Goal: Obtain resource: Obtain resource

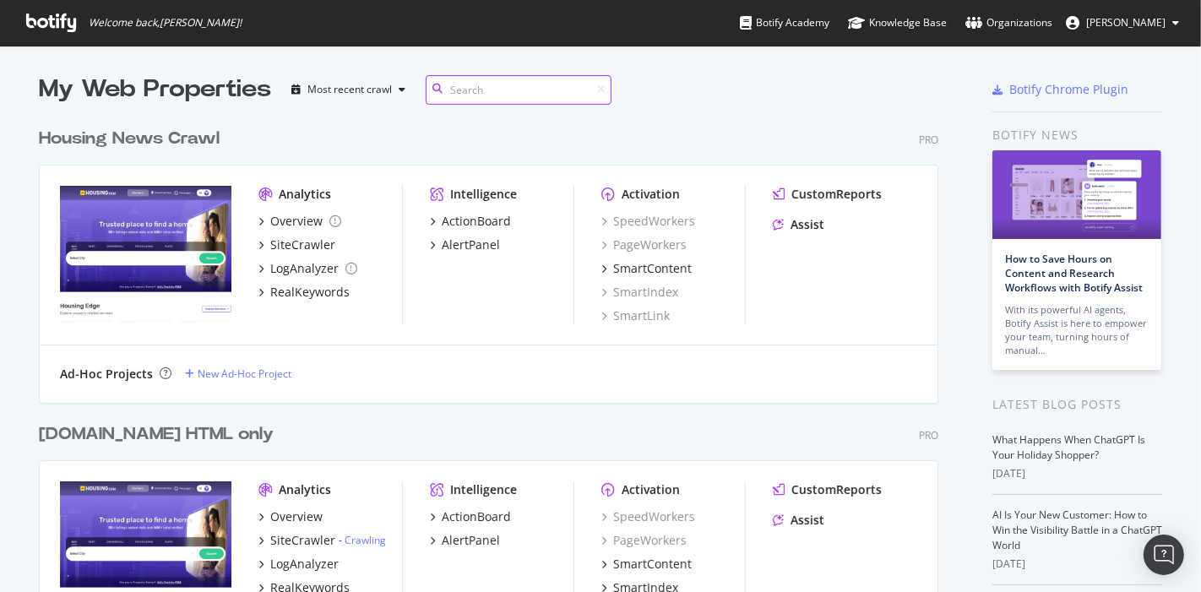
scroll to position [974, 898]
click at [304, 562] on div "LogAnalyzer" at bounding box center [304, 564] width 68 height 17
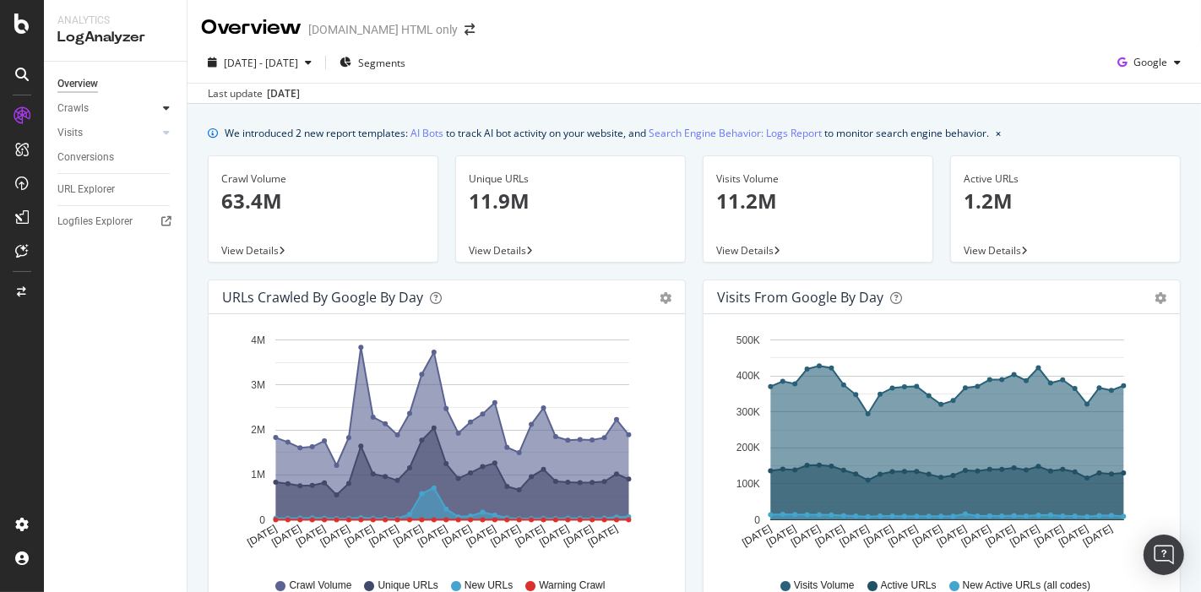
click at [165, 110] on icon at bounding box center [166, 108] width 7 height 10
click at [88, 198] on div "HTTP Codes" at bounding box center [93, 200] width 57 height 18
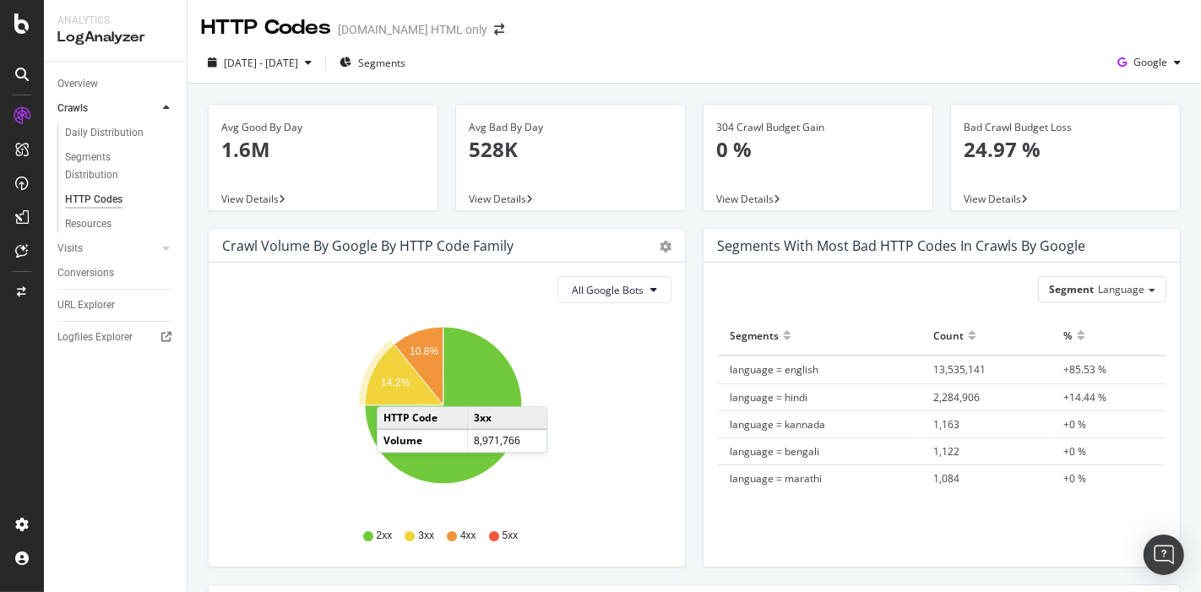
scroll to position [37, 0]
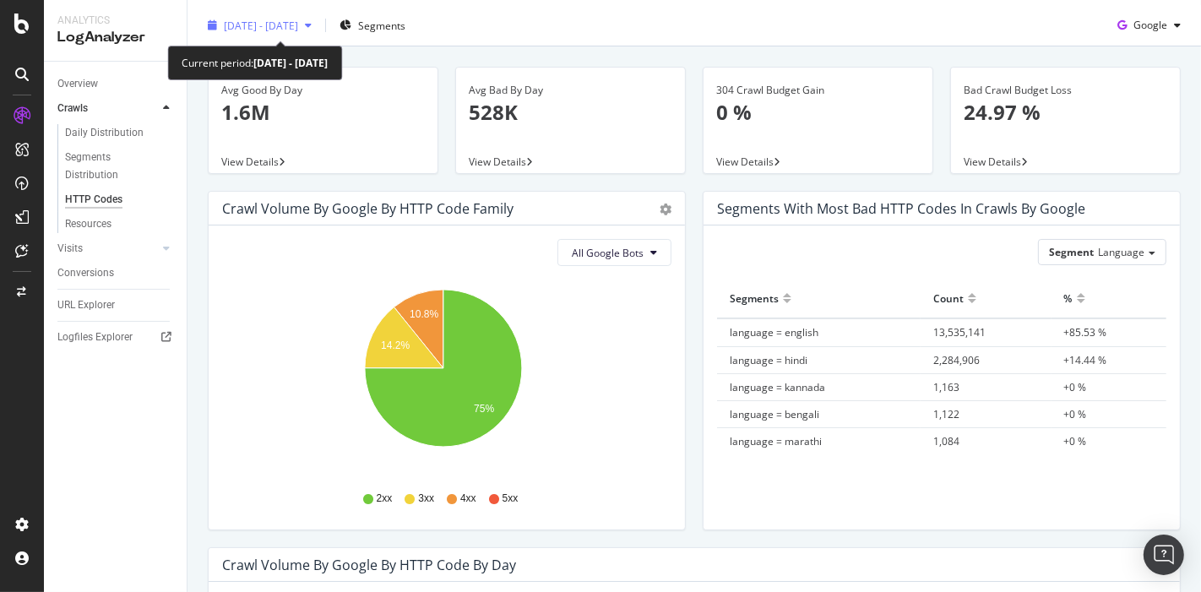
click at [298, 19] on span "[DATE] - [DATE]" at bounding box center [261, 26] width 74 height 14
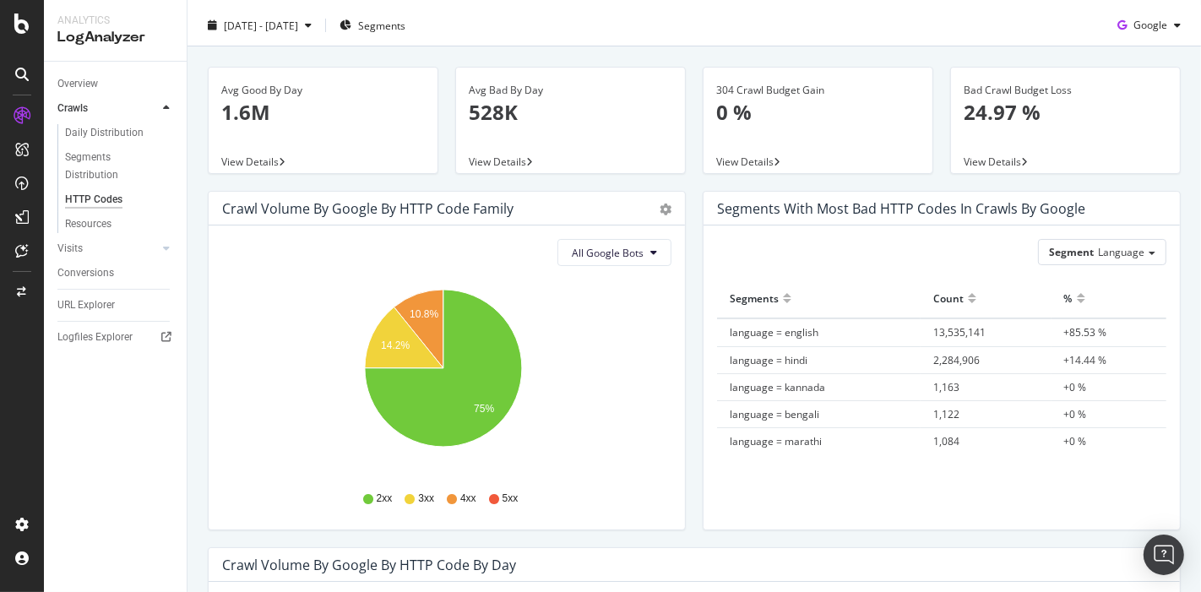
click at [600, 187] on div "Avg Bad By Day 528K View Details" at bounding box center [570, 129] width 247 height 124
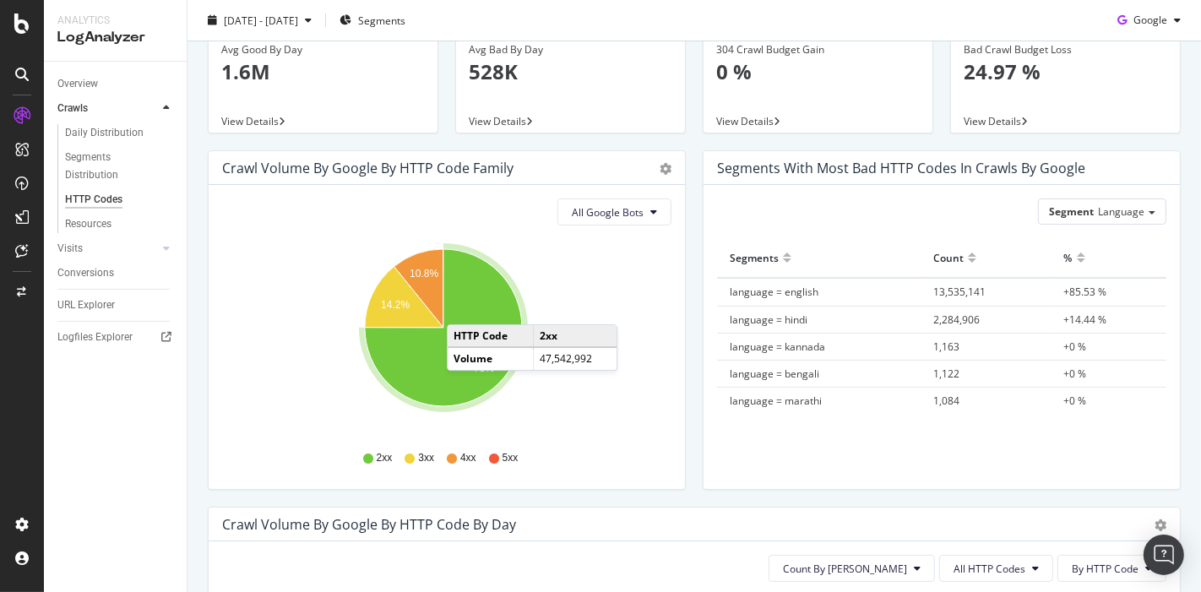
scroll to position [79, 0]
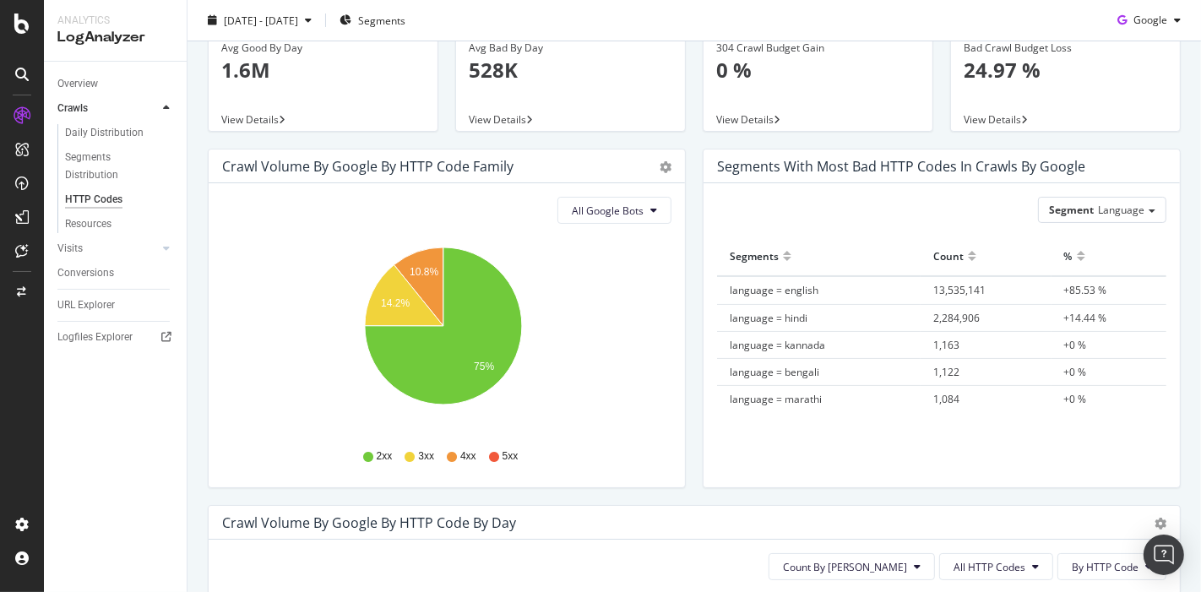
click at [703, 127] on div "View Details" at bounding box center [817, 119] width 229 height 24
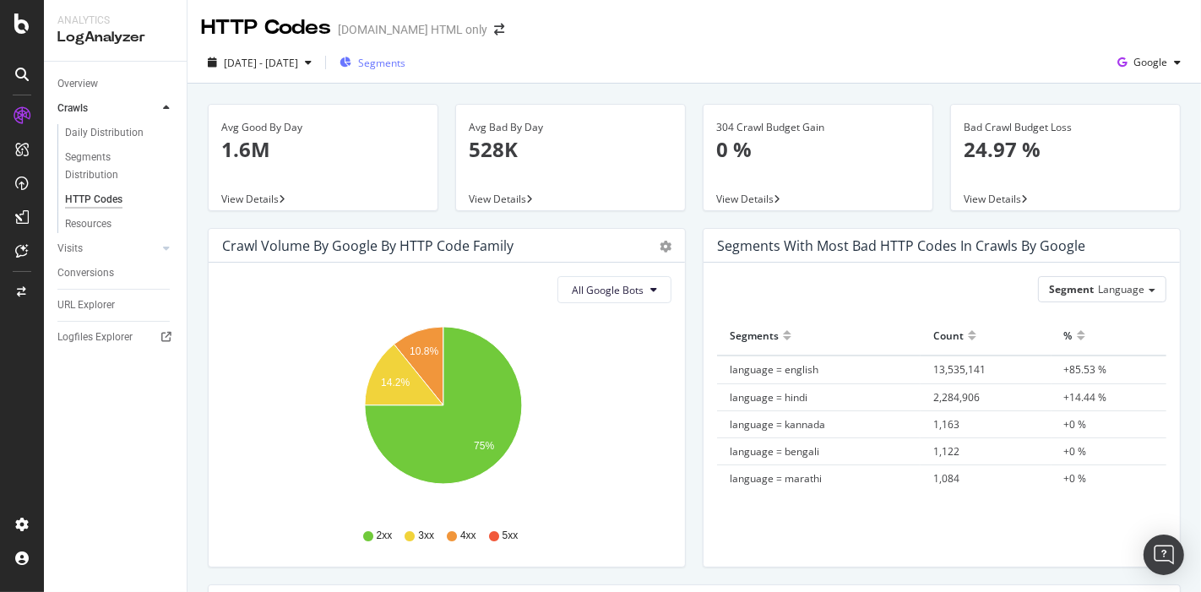
click at [405, 64] on span "Segments" at bounding box center [381, 63] width 47 height 14
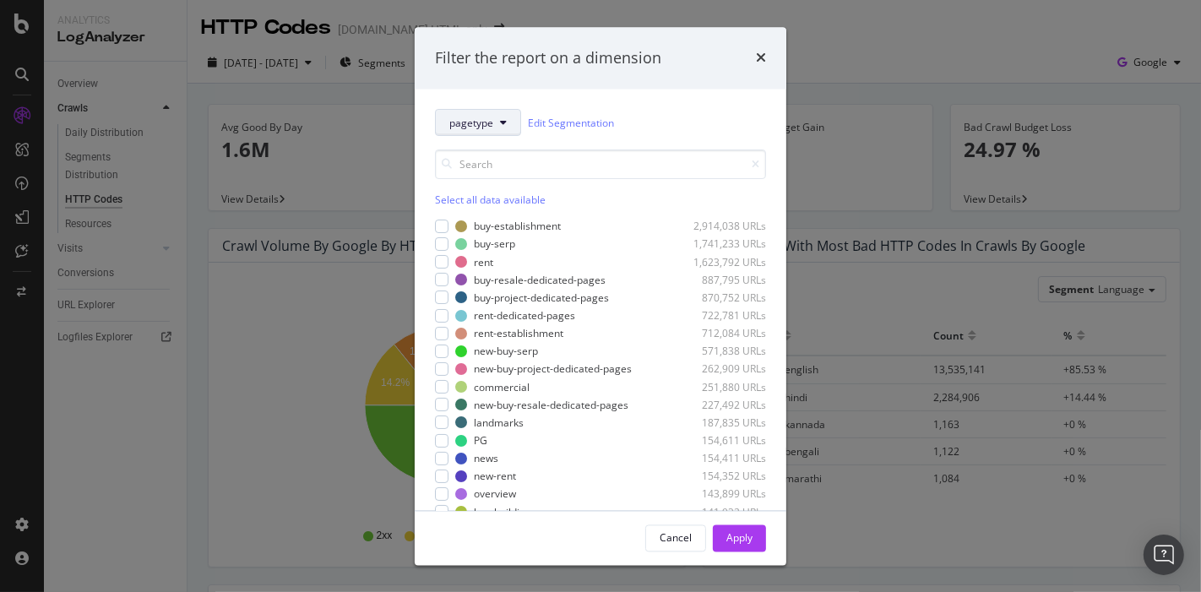
click at [491, 129] on span "pagetype" at bounding box center [471, 123] width 44 height 14
click at [764, 68] on div "times" at bounding box center [761, 58] width 10 height 22
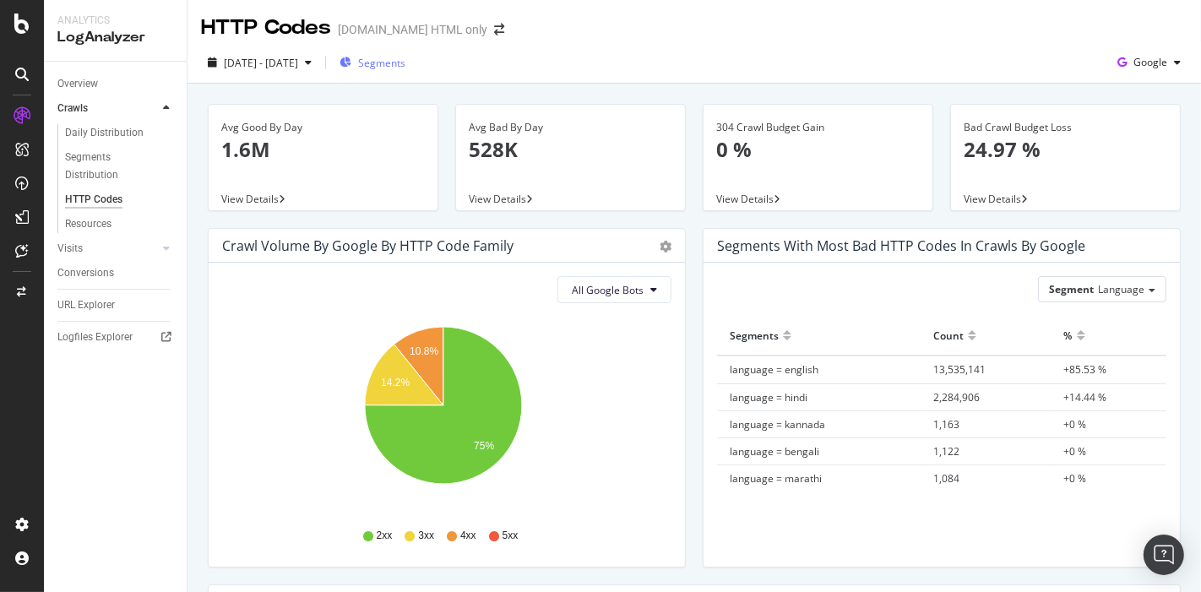
click at [405, 56] on span "Segments" at bounding box center [381, 63] width 47 height 14
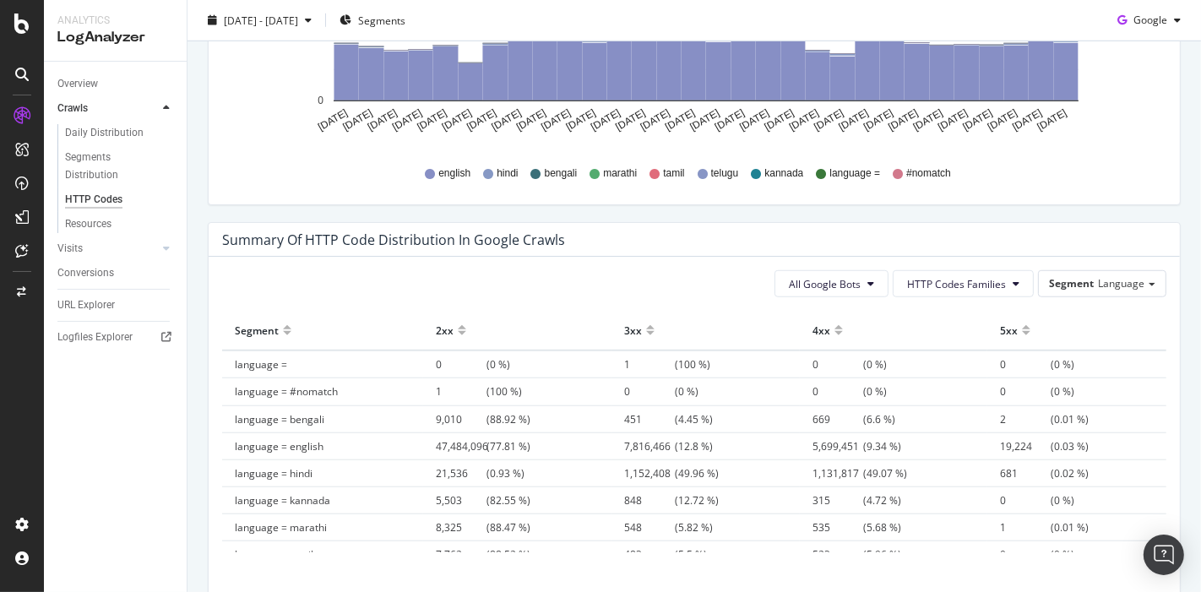
scroll to position [1076, 0]
click at [1098, 279] on span "Language" at bounding box center [1121, 282] width 46 height 14
click at [1042, 322] on div "Pagetype" at bounding box center [1090, 330] width 135 height 23
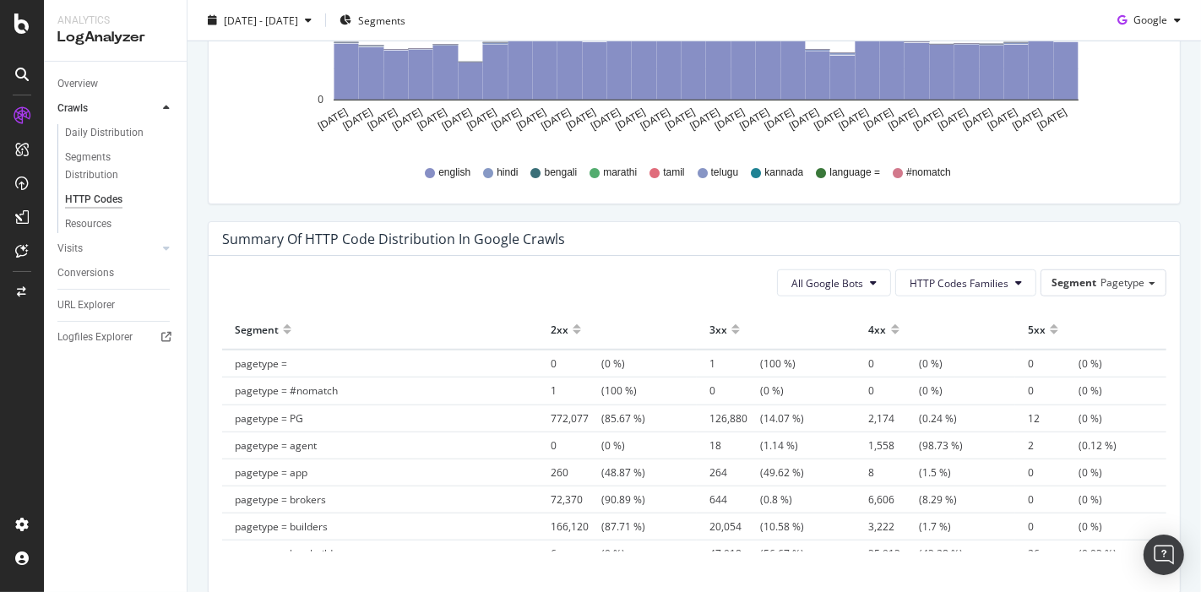
scroll to position [1152, 0]
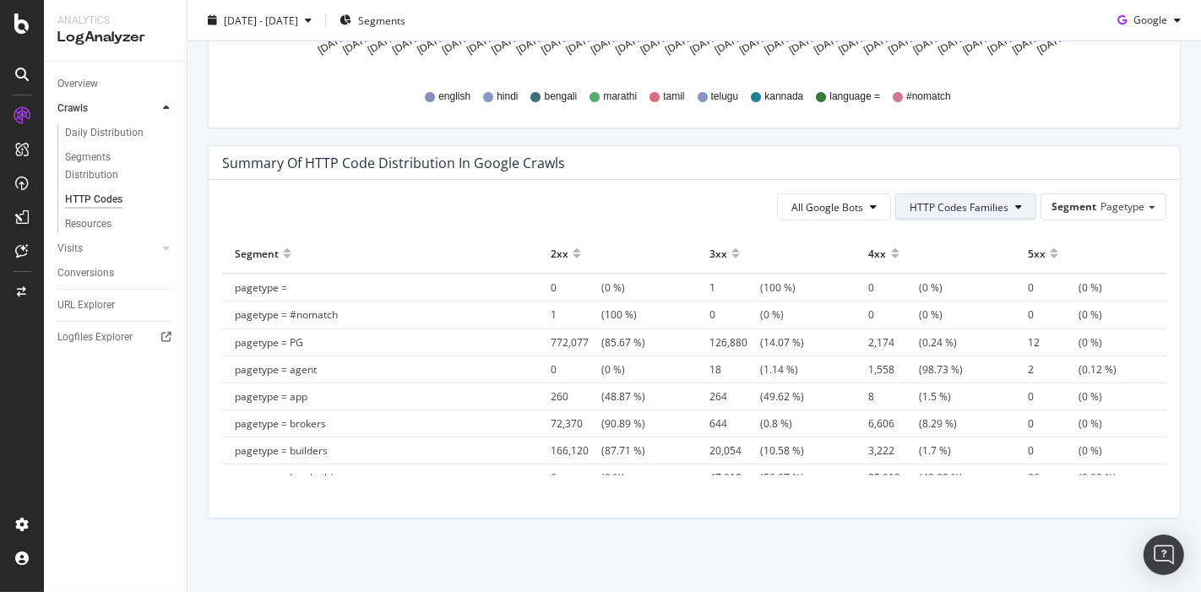
click at [936, 215] on button "HTTP Codes Families" at bounding box center [965, 206] width 141 height 27
click at [643, 150] on div "Summary of HTTP Code Distribution in google crawls" at bounding box center [694, 163] width 971 height 34
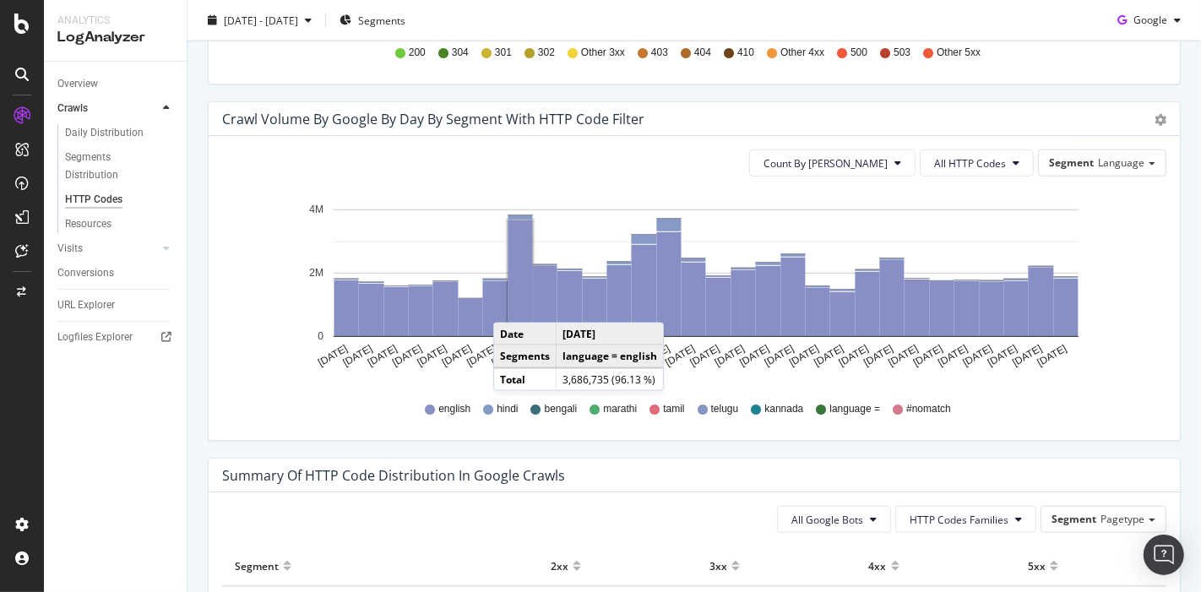
scroll to position [838, 0]
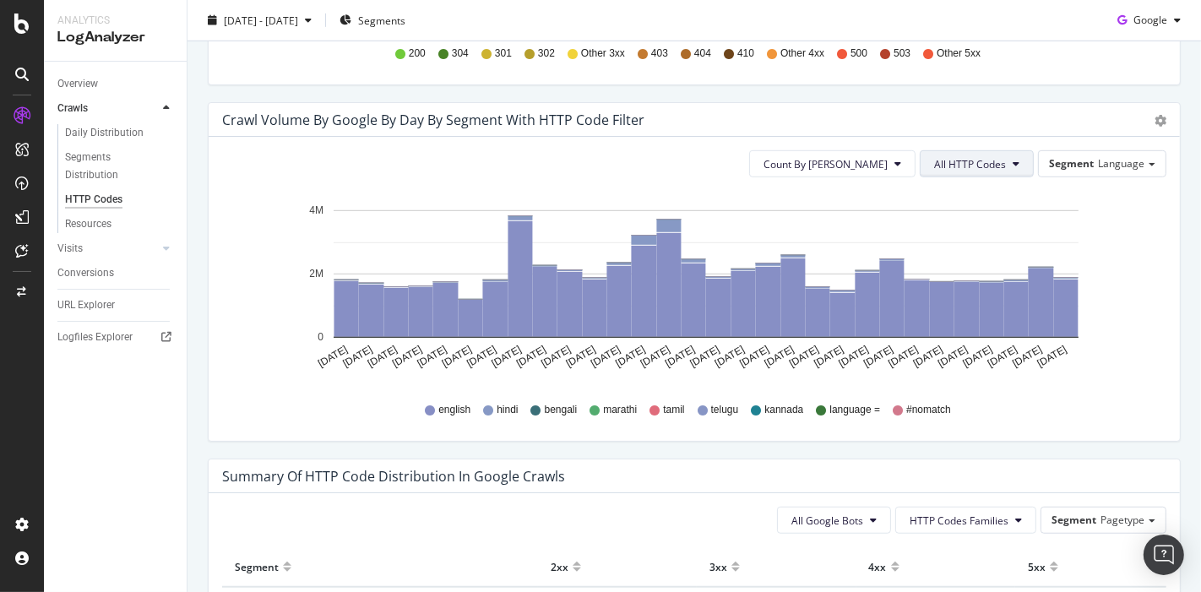
click at [957, 158] on span "All HTTP Codes" at bounding box center [970, 164] width 72 height 14
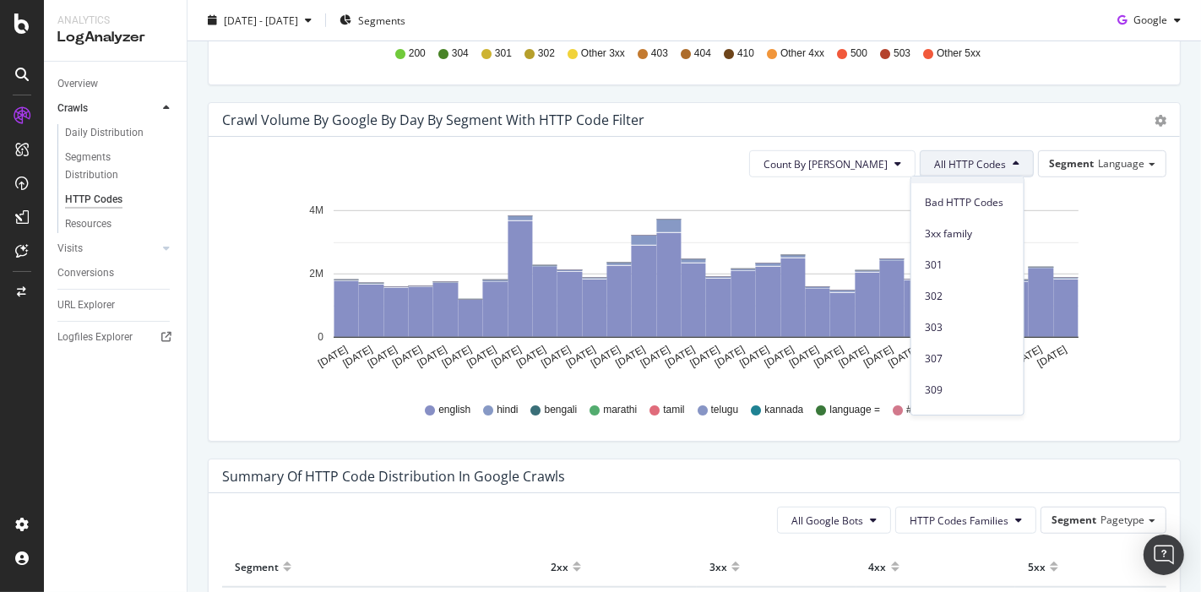
scroll to position [120, 0]
click at [955, 260] on span "301" at bounding box center [967, 263] width 85 height 15
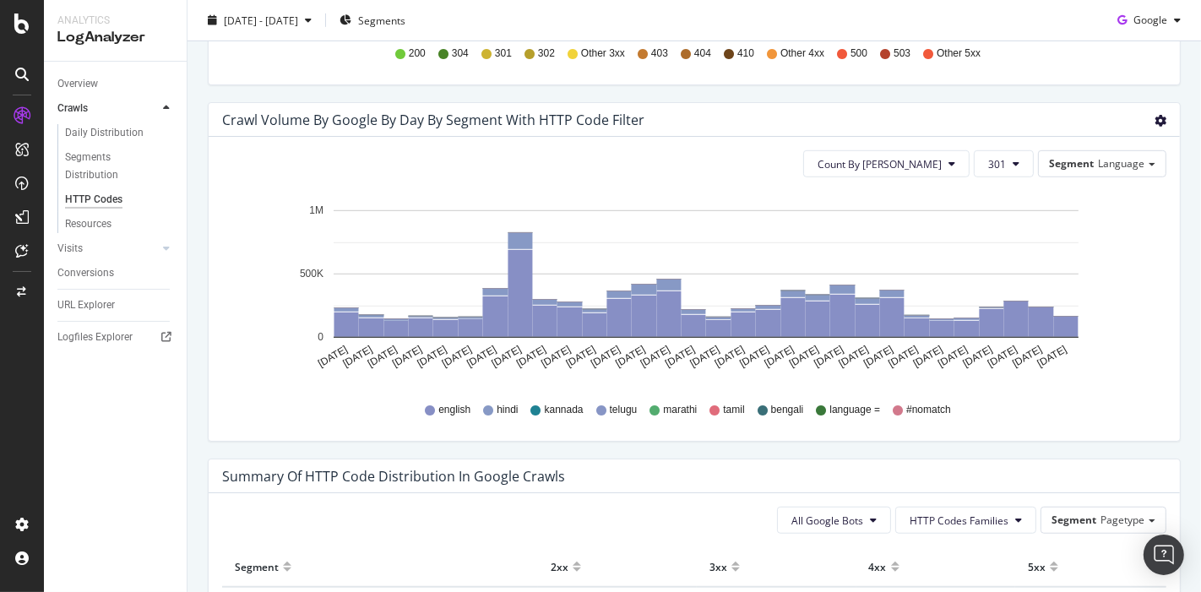
click at [1154, 124] on icon "gear" at bounding box center [1160, 121] width 12 height 12
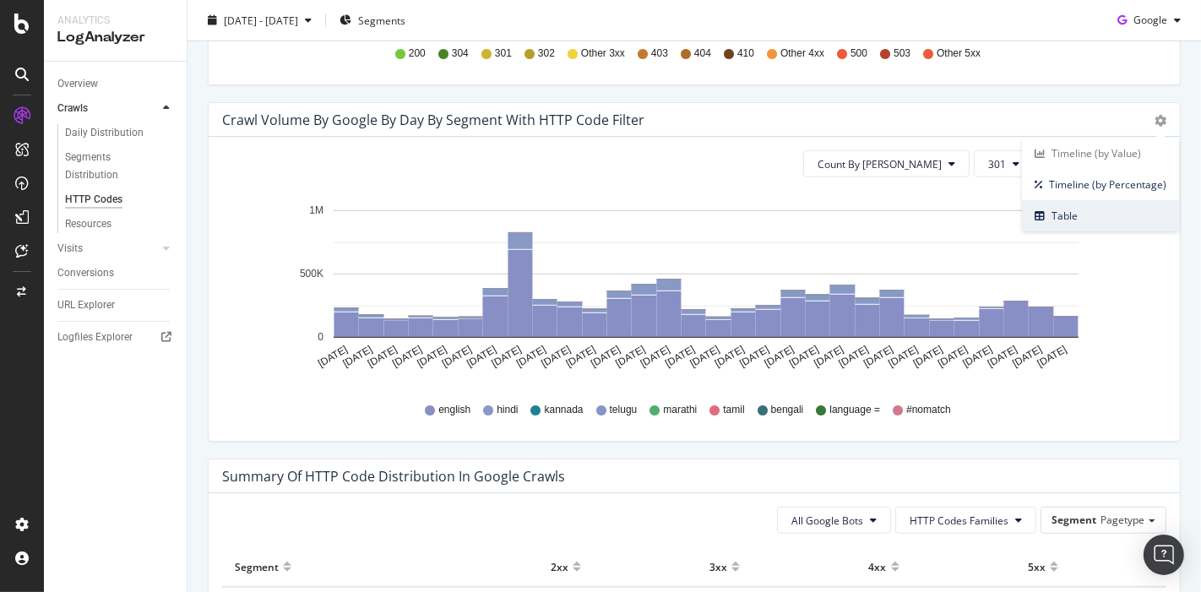
click at [1059, 204] on span "Table" at bounding box center [1100, 215] width 157 height 23
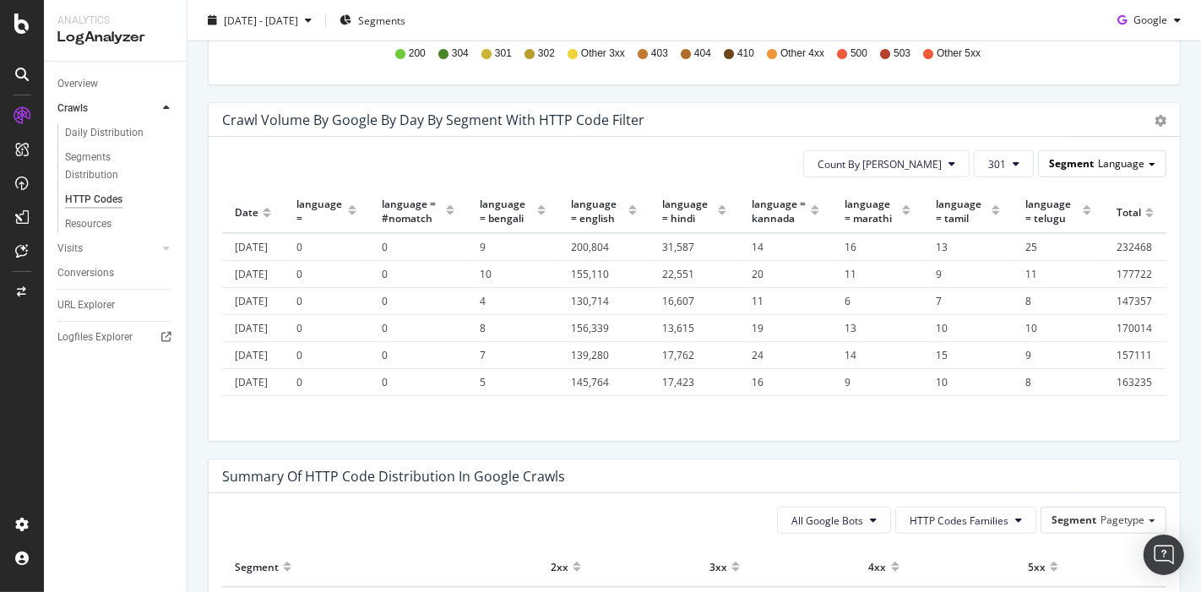
click at [1055, 156] on span "Segment" at bounding box center [1071, 163] width 45 height 14
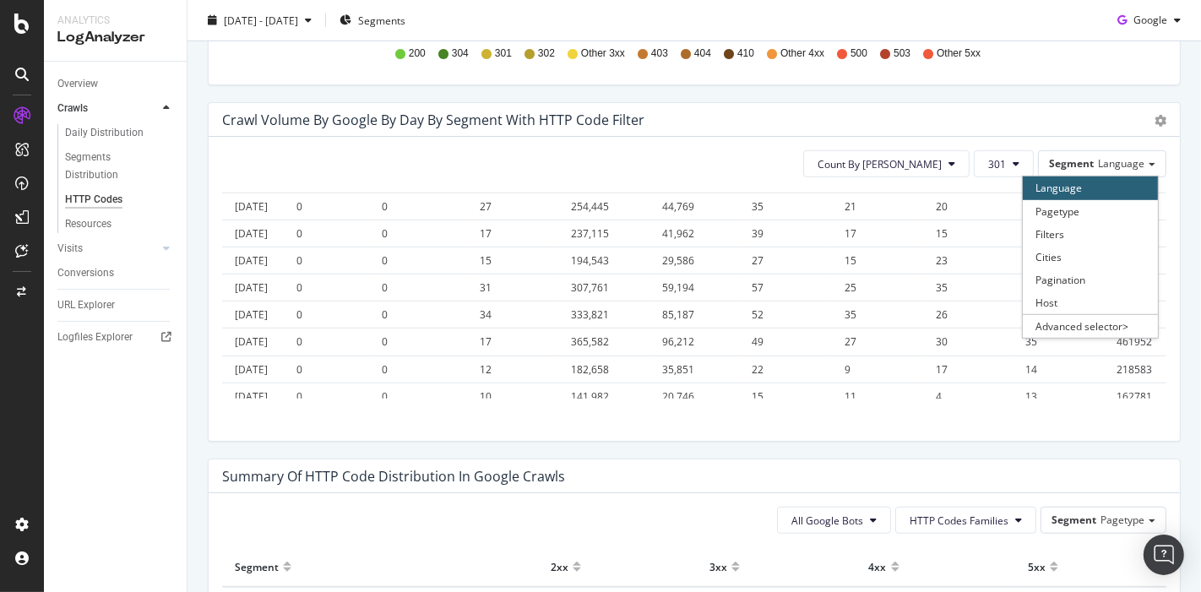
scroll to position [263, 0]
click at [1154, 118] on icon "gear" at bounding box center [1160, 121] width 12 height 12
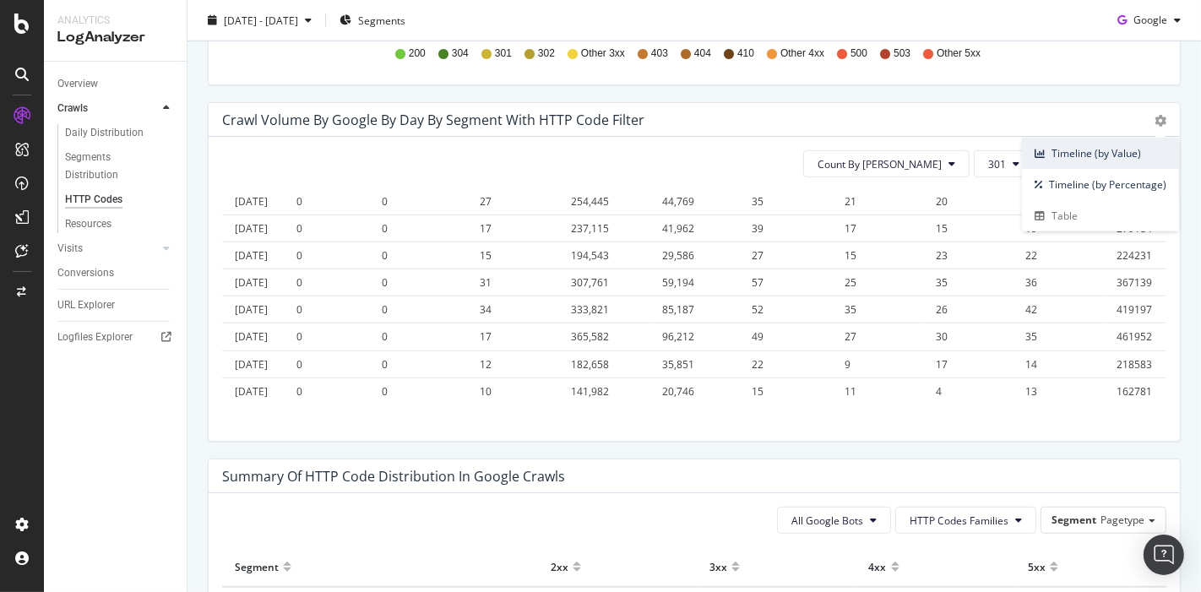
click at [1078, 152] on span "Timeline (by Value)" at bounding box center [1100, 153] width 157 height 23
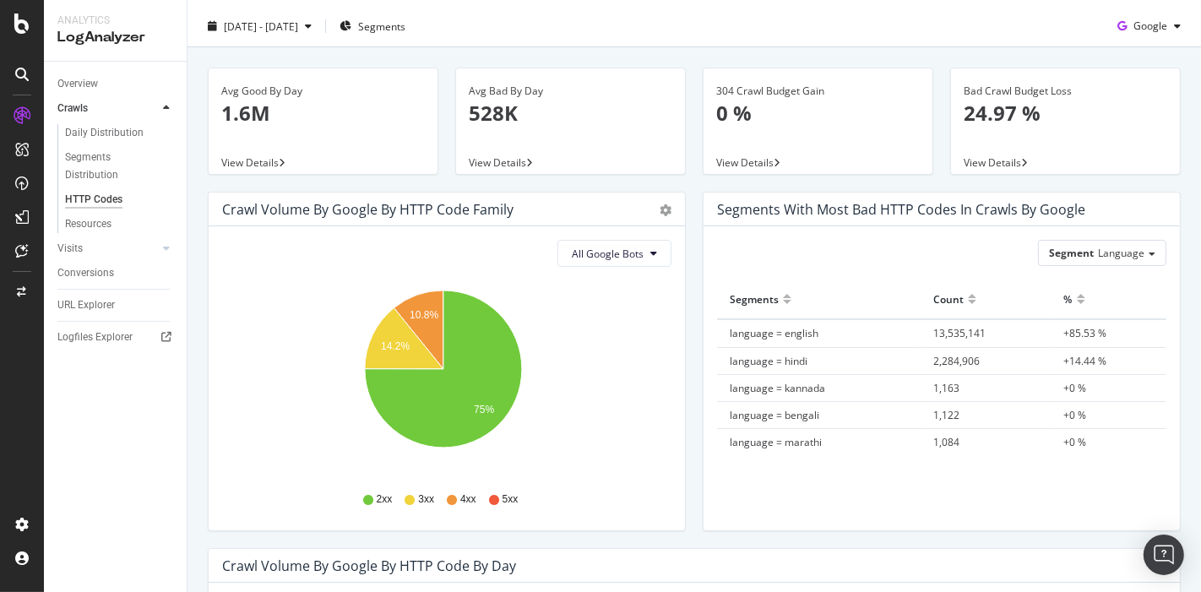
scroll to position [0, 0]
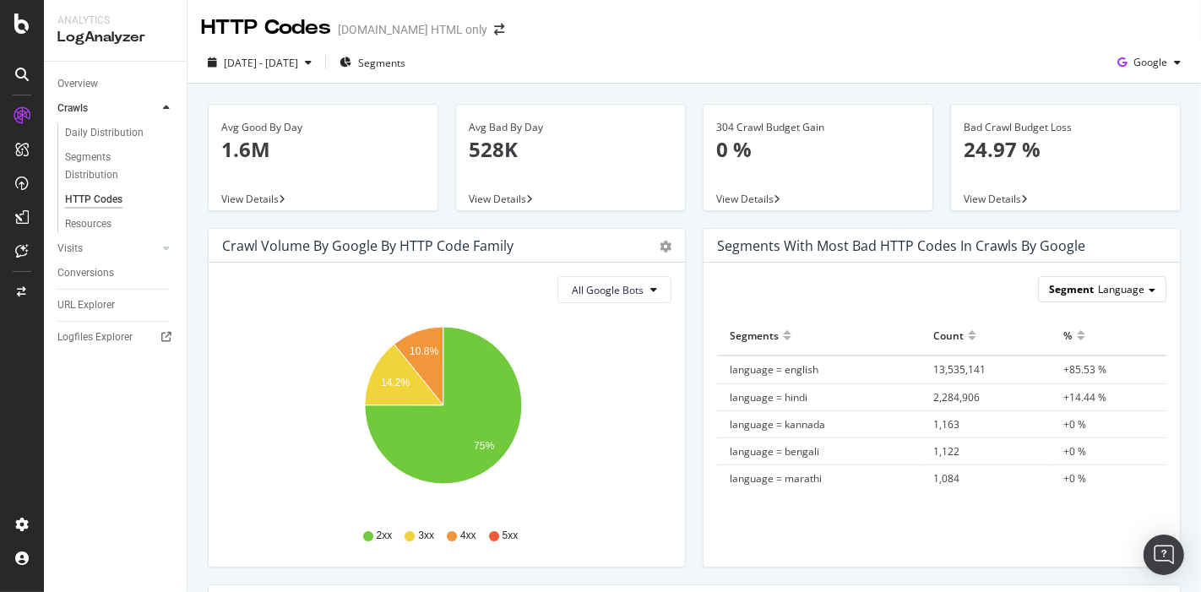
click at [1098, 288] on span "Language" at bounding box center [1121, 289] width 46 height 14
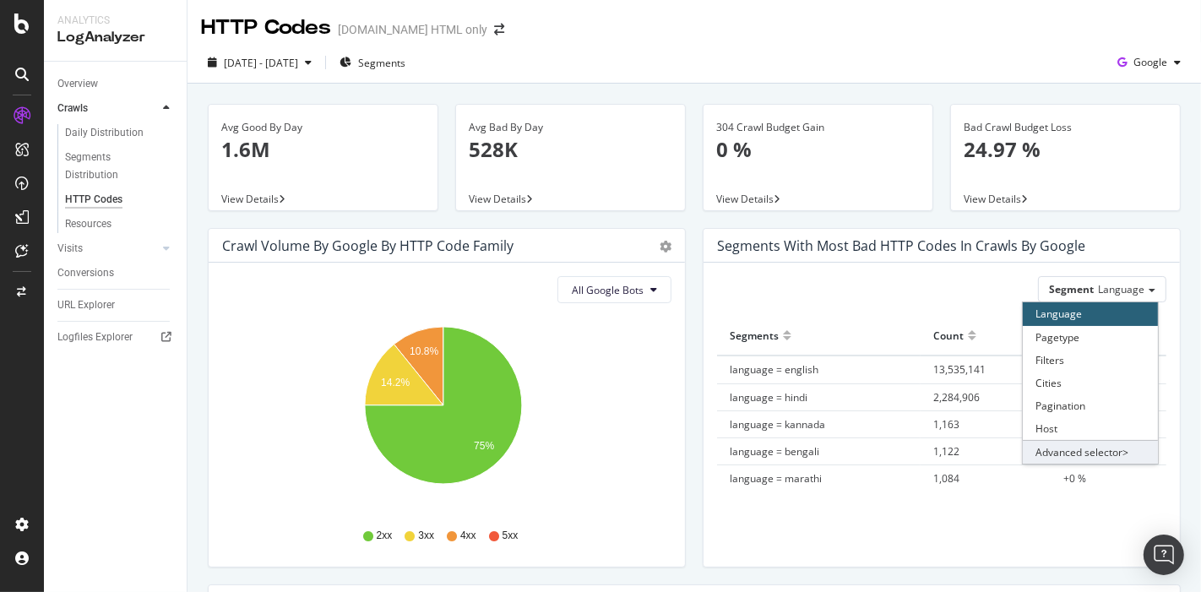
click at [1064, 440] on div "Advanced selector >" at bounding box center [1090, 452] width 135 height 24
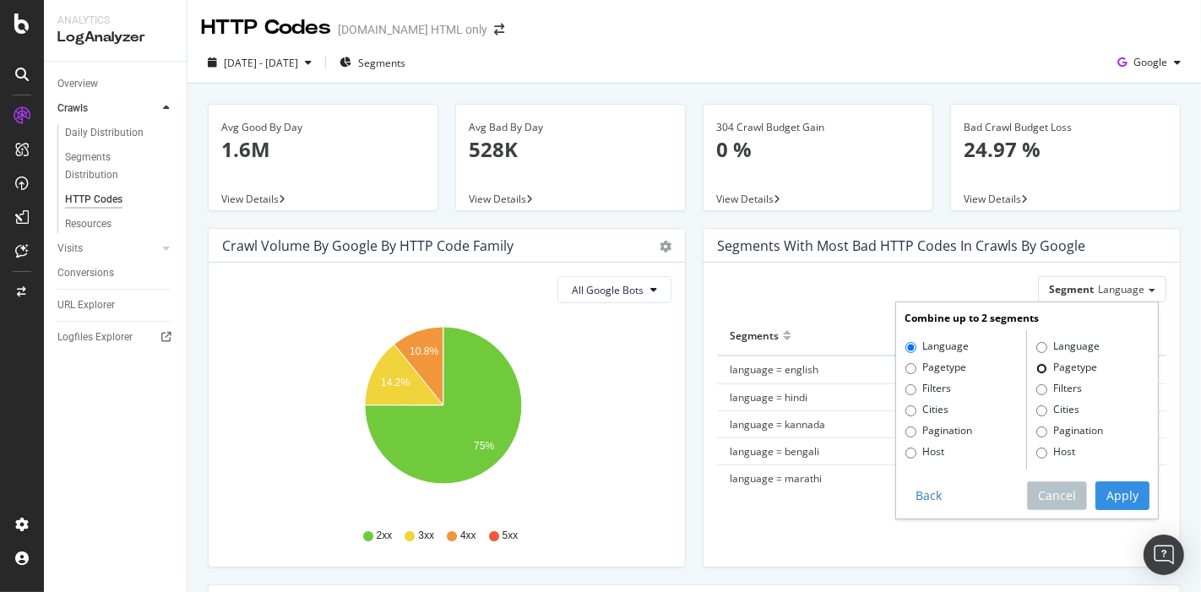
click at [1036, 370] on input "Pagetype" at bounding box center [1041, 368] width 11 height 11
radio input "true"
click at [1119, 493] on button "Apply" at bounding box center [1122, 495] width 54 height 29
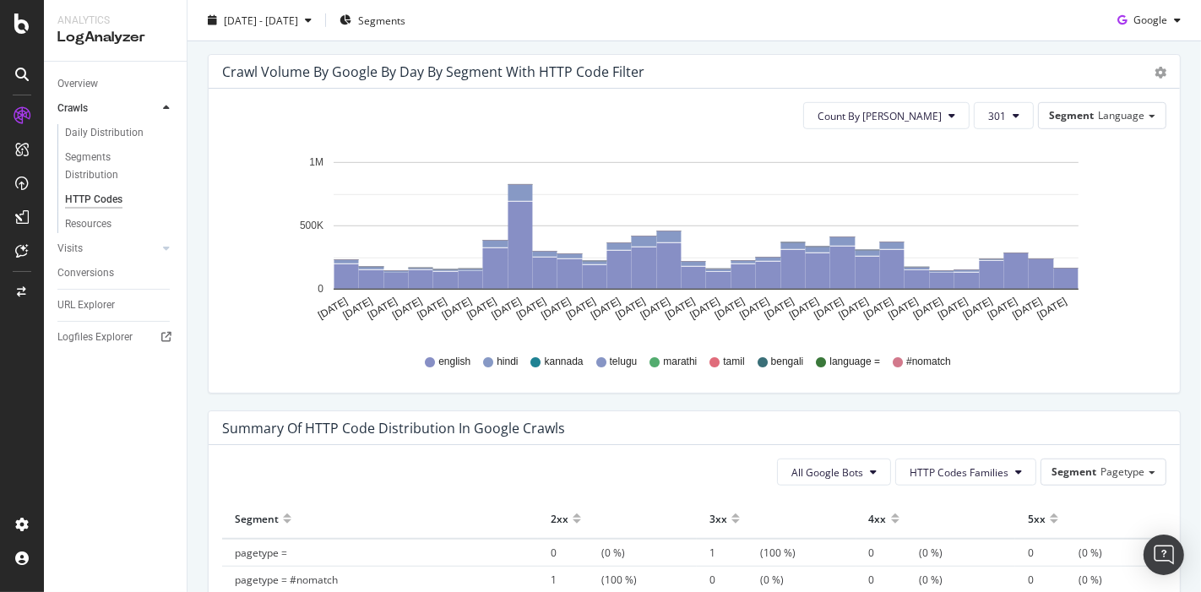
scroll to position [885, 0]
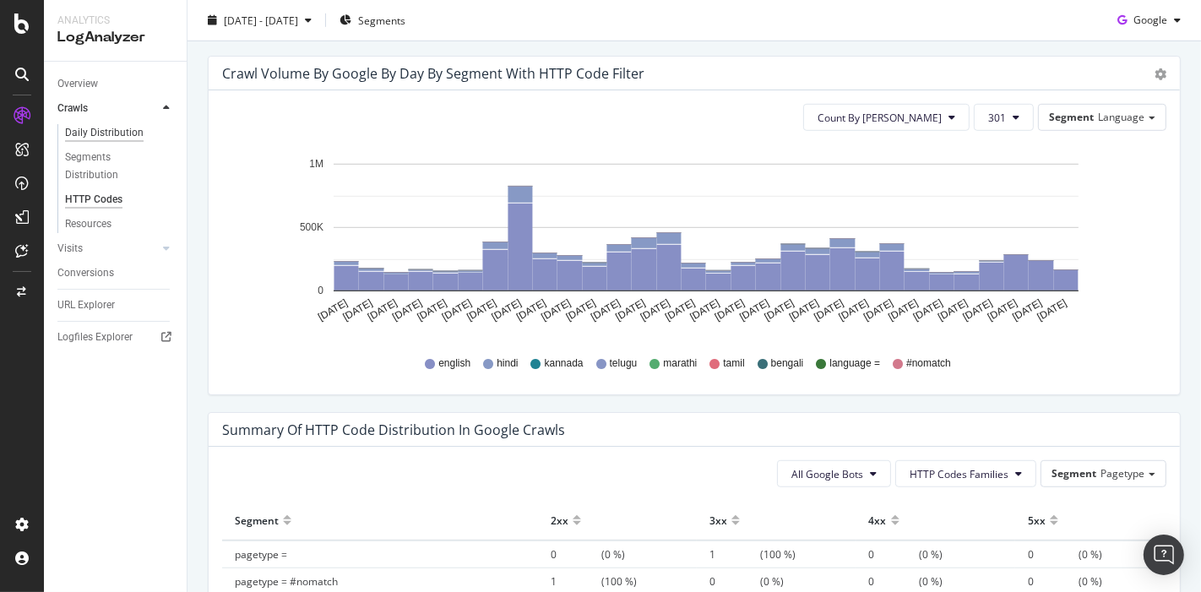
click at [113, 136] on div "Daily Distribution" at bounding box center [104, 133] width 79 height 18
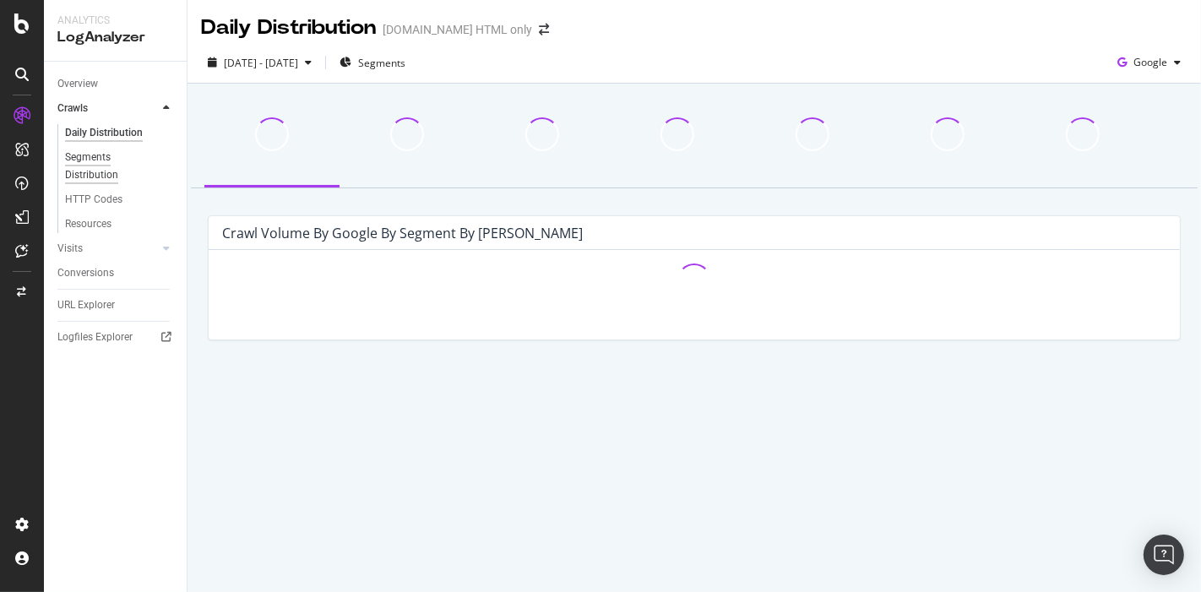
click at [94, 161] on div "Segments Distribution" at bounding box center [112, 166] width 94 height 35
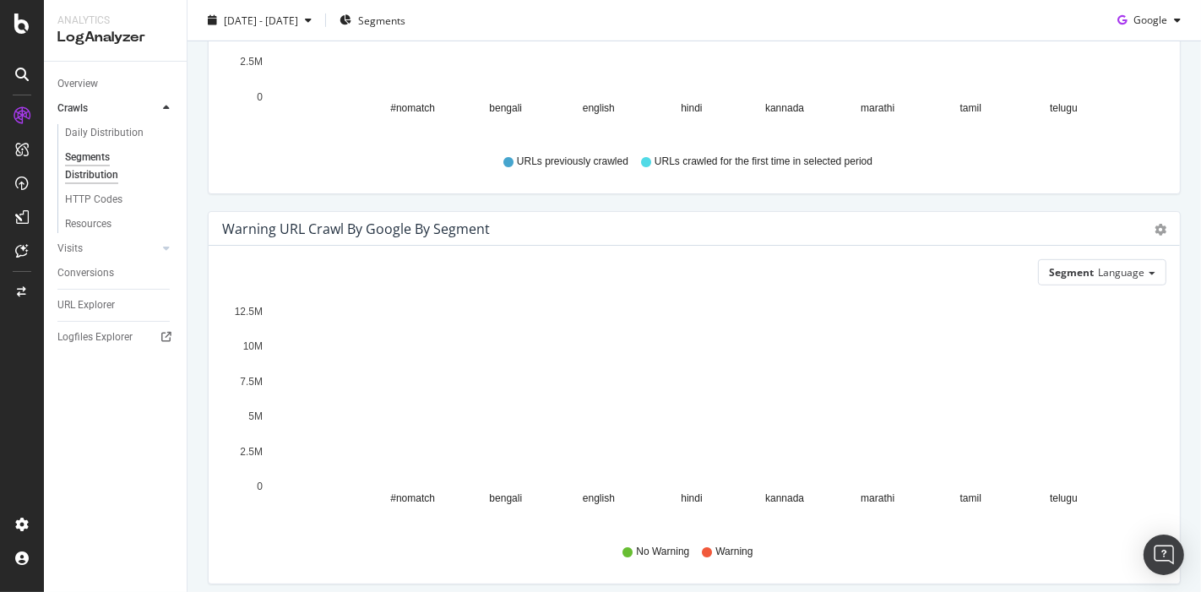
scroll to position [739, 0]
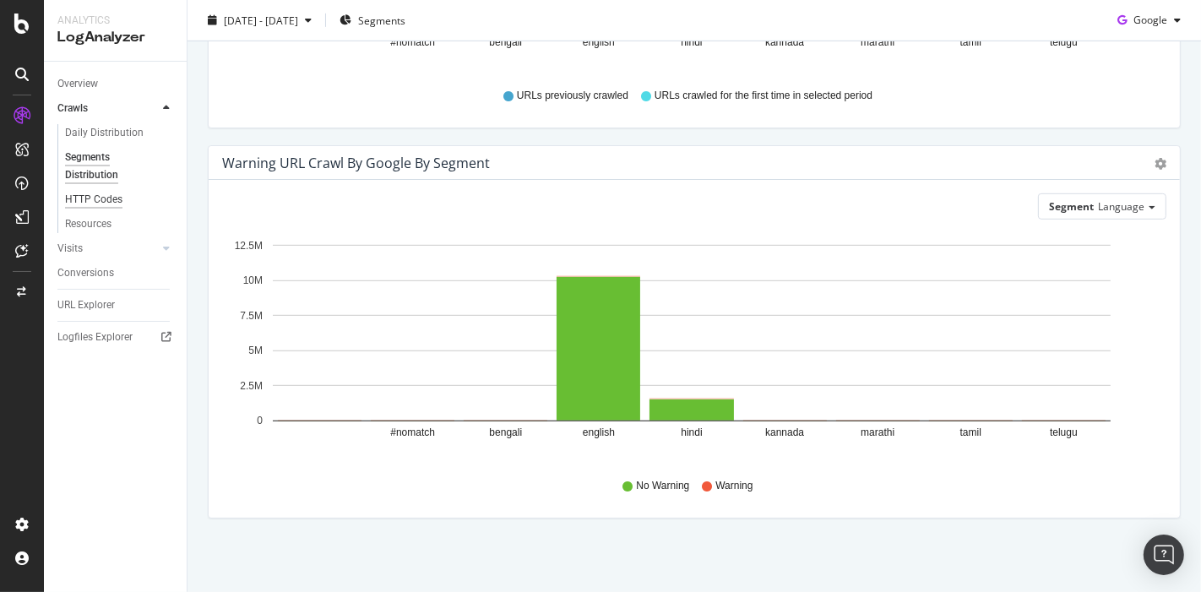
click at [71, 194] on div "HTTP Codes" at bounding box center [93, 200] width 57 height 18
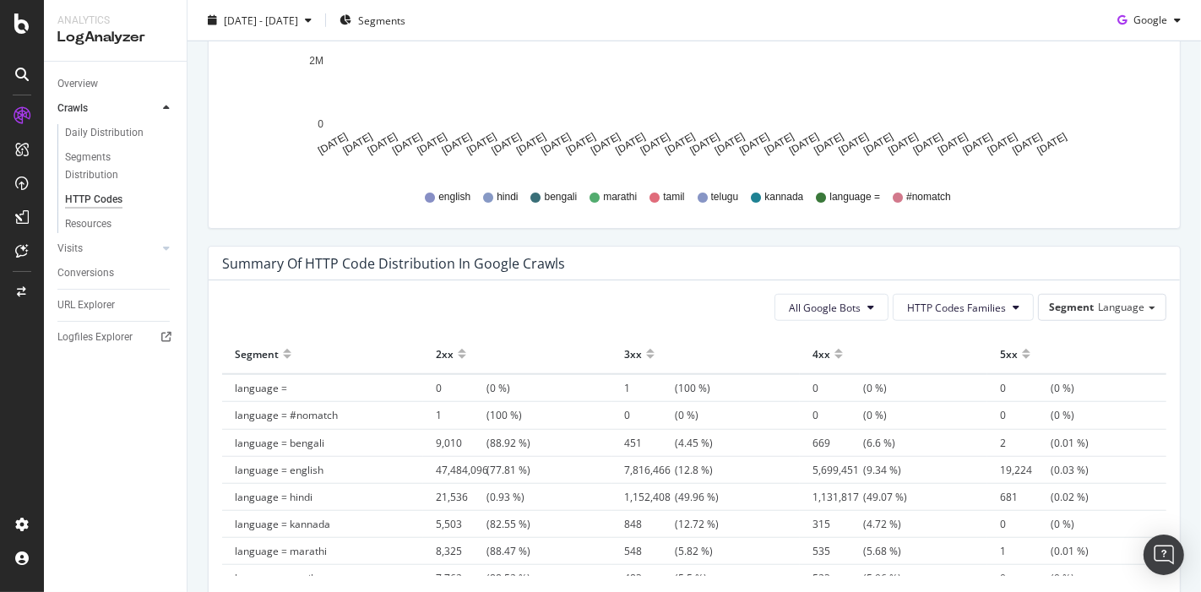
scroll to position [1054, 0]
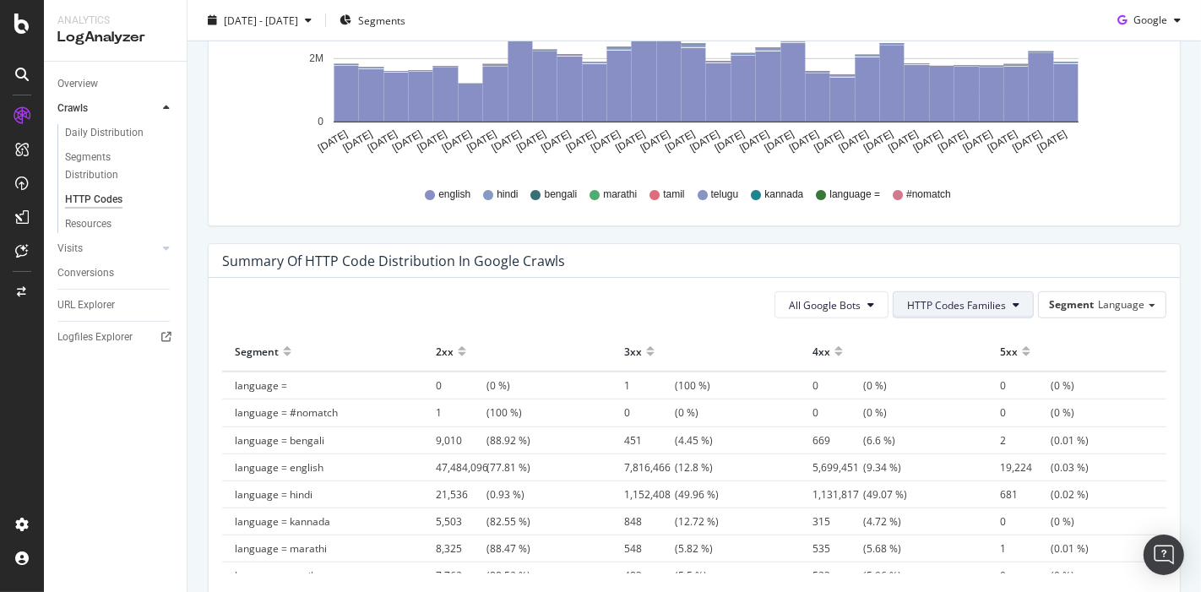
click at [936, 294] on button "HTTP Codes Families" at bounding box center [962, 304] width 141 height 27
click at [930, 399] on span "3xx Family" at bounding box center [947, 398] width 99 height 15
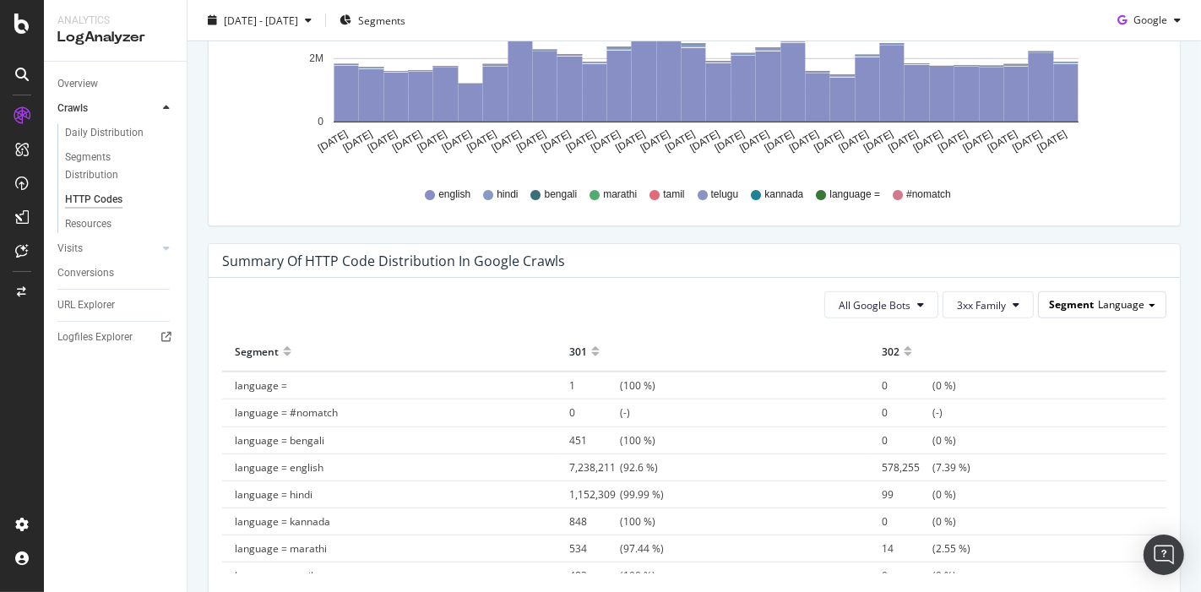
click at [1068, 300] on span "Segment" at bounding box center [1071, 304] width 45 height 14
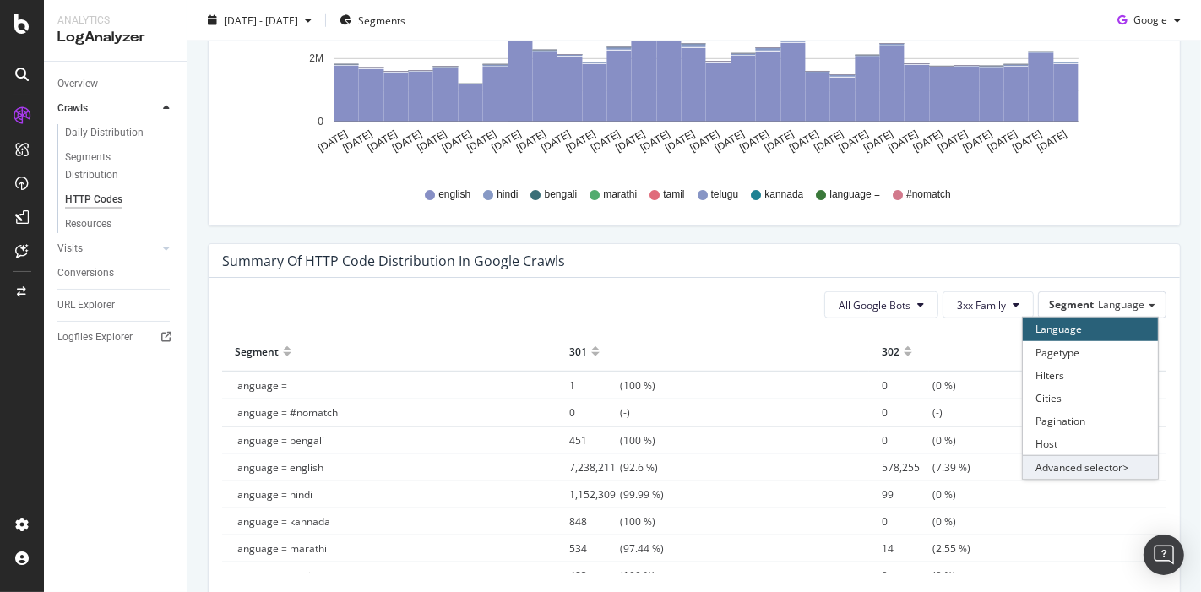
click at [1087, 469] on div "Advanced selector >" at bounding box center [1090, 467] width 135 height 24
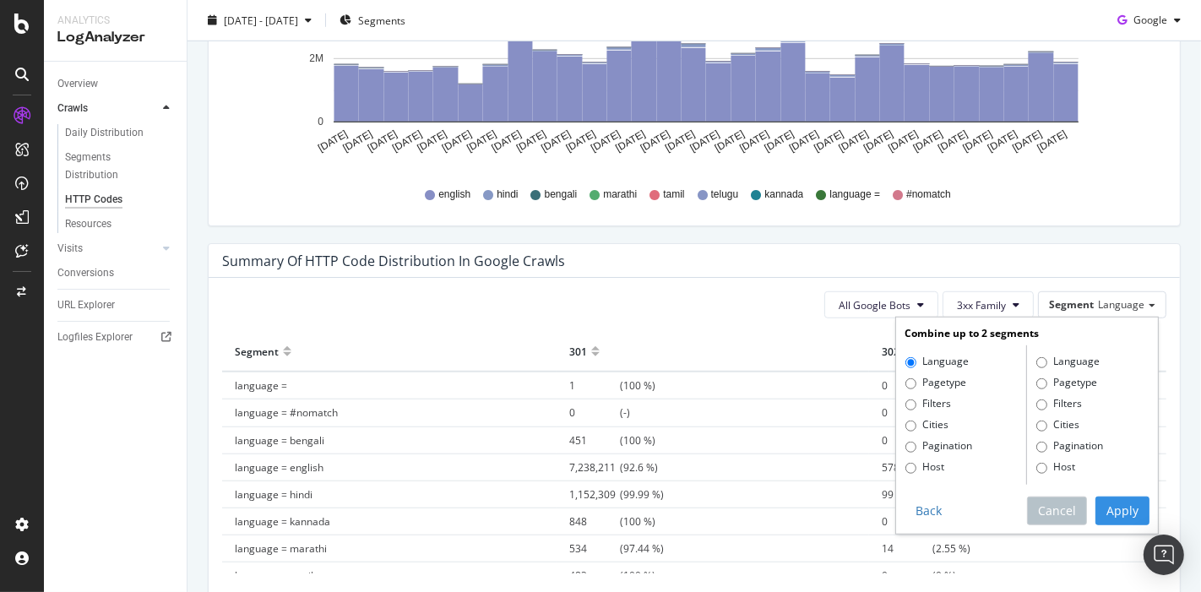
click at [1056, 387] on label "Pagetype" at bounding box center [1066, 383] width 61 height 17
click at [1047, 387] on input "Pagetype" at bounding box center [1041, 383] width 11 height 11
radio input "true"
click at [1095, 500] on button "Apply" at bounding box center [1122, 510] width 54 height 29
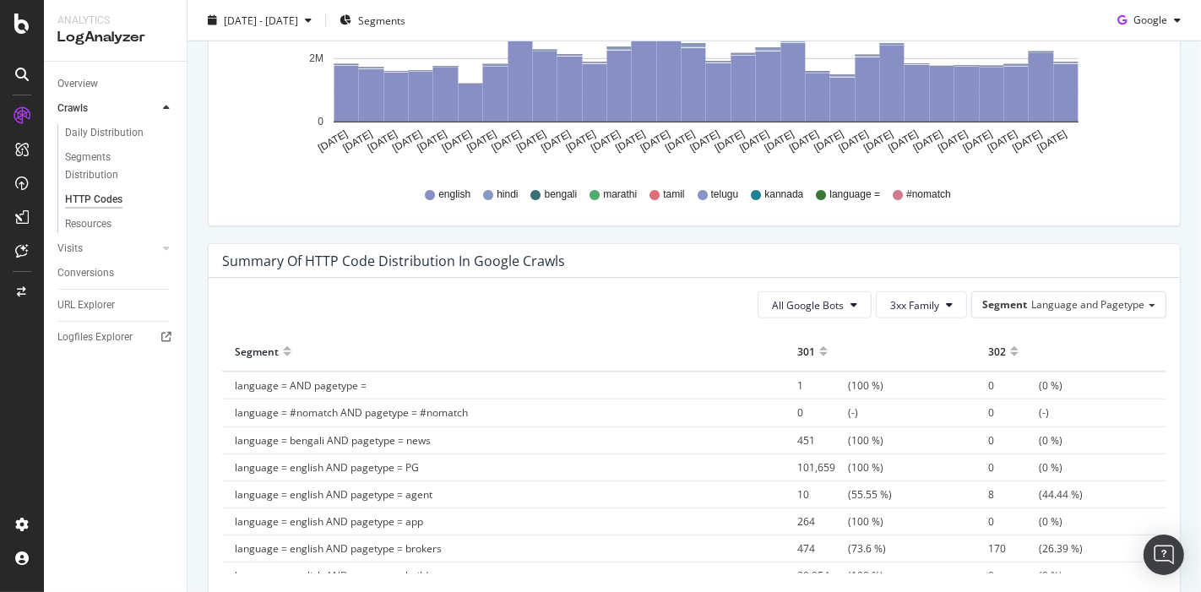
click at [819, 352] on div at bounding box center [823, 358] width 8 height 13
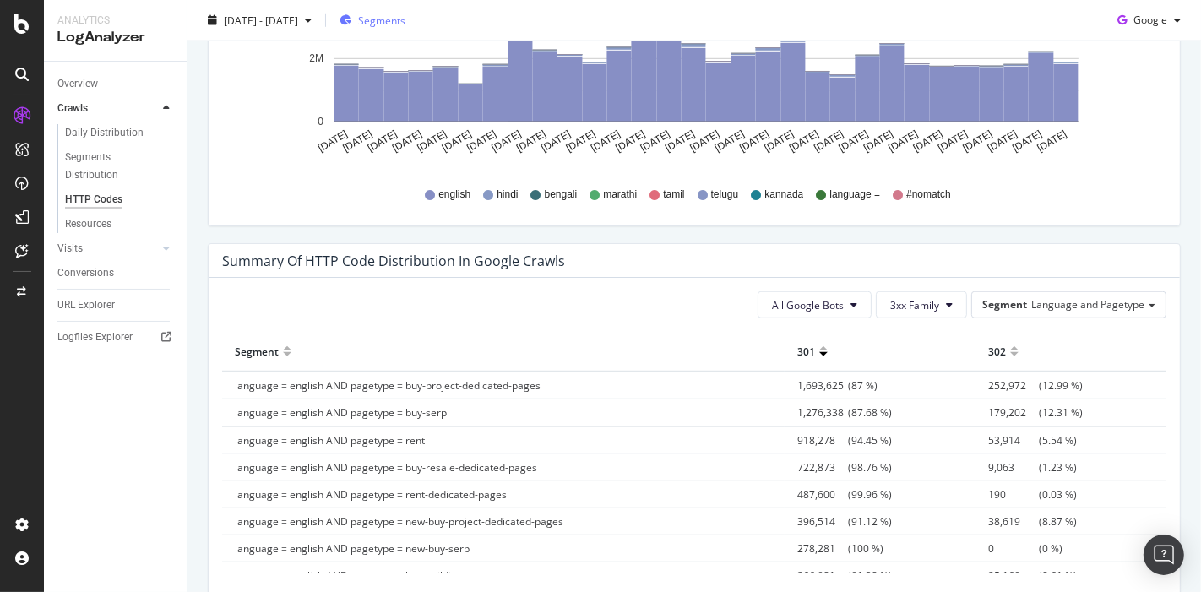
click at [405, 25] on span "Segments" at bounding box center [381, 20] width 47 height 14
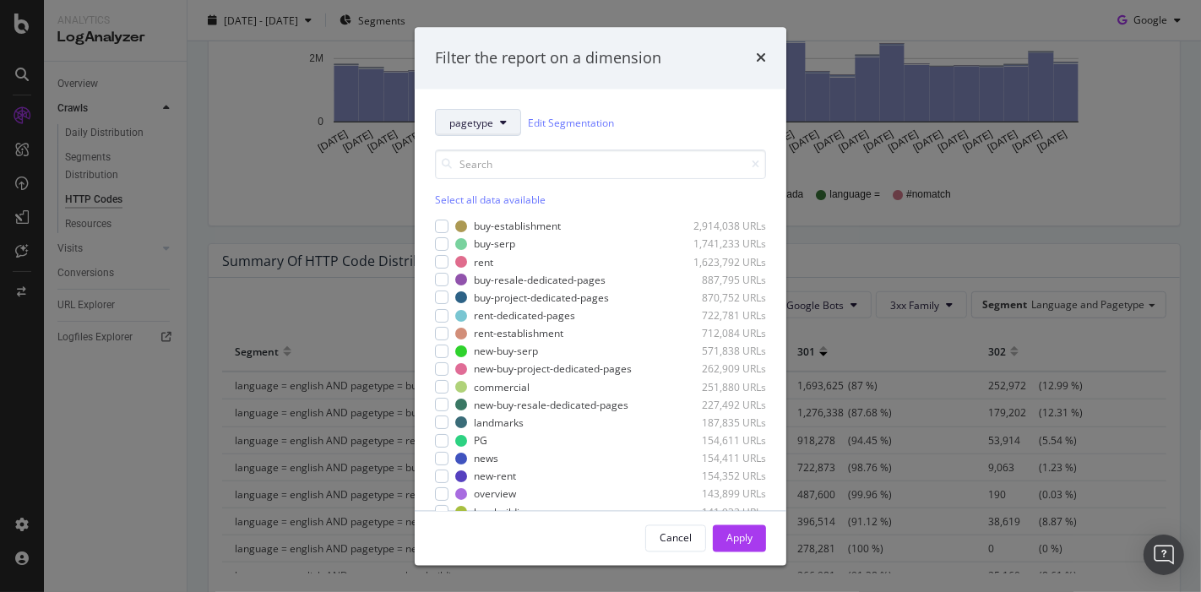
click at [486, 125] on span "pagetype" at bounding box center [471, 123] width 44 height 14
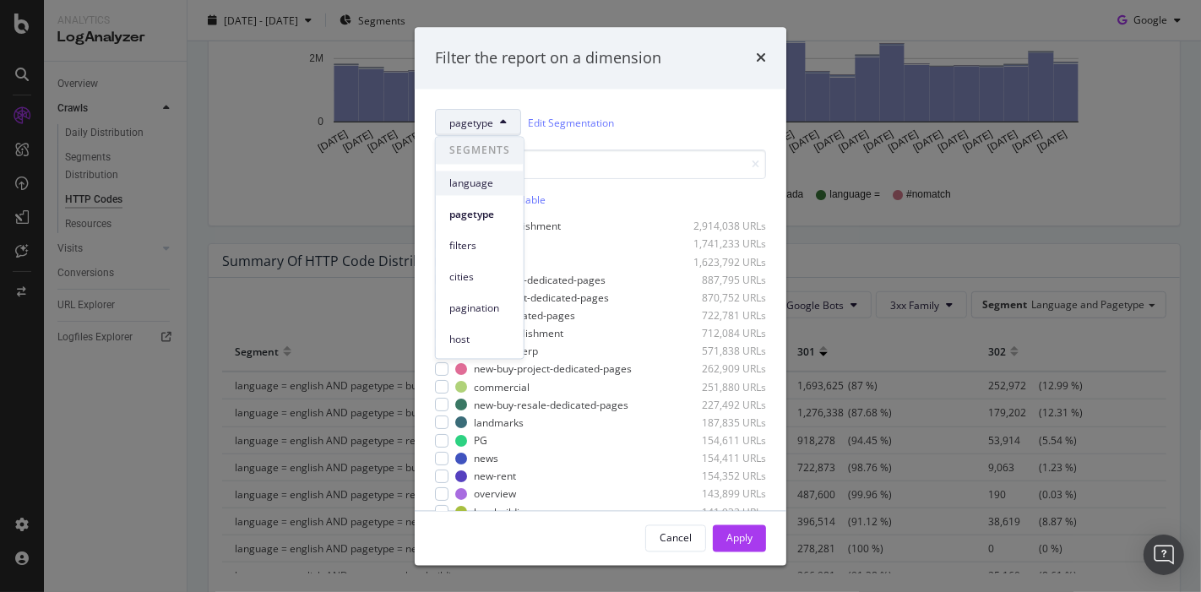
click at [475, 178] on span "language" at bounding box center [479, 183] width 61 height 15
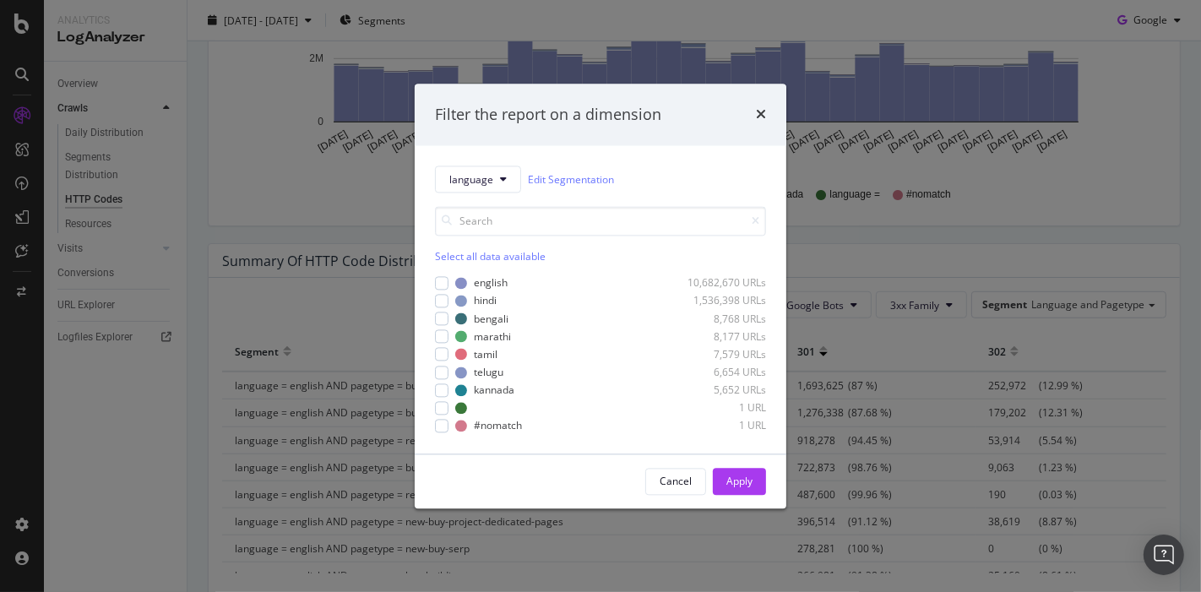
click at [450, 254] on div "Select all data available" at bounding box center [600, 257] width 331 height 14
click at [443, 274] on div "english 10,682,670 URLs hindi 1,536,398 URLs bengali 8,768 URLs marathi 8,177 U…" at bounding box center [600, 353] width 331 height 160
click at [442, 283] on icon "modal" at bounding box center [442, 283] width 8 height 8
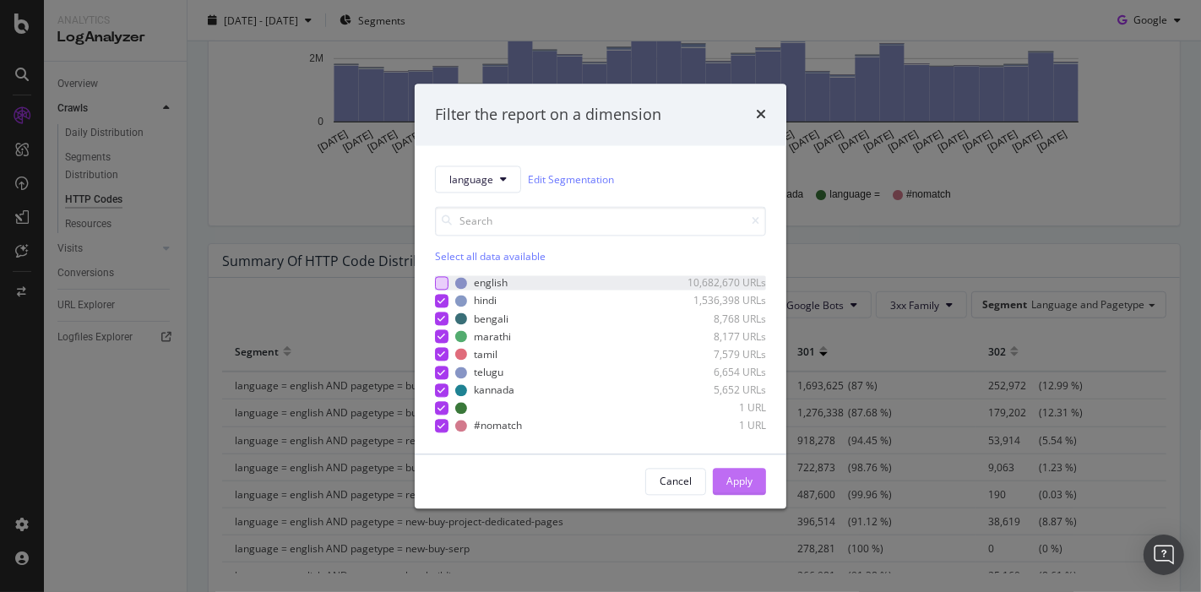
click at [743, 483] on div "Apply" at bounding box center [739, 481] width 26 height 14
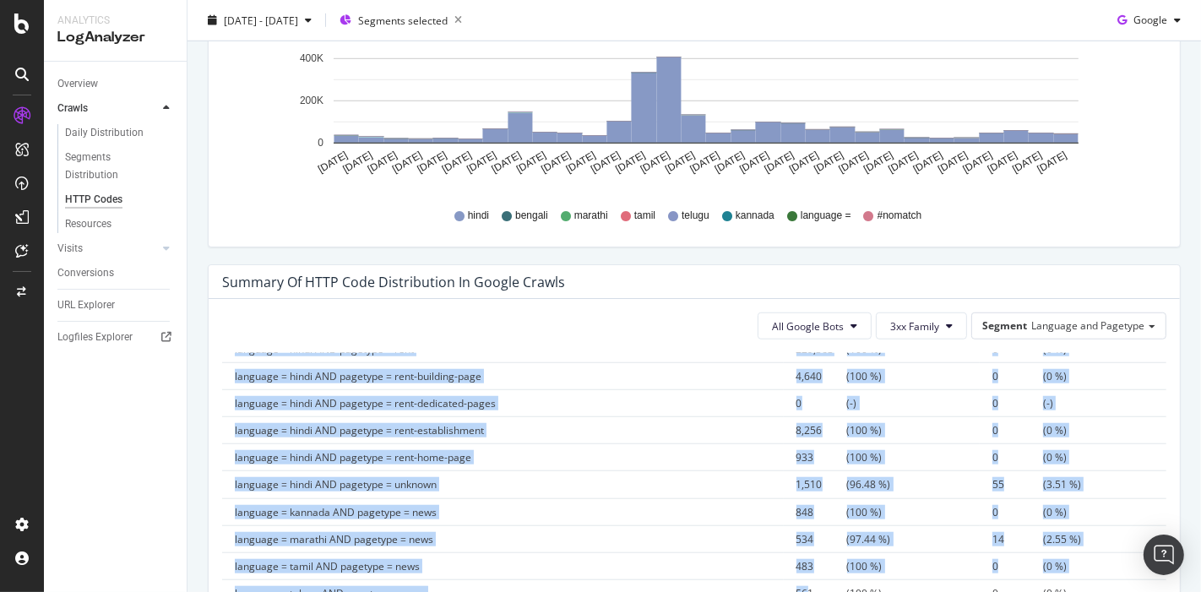
scroll to position [1152, 0]
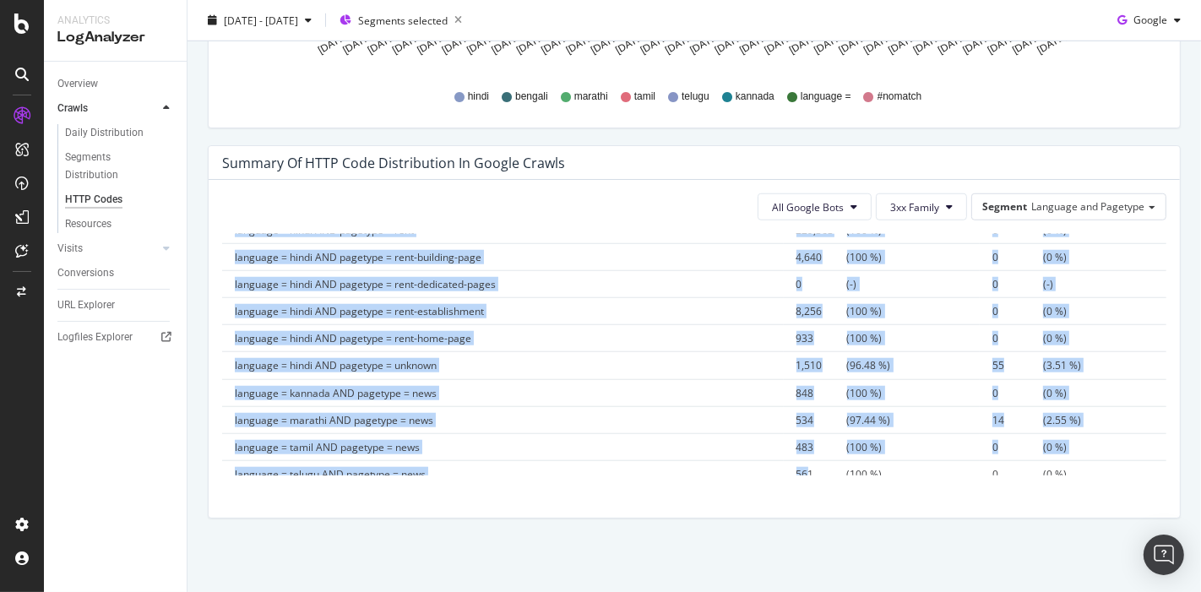
drag, startPoint x: 236, startPoint y: 410, endPoint x: 1123, endPoint y: 466, distance: 888.4
copy table "Segment 301 302 language = AND pagetype = 1 (100 %) 0 (0 %) language = #nomatch…"
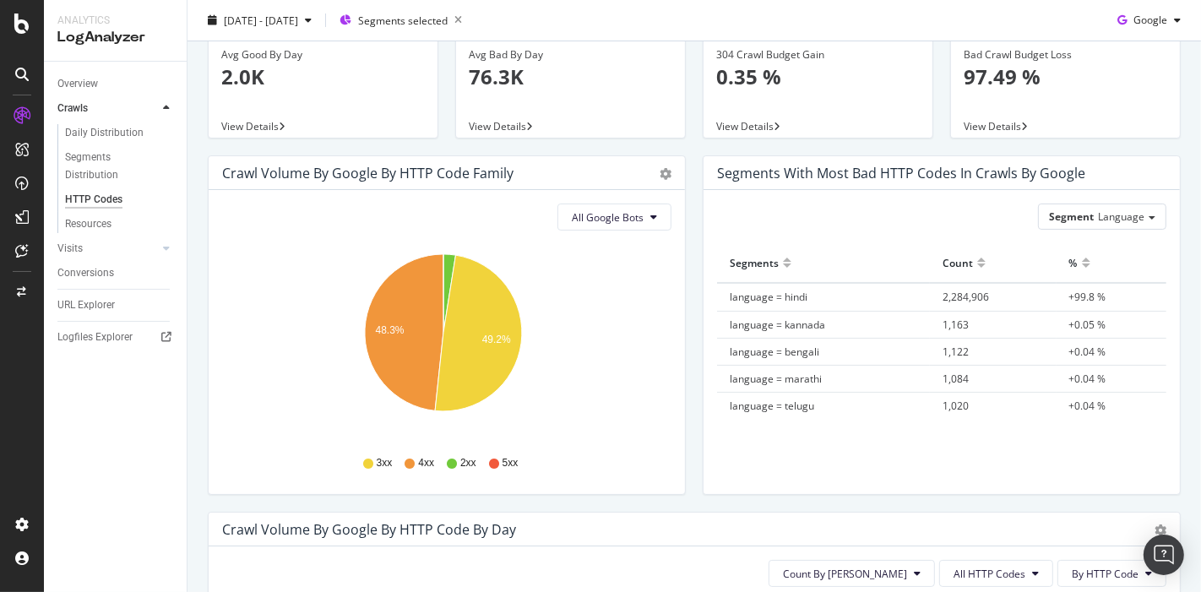
scroll to position [0, 0]
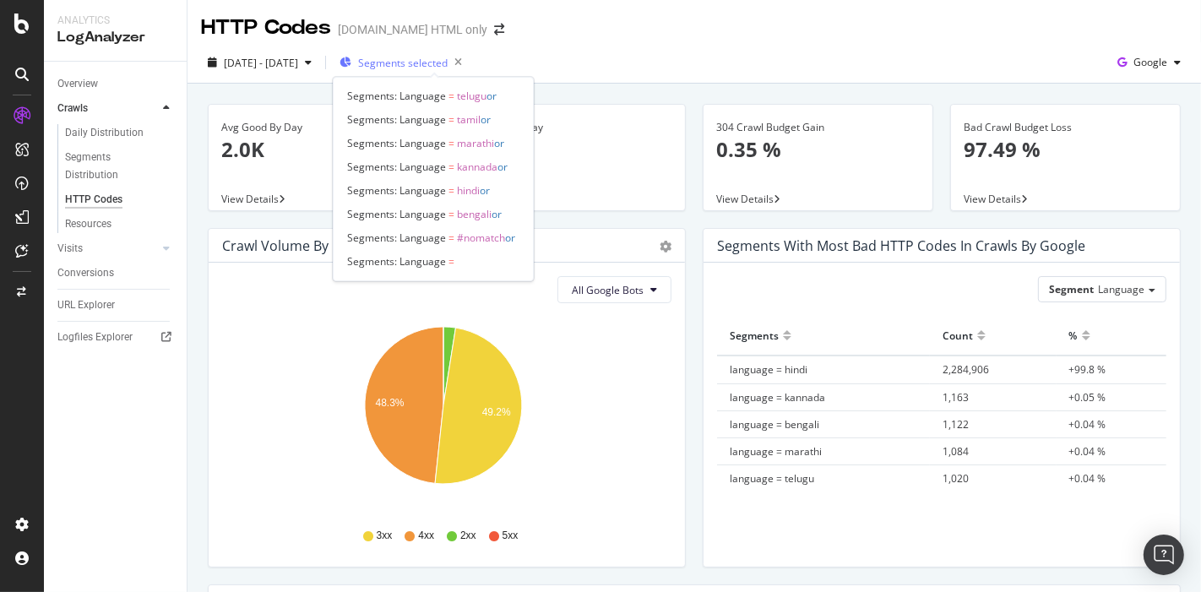
click at [433, 59] on span "Segments selected" at bounding box center [403, 63] width 90 height 14
click at [442, 62] on span "Segments selected" at bounding box center [403, 63] width 90 height 14
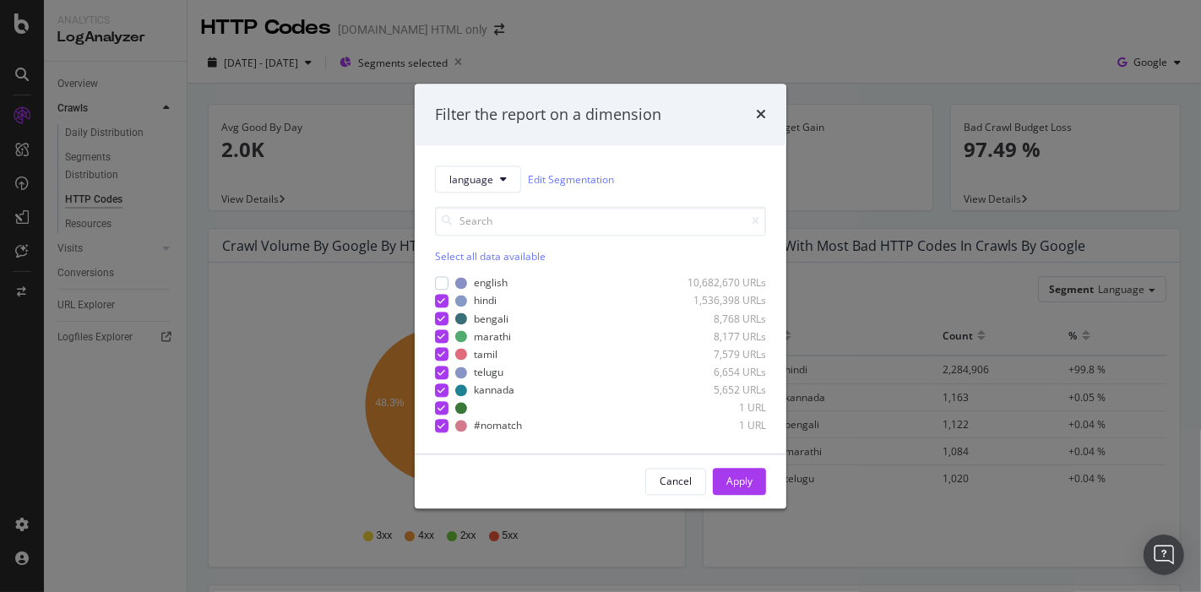
click at [765, 117] on icon "times" at bounding box center [761, 115] width 10 height 14
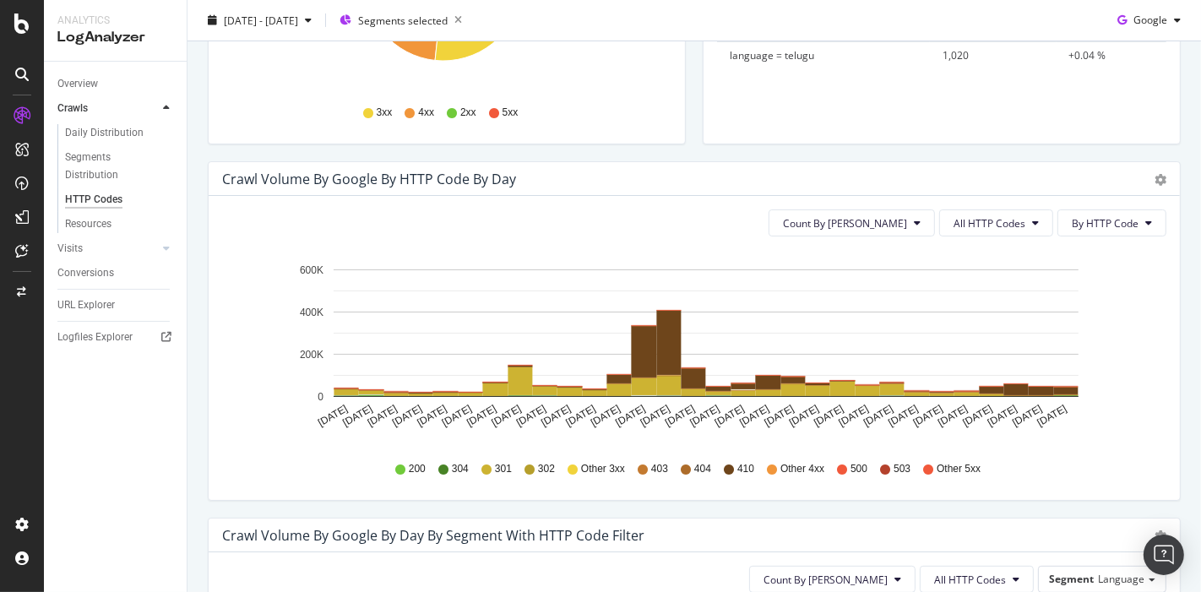
scroll to position [473, 0]
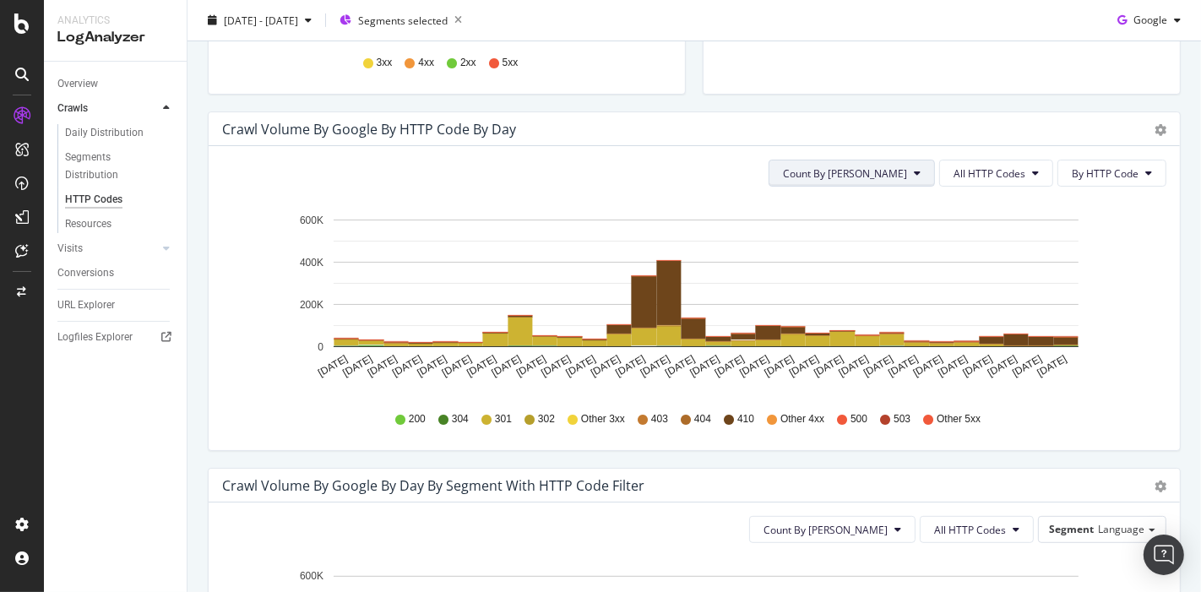
click at [879, 166] on span "Count By [PERSON_NAME]" at bounding box center [845, 173] width 124 height 14
click at [954, 183] on button "All HTTP Codes" at bounding box center [996, 173] width 114 height 27
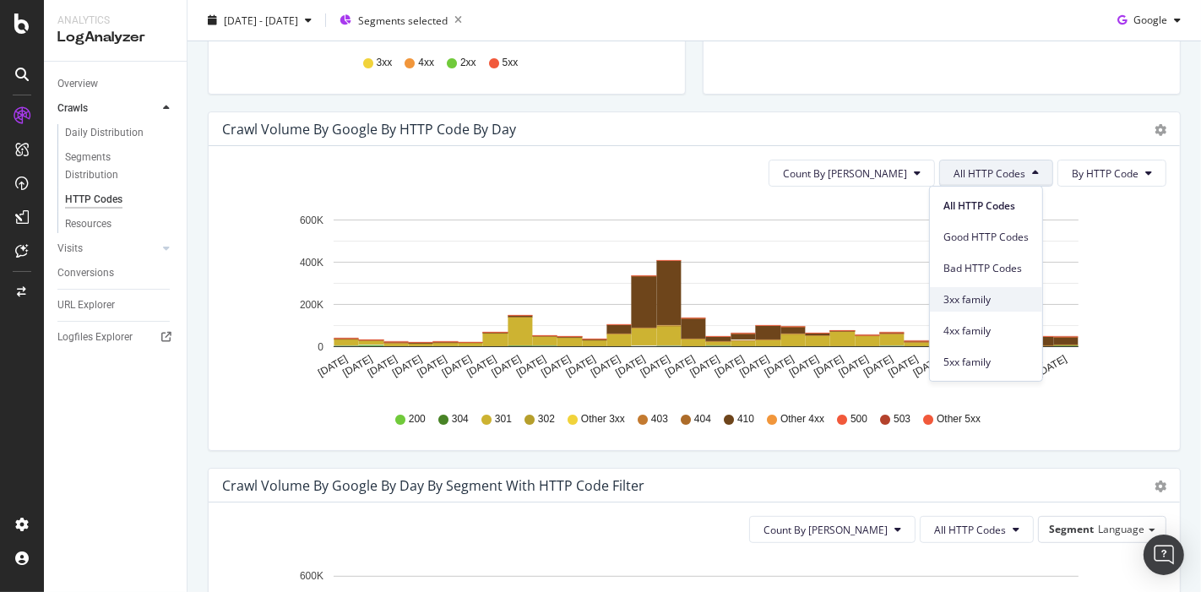
click at [955, 309] on div "3xx family" at bounding box center [986, 299] width 112 height 24
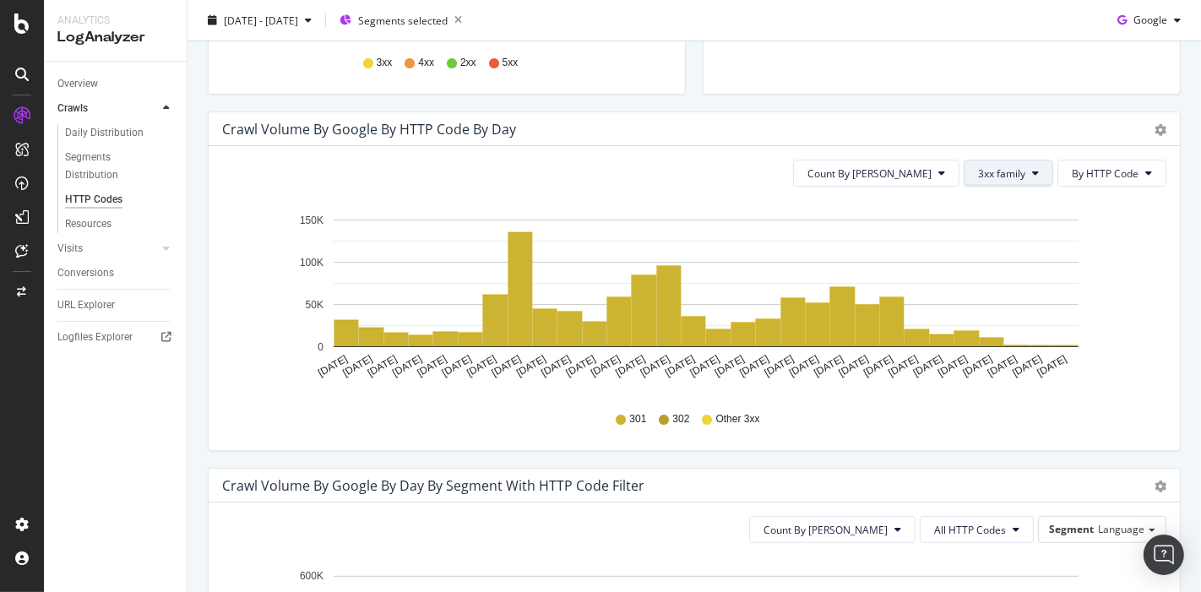
click at [979, 171] on span "3xx family" at bounding box center [1001, 173] width 47 height 14
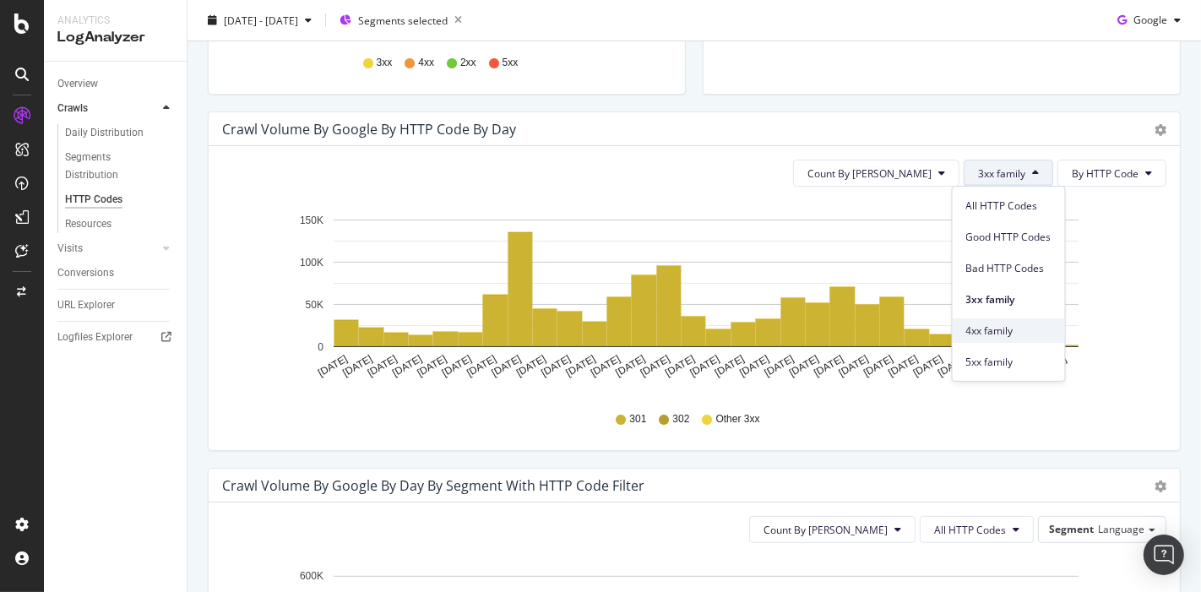
click at [979, 328] on span "4xx family" at bounding box center [1008, 330] width 85 height 15
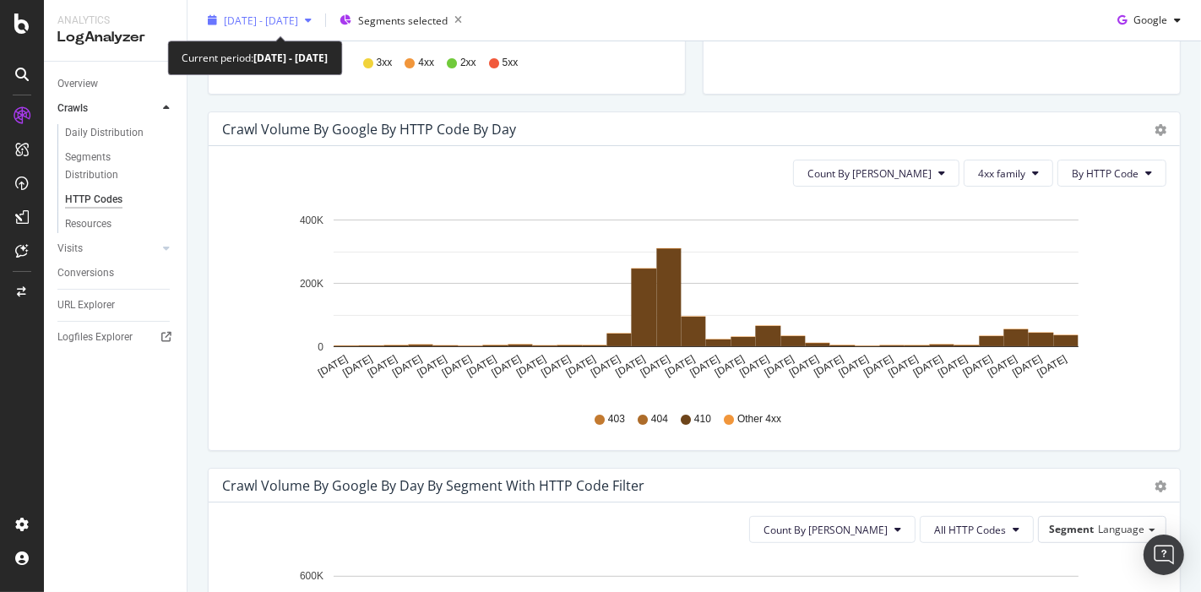
click at [298, 23] on span "[DATE] - [DATE]" at bounding box center [261, 20] width 74 height 14
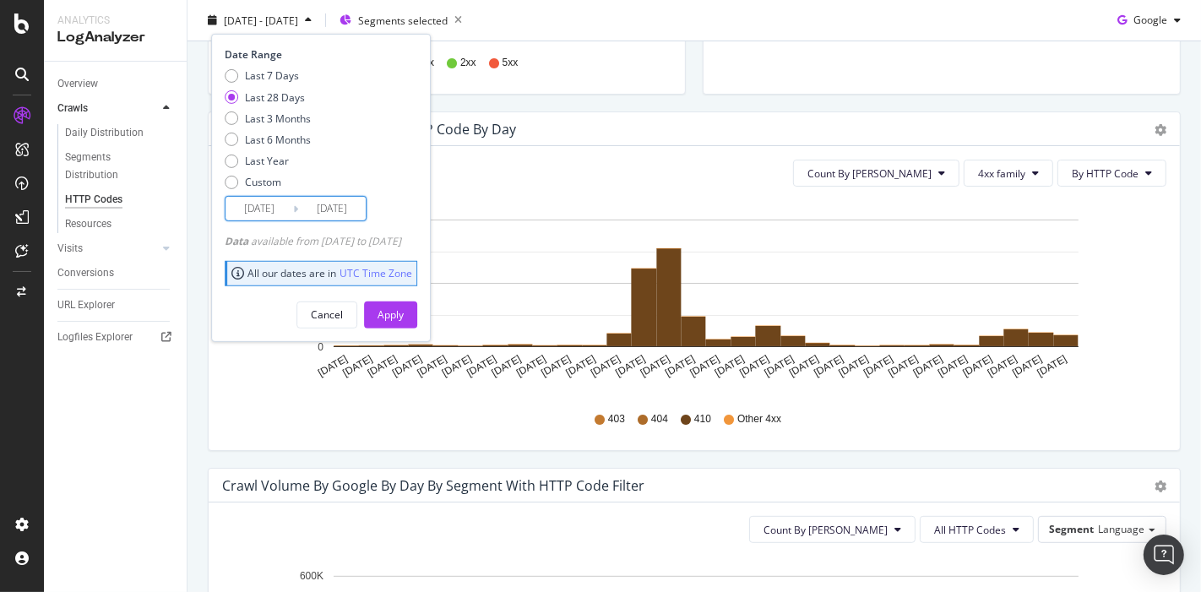
click at [257, 199] on input "[DATE]" at bounding box center [259, 209] width 68 height 24
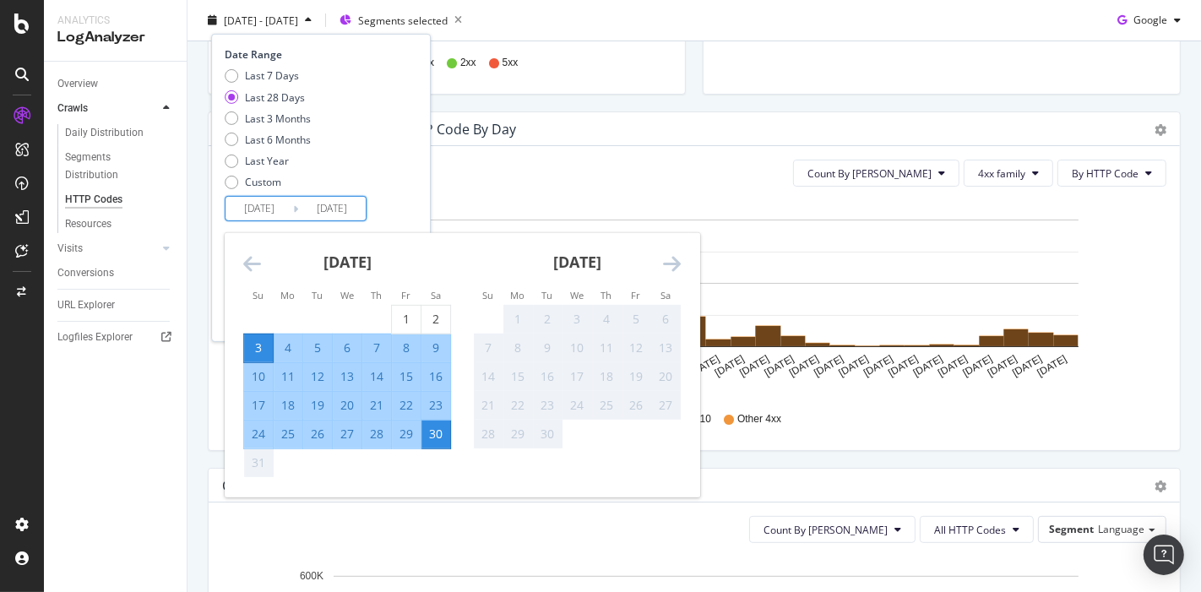
click at [342, 434] on div "27" at bounding box center [347, 434] width 29 height 17
type input "[DATE]"
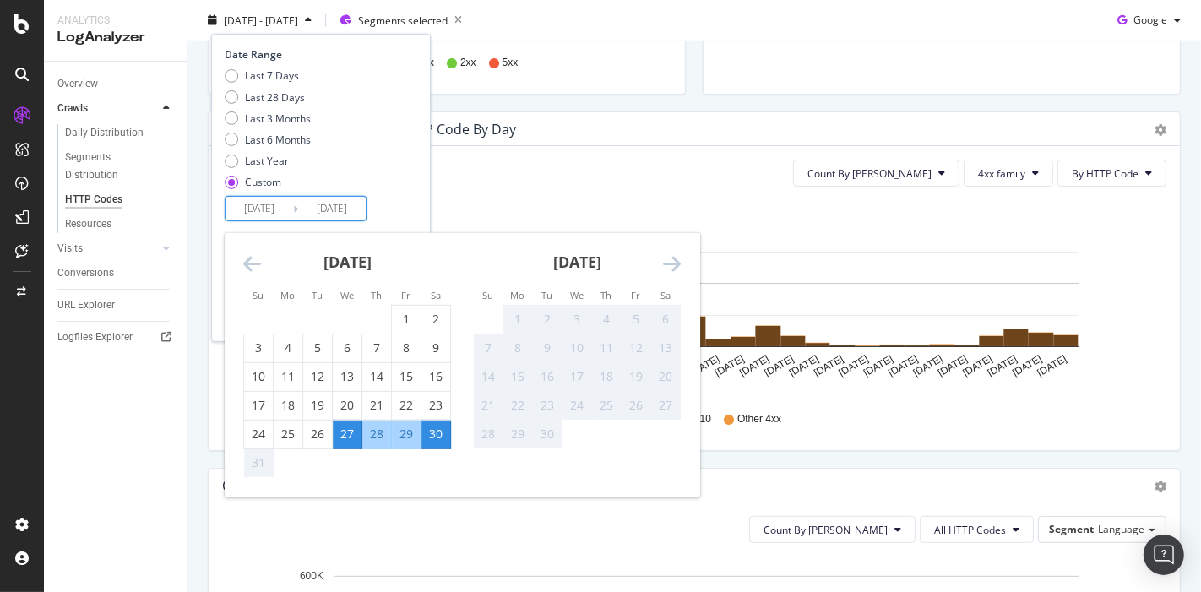
click at [431, 432] on div "30" at bounding box center [435, 434] width 29 height 17
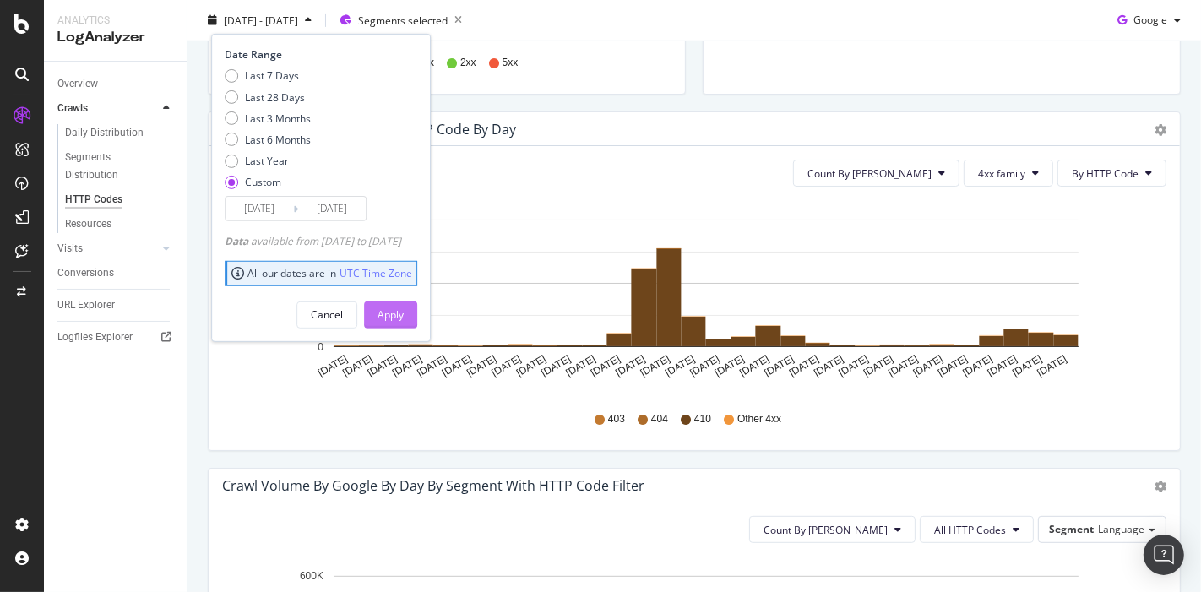
click at [404, 307] on div "Apply" at bounding box center [390, 314] width 26 height 14
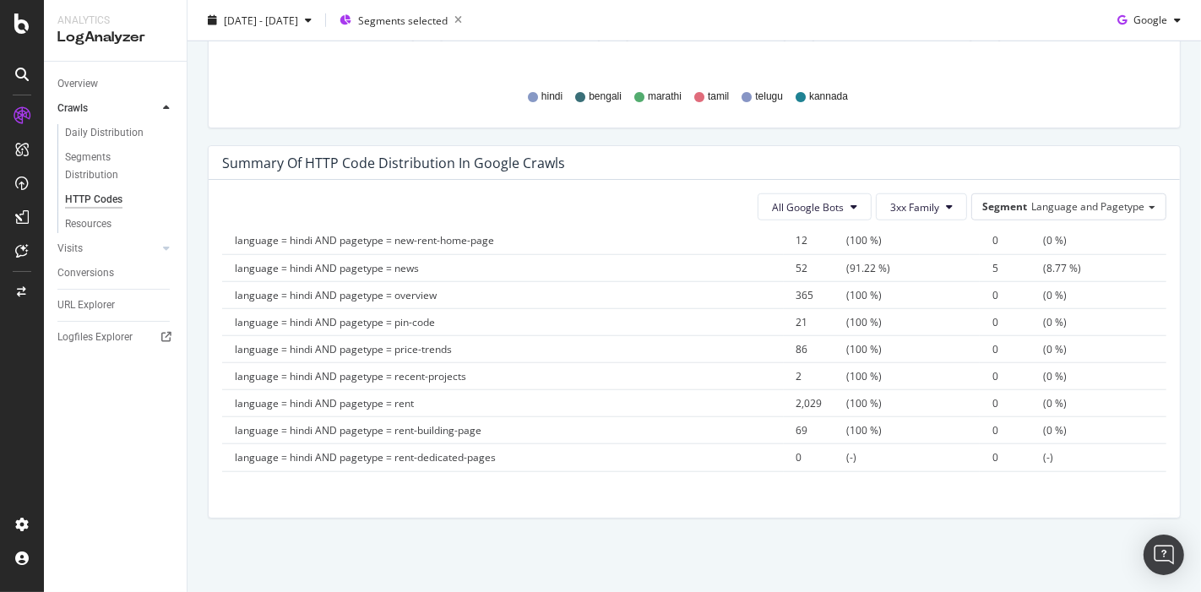
scroll to position [1008, 0]
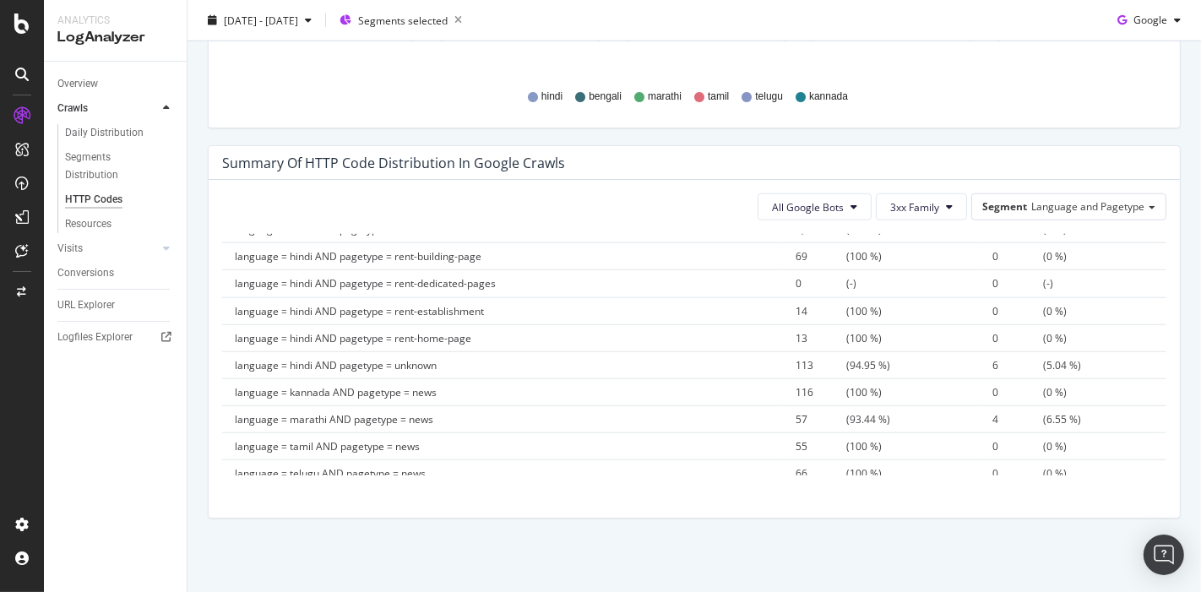
drag, startPoint x: 236, startPoint y: 247, endPoint x: 1157, endPoint y: 470, distance: 947.0
click at [1157, 470] on div "All Google Bots 3xx Family Segment Language and Pagetype Hold CTRL while clicki…" at bounding box center [694, 349] width 971 height 338
copy thead
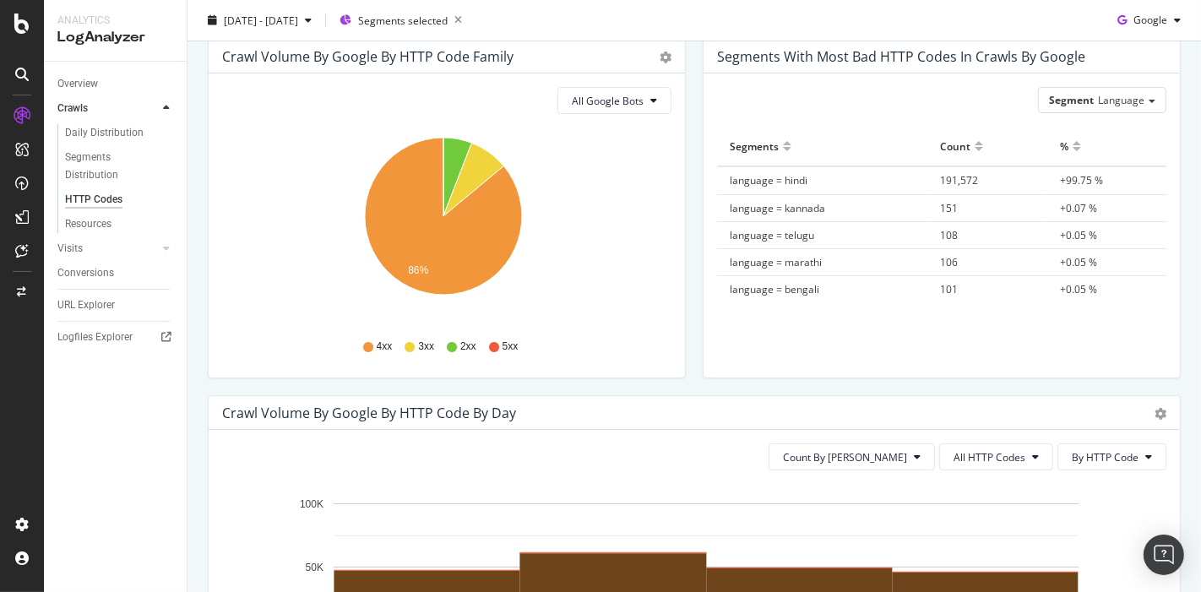
scroll to position [0, 0]
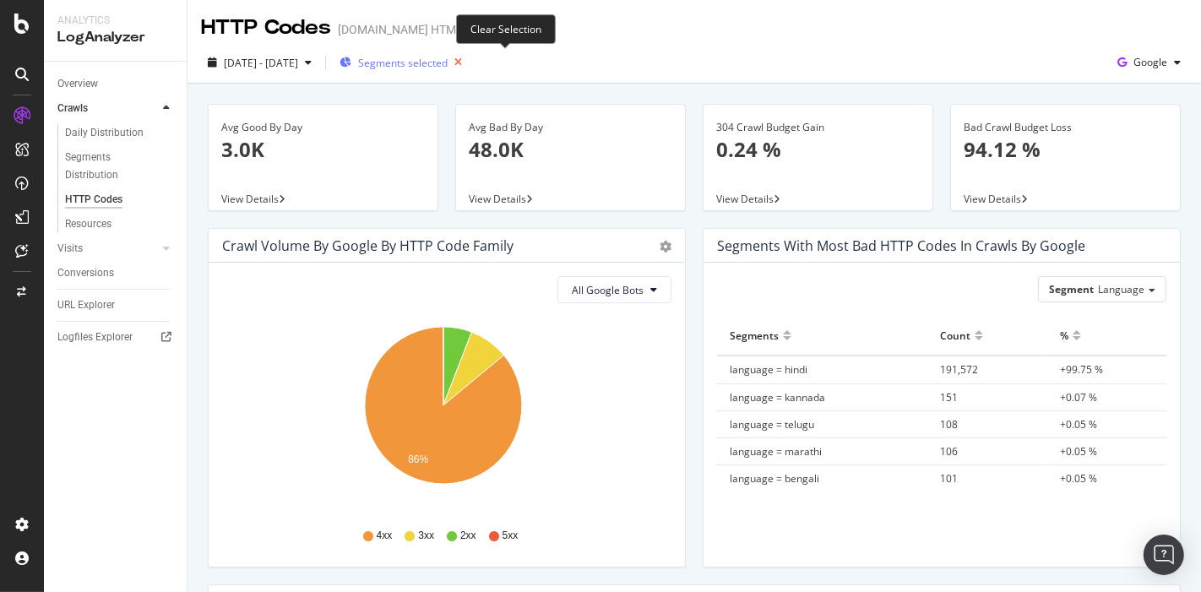
click at [469, 59] on icon "button" at bounding box center [458, 63] width 21 height 24
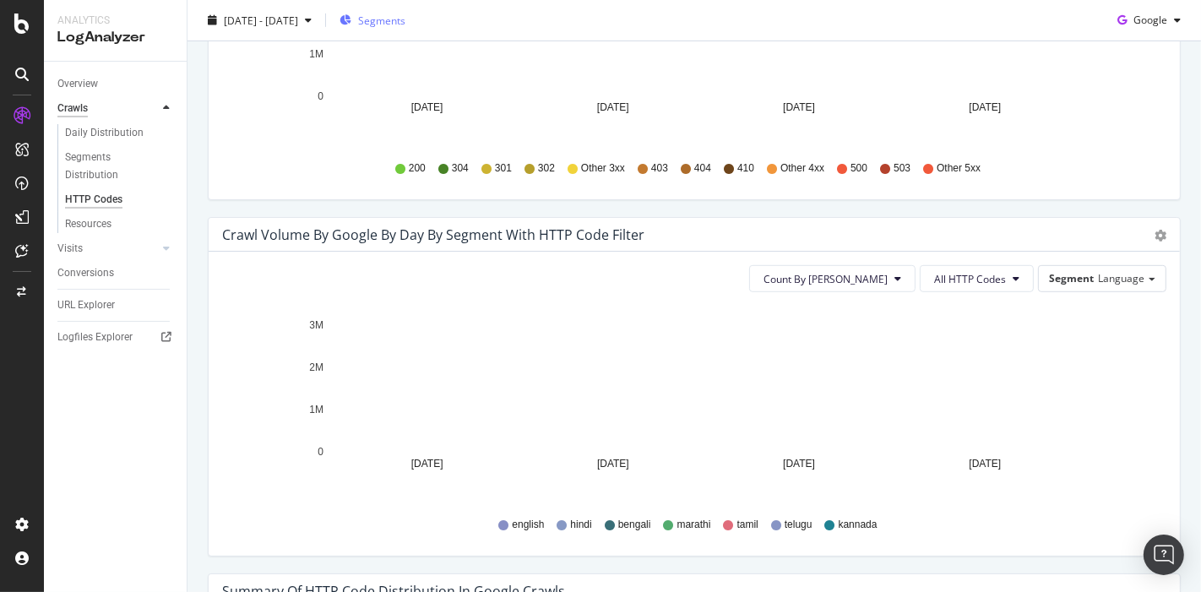
scroll to position [724, 0]
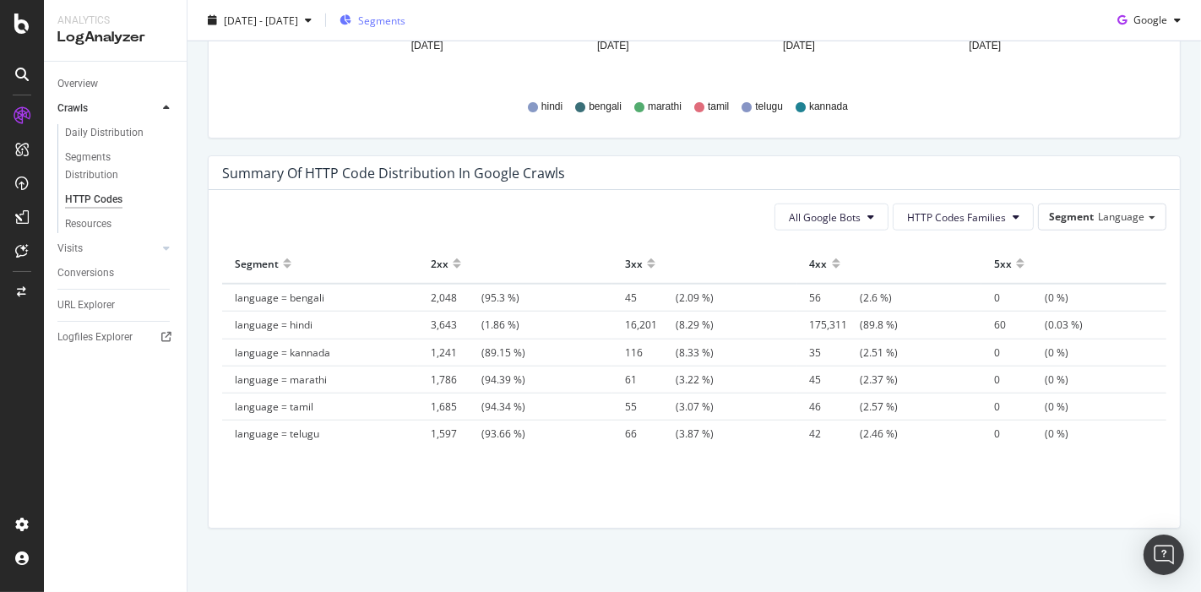
scroll to position [1152, 0]
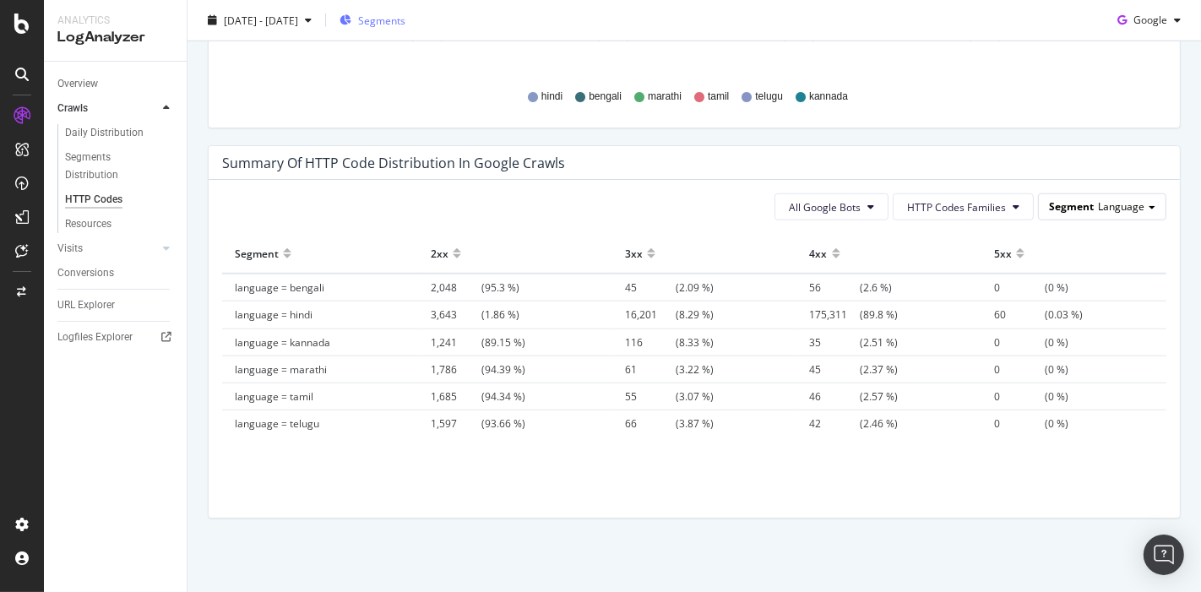
click at [1081, 195] on div "Segment Language" at bounding box center [1102, 206] width 127 height 24
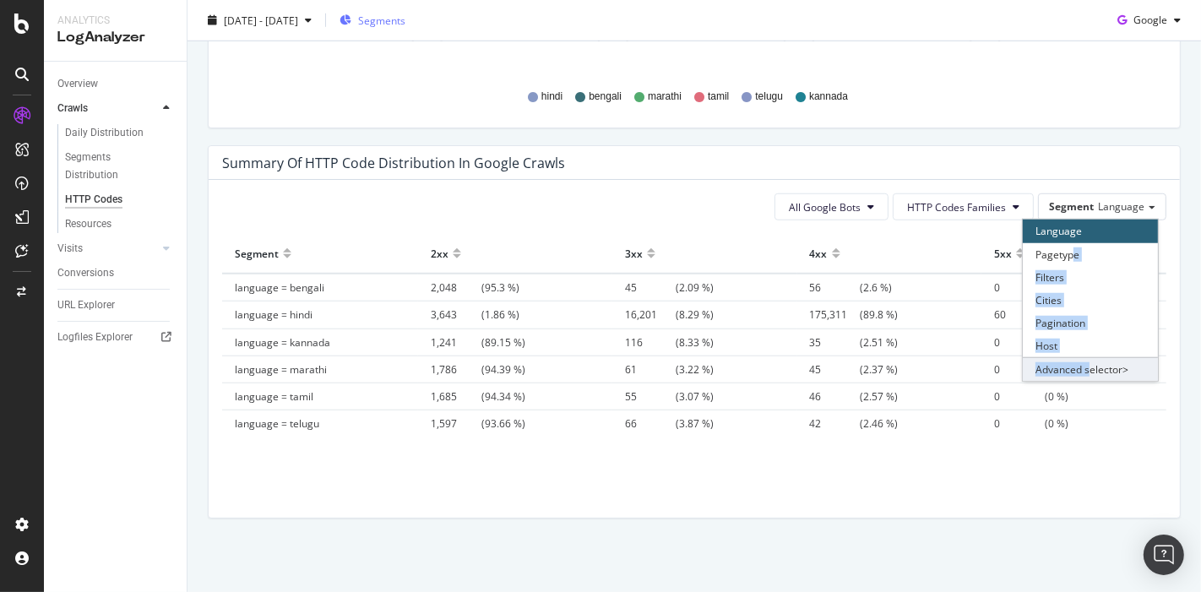
drag, startPoint x: 1061, startPoint y: 258, endPoint x: 1077, endPoint y: 362, distance: 105.8
click at [1077, 362] on div "Language Pagetype Filters Cities Pagination Host Advanced selector >" at bounding box center [1090, 300] width 135 height 161
click at [1077, 362] on div "Advanced selector >" at bounding box center [1090, 369] width 135 height 24
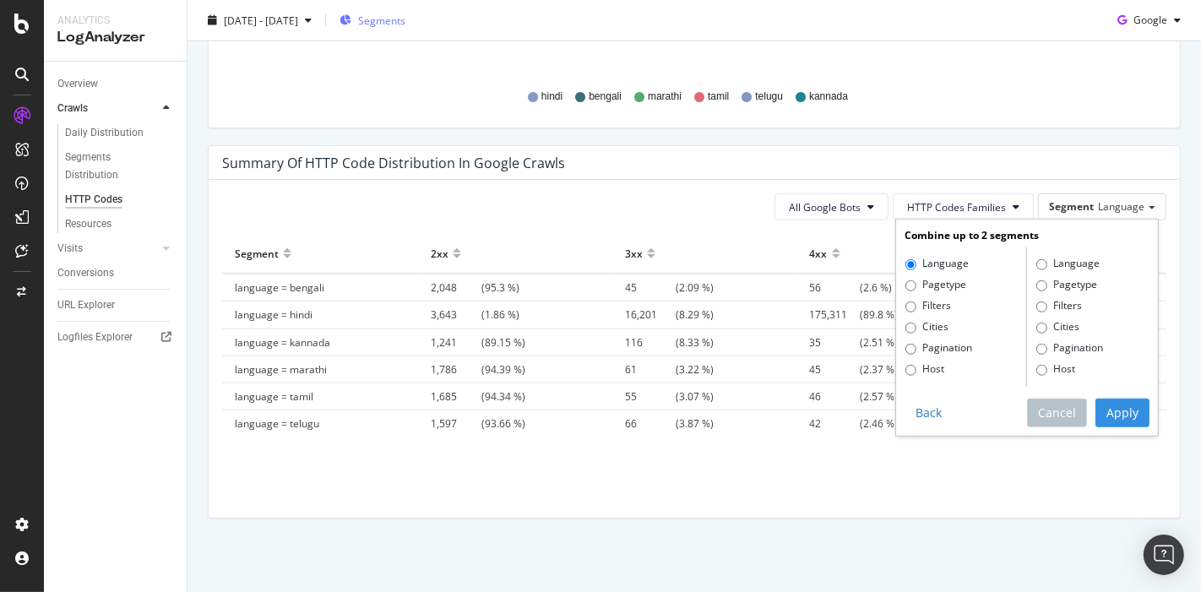
click at [1049, 277] on label "Pagetype" at bounding box center [1066, 285] width 61 height 17
click at [1047, 280] on input "Pagetype" at bounding box center [1041, 285] width 11 height 11
radio input "true"
click at [1112, 413] on button "Apply" at bounding box center [1122, 413] width 54 height 29
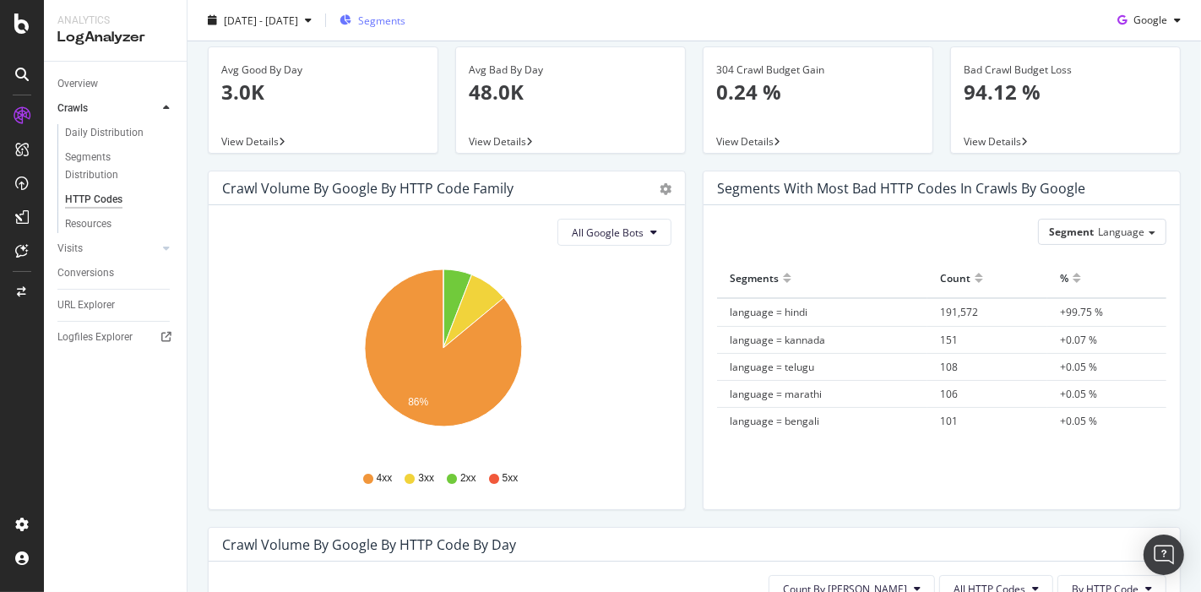
scroll to position [0, 0]
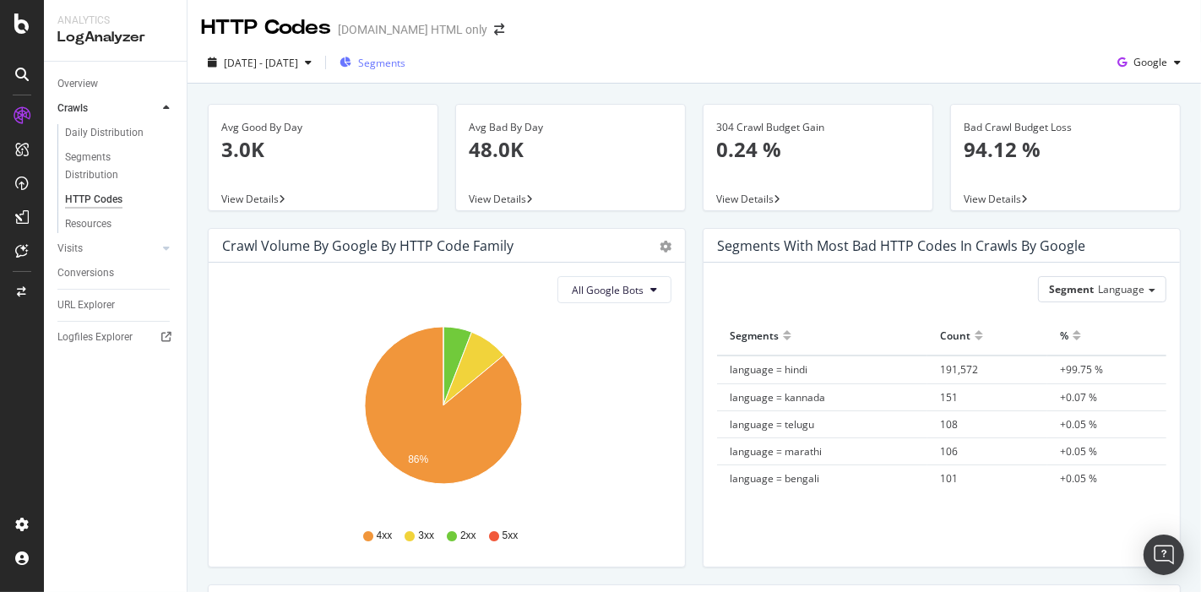
click at [405, 54] on div "Segments" at bounding box center [372, 62] width 66 height 25
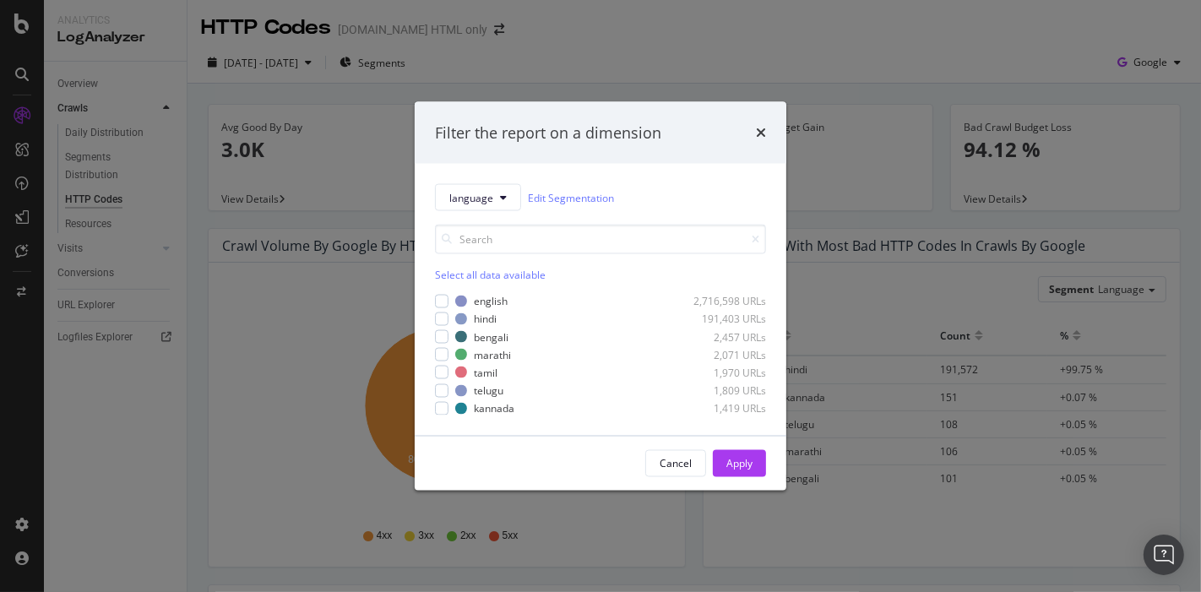
click at [450, 269] on div "Select all data available" at bounding box center [600, 275] width 331 height 14
click at [442, 294] on div "modal" at bounding box center [442, 301] width 14 height 14
click at [748, 463] on div "Apply" at bounding box center [739, 463] width 26 height 14
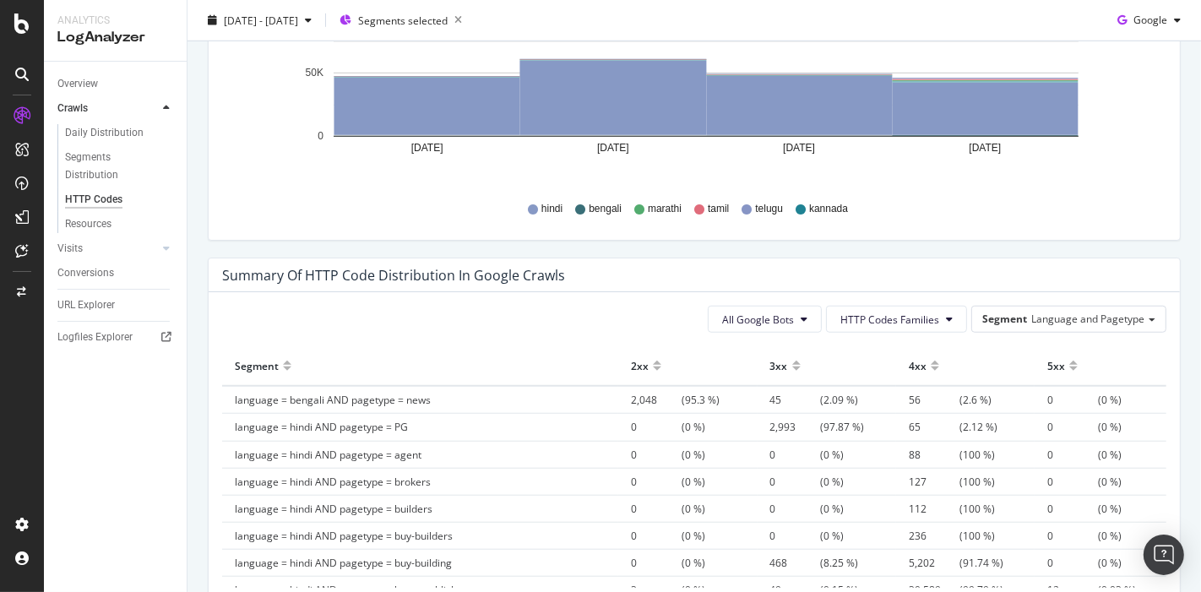
click at [792, 367] on div at bounding box center [796, 372] width 8 height 13
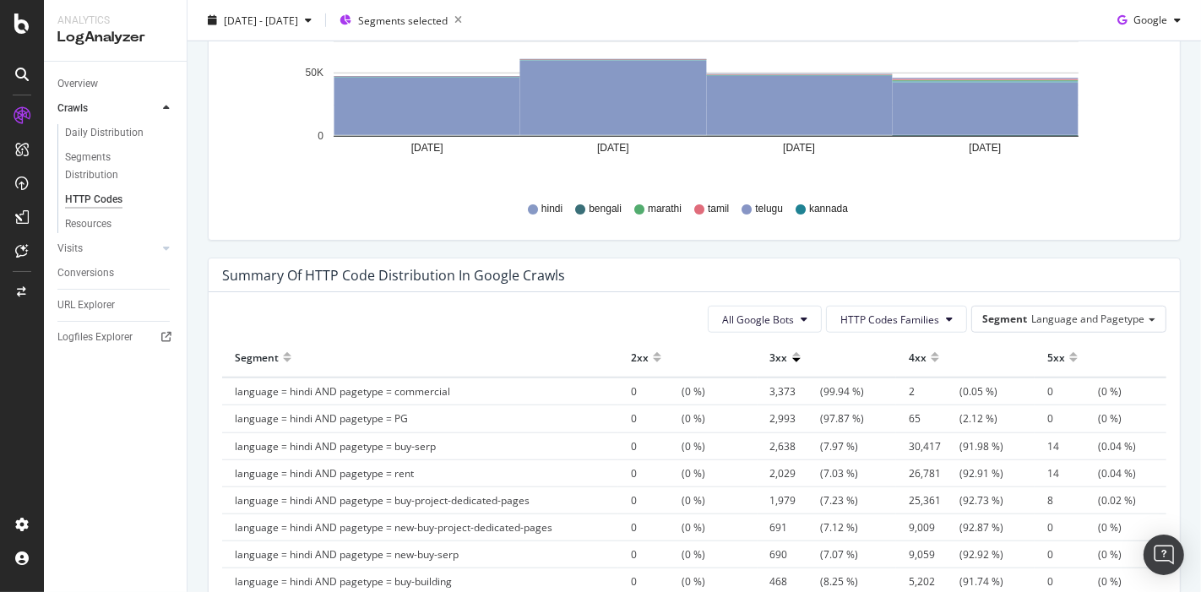
scroll to position [9, 0]
click at [930, 359] on div at bounding box center [934, 363] width 8 height 13
click at [792, 358] on div at bounding box center [796, 363] width 8 height 13
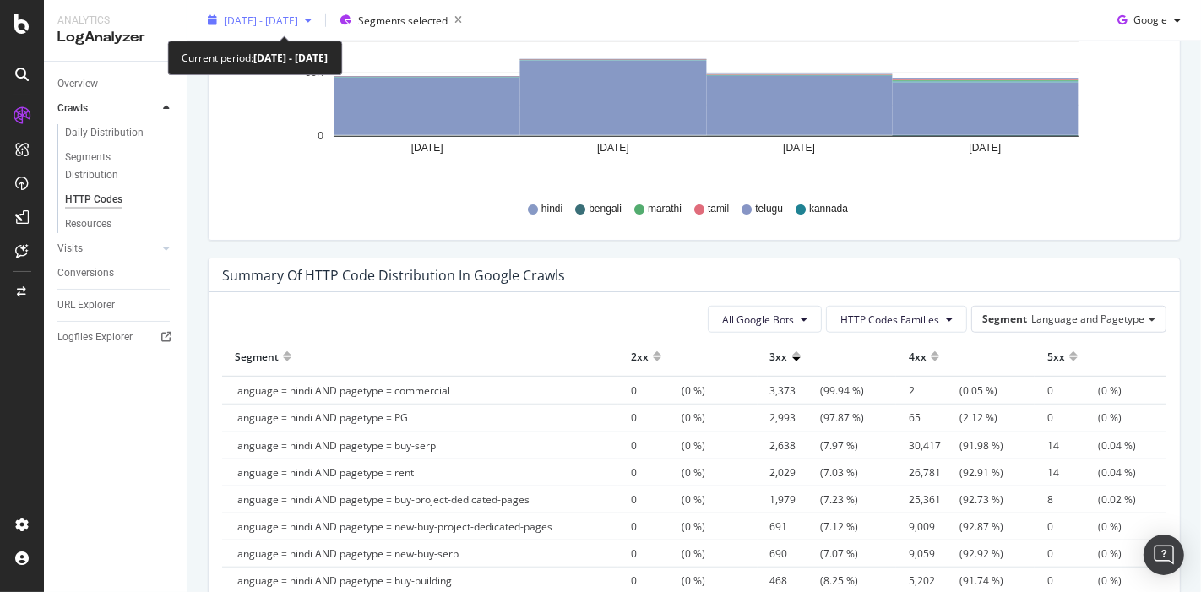
click at [298, 23] on span "[DATE] - [DATE]" at bounding box center [261, 20] width 74 height 14
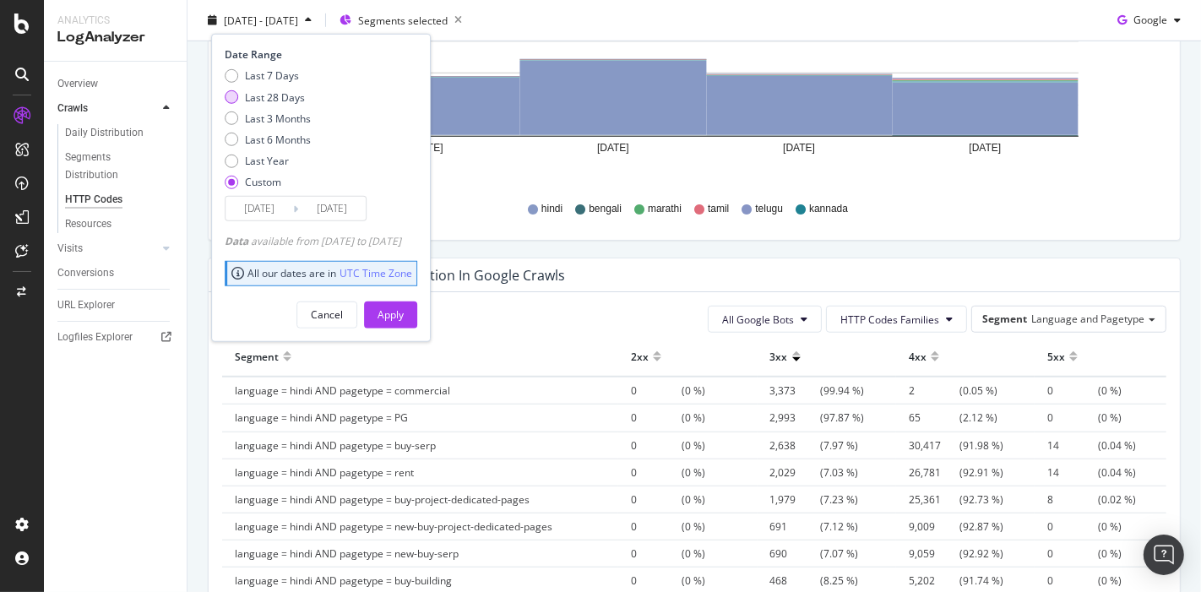
click at [270, 96] on div "Last 28 Days" at bounding box center [275, 97] width 60 height 14
type input "[DATE]"
click at [404, 314] on div "Apply" at bounding box center [390, 314] width 26 height 14
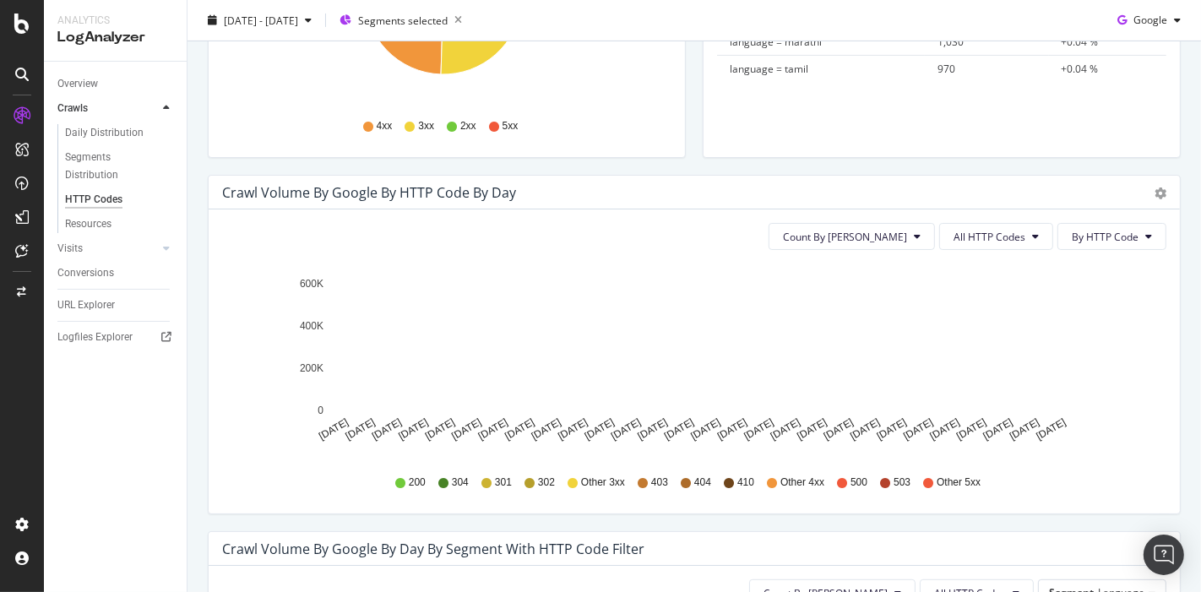
scroll to position [409, 0]
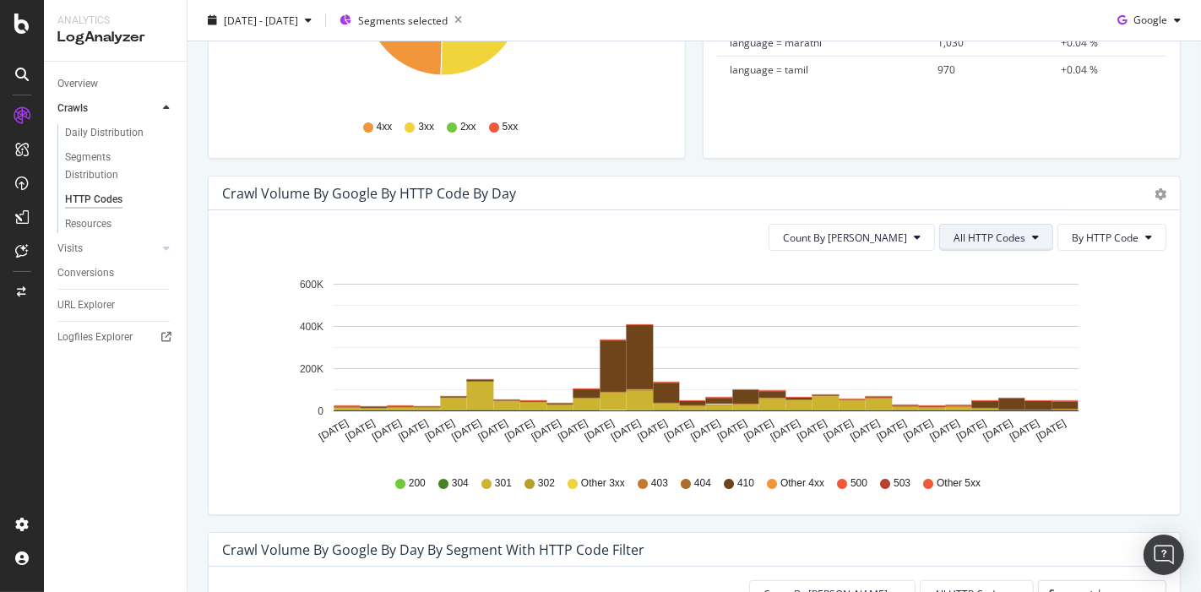
click at [959, 232] on span "All HTTP Codes" at bounding box center [989, 238] width 72 height 14
click at [1078, 245] on button "By HTTP Code" at bounding box center [1111, 237] width 109 height 27
click at [957, 236] on span "All HTTP Codes" at bounding box center [989, 238] width 72 height 14
click at [601, 523] on div "Crawl Volume by google by HTTP Code by Day Timeline (by Value) Timeline (by Per…" at bounding box center [694, 354] width 990 height 356
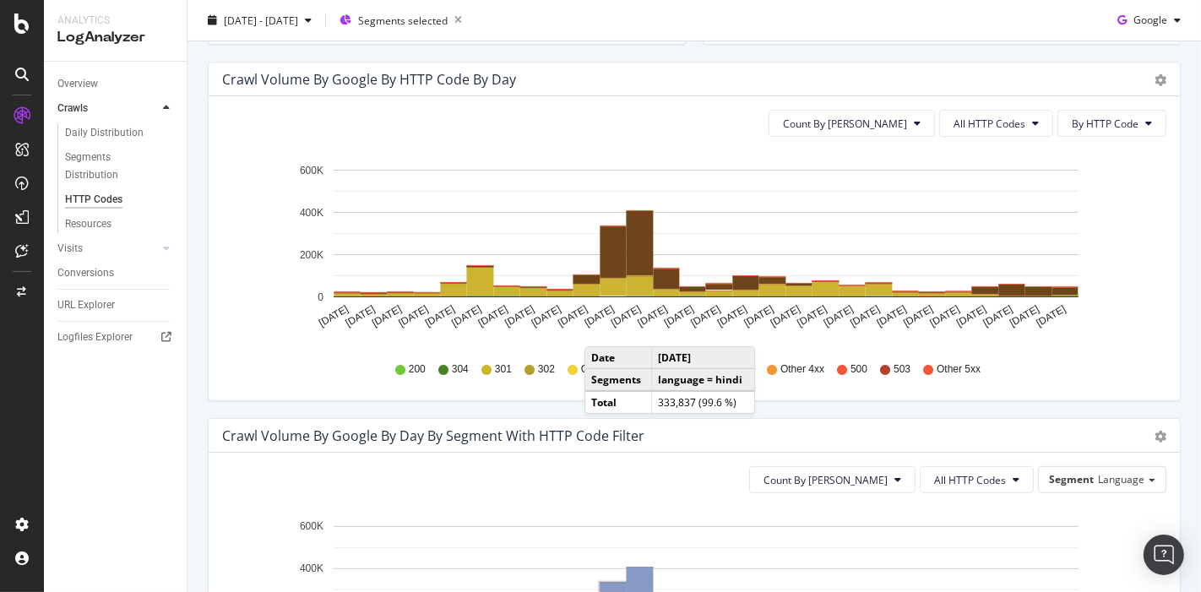
scroll to position [363, 0]
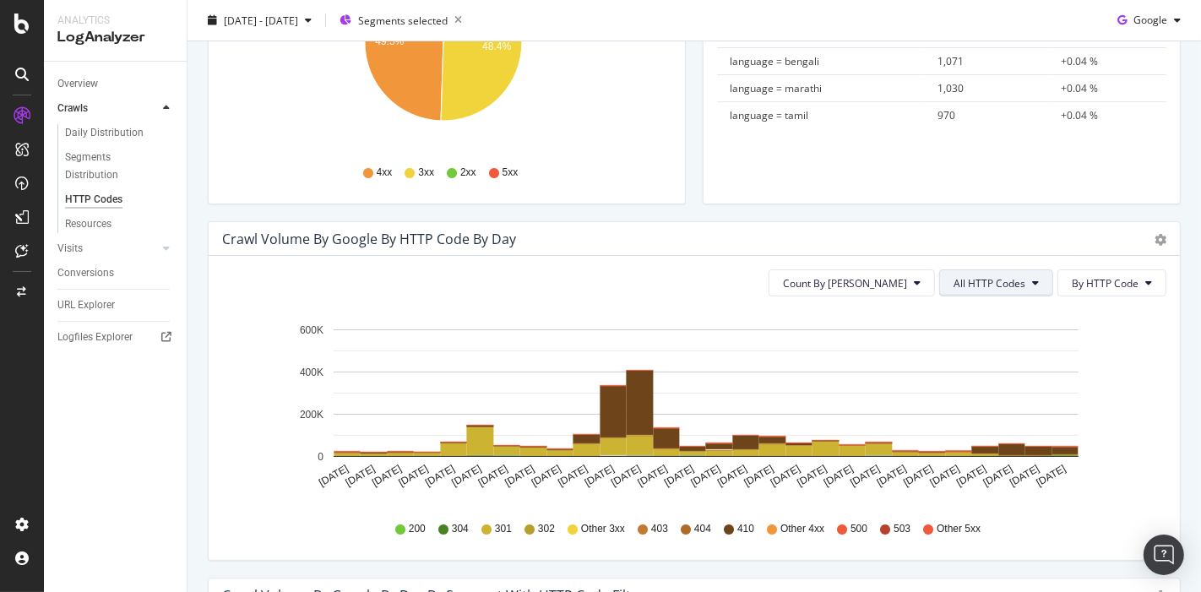
click at [986, 276] on span "All HTTP Codes" at bounding box center [989, 283] width 72 height 14
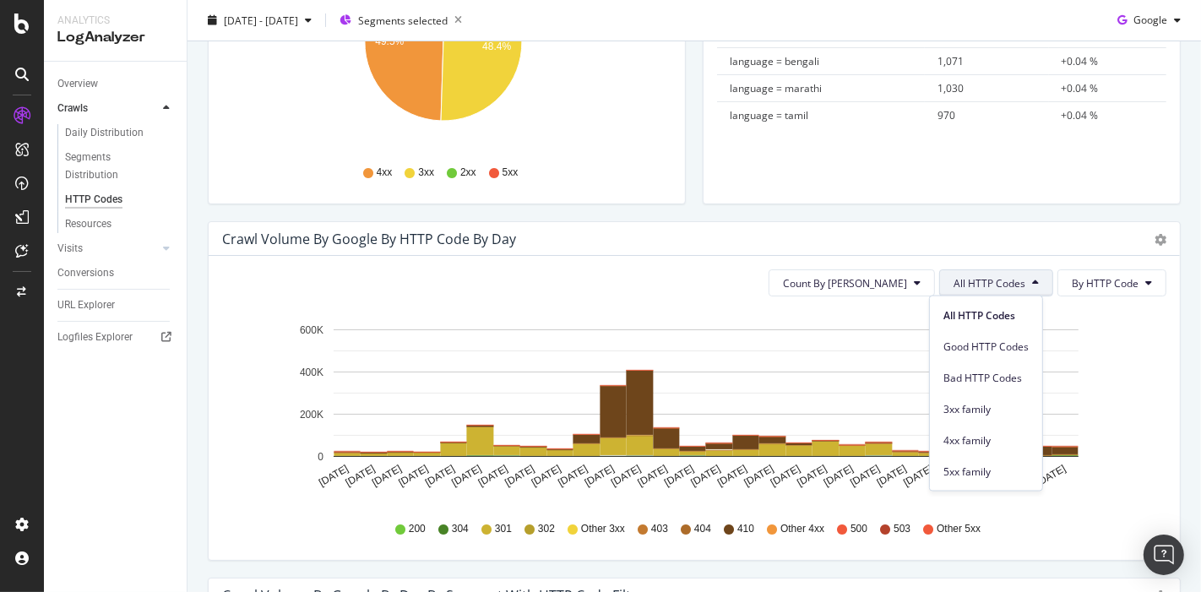
click at [960, 394] on div "3xx family" at bounding box center [986, 405] width 112 height 31
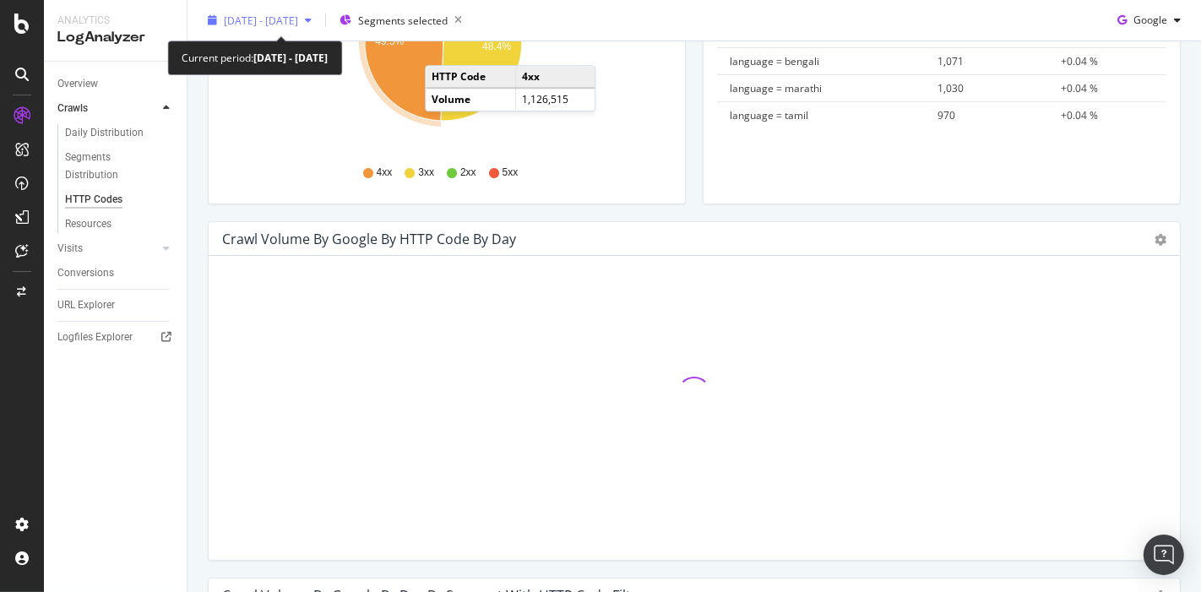
click at [296, 24] on span "[DATE] - [DATE]" at bounding box center [261, 20] width 74 height 14
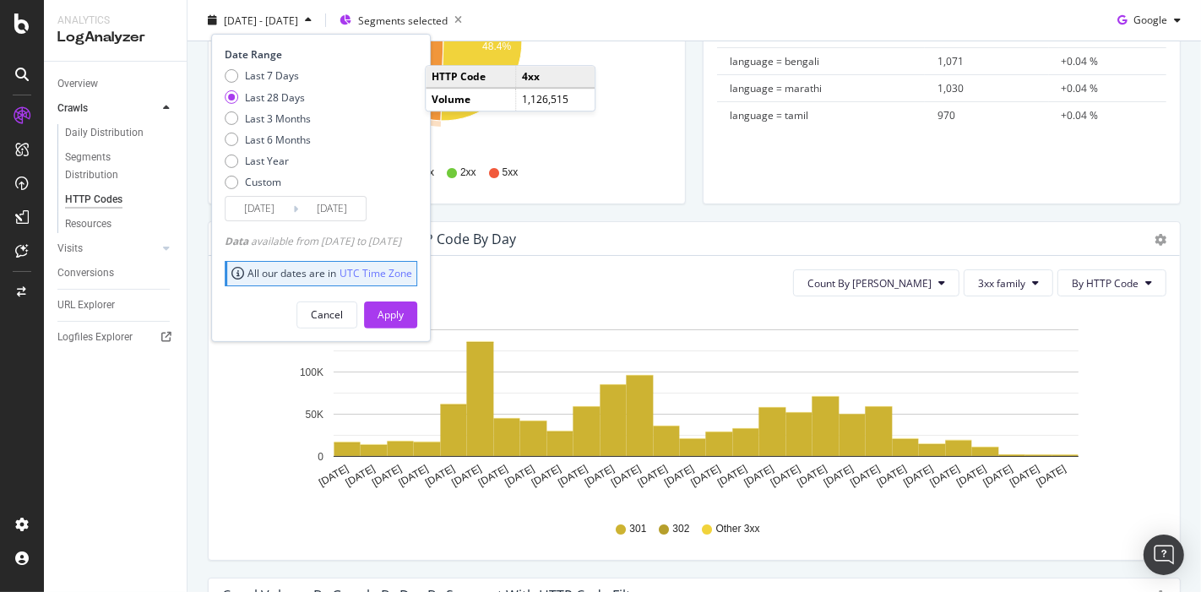
click at [270, 198] on input "[DATE]" at bounding box center [259, 209] width 68 height 24
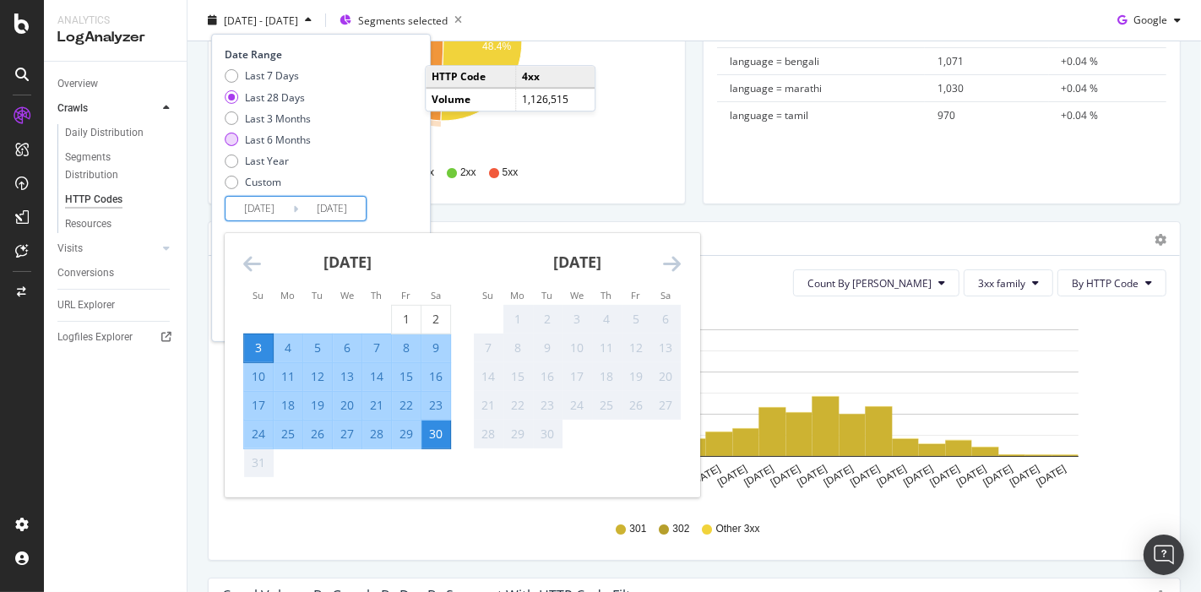
click at [235, 138] on div "Last 6 Months" at bounding box center [232, 140] width 14 height 14
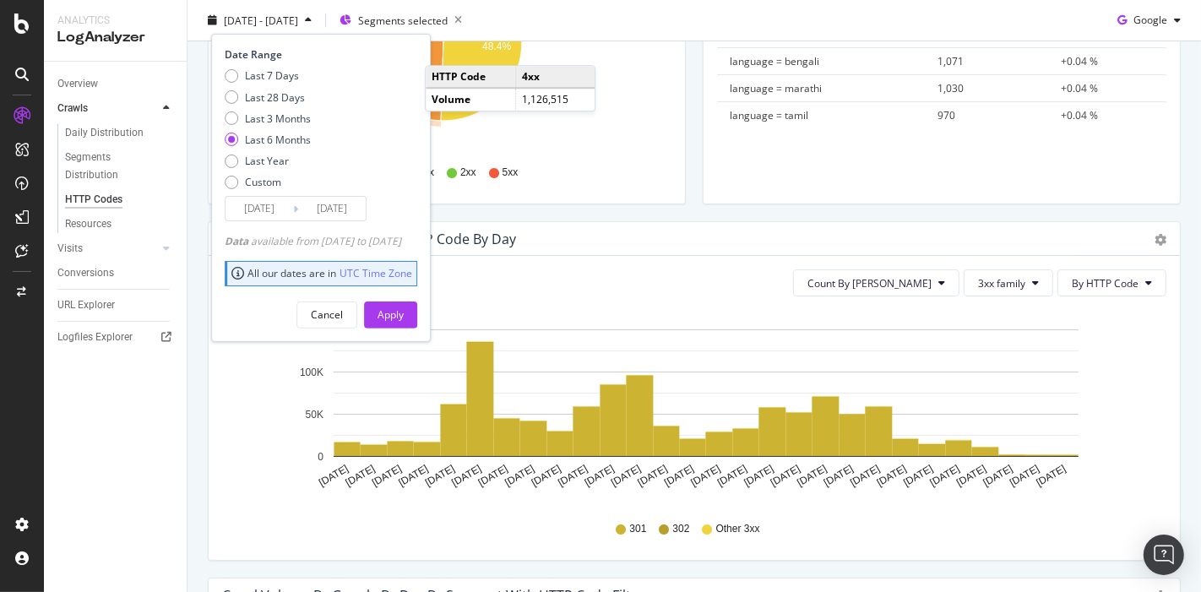
click at [235, 138] on div "Last 6 Months" at bounding box center [232, 140] width 14 height 14
click at [234, 120] on div "Last 3 Months" at bounding box center [232, 118] width 14 height 14
click at [275, 209] on input "[DATE]" at bounding box center [259, 209] width 68 height 24
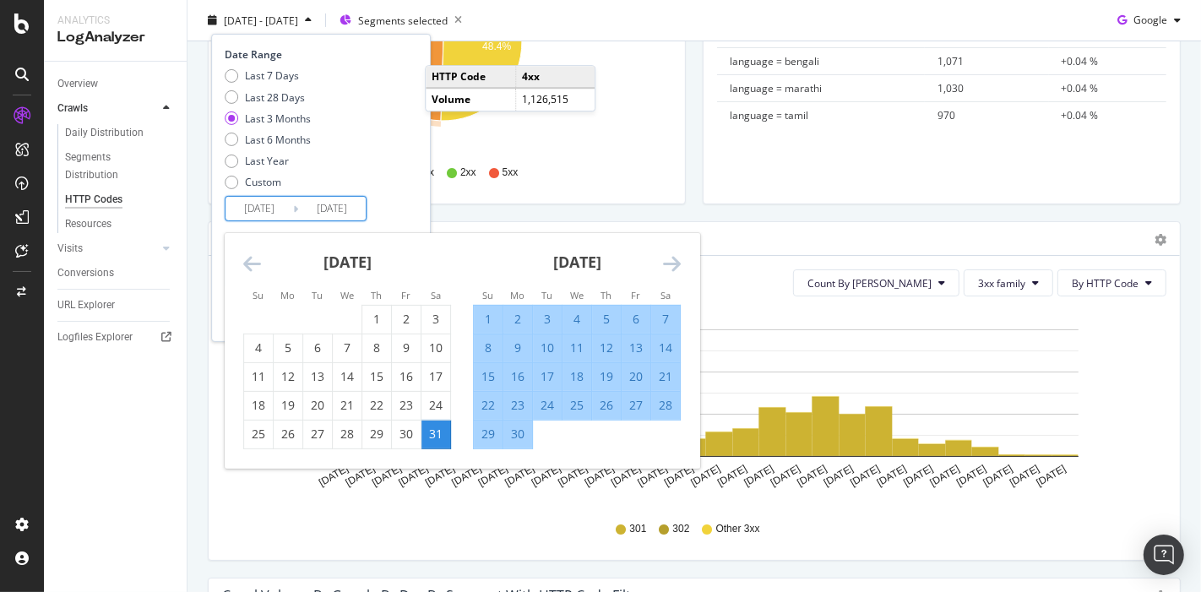
click at [486, 313] on div "1" at bounding box center [488, 319] width 29 height 17
click at [366, 374] on div "15" at bounding box center [376, 376] width 29 height 17
type input "[DATE]"
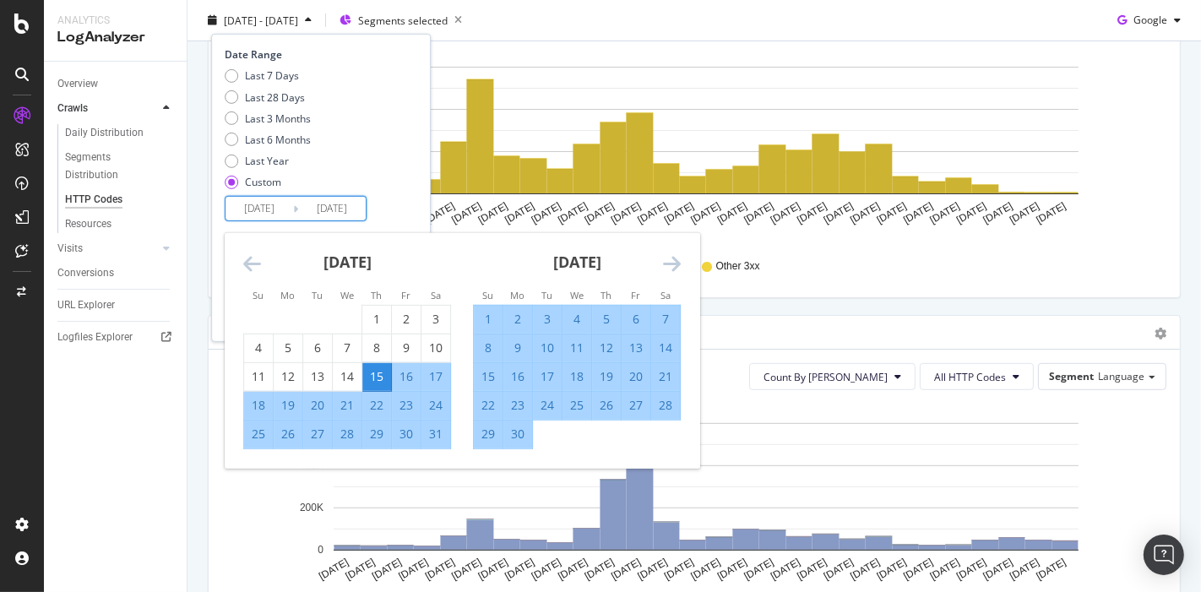
scroll to position [727, 0]
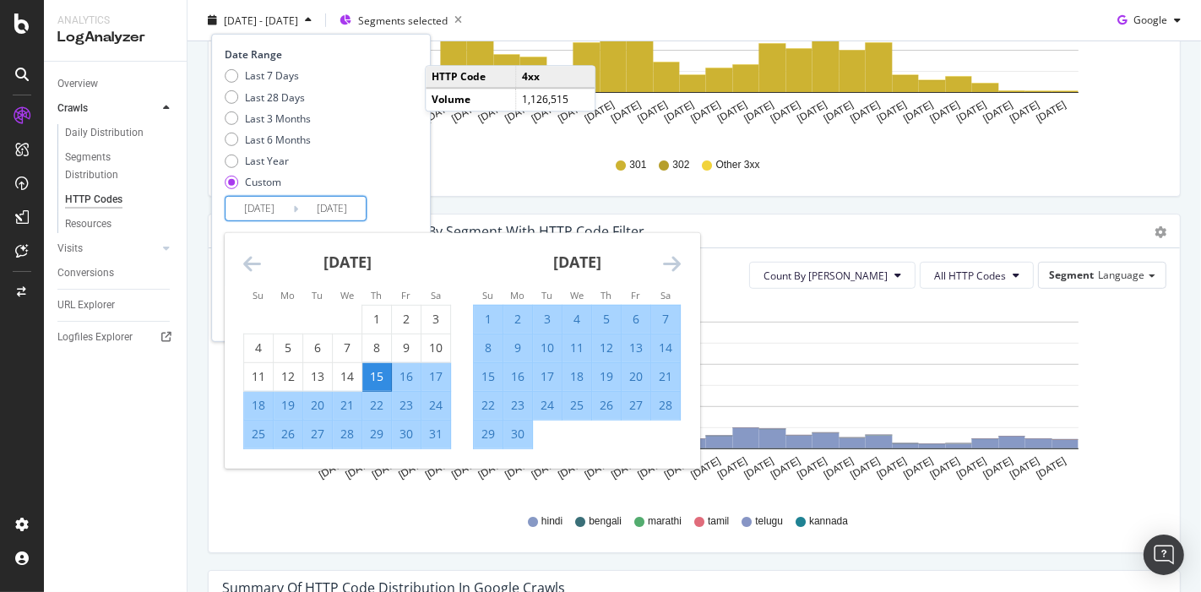
click at [665, 263] on icon "Move forward to switch to the next month." at bounding box center [672, 263] width 18 height 20
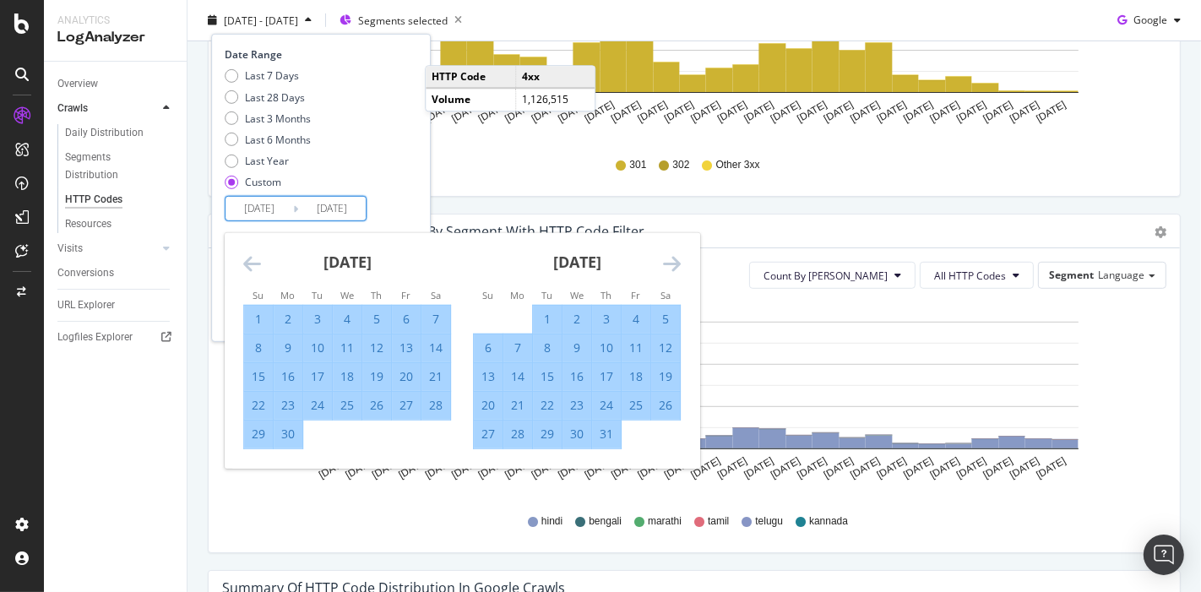
click at [665, 263] on icon "Move forward to switch to the next month." at bounding box center [672, 263] width 18 height 20
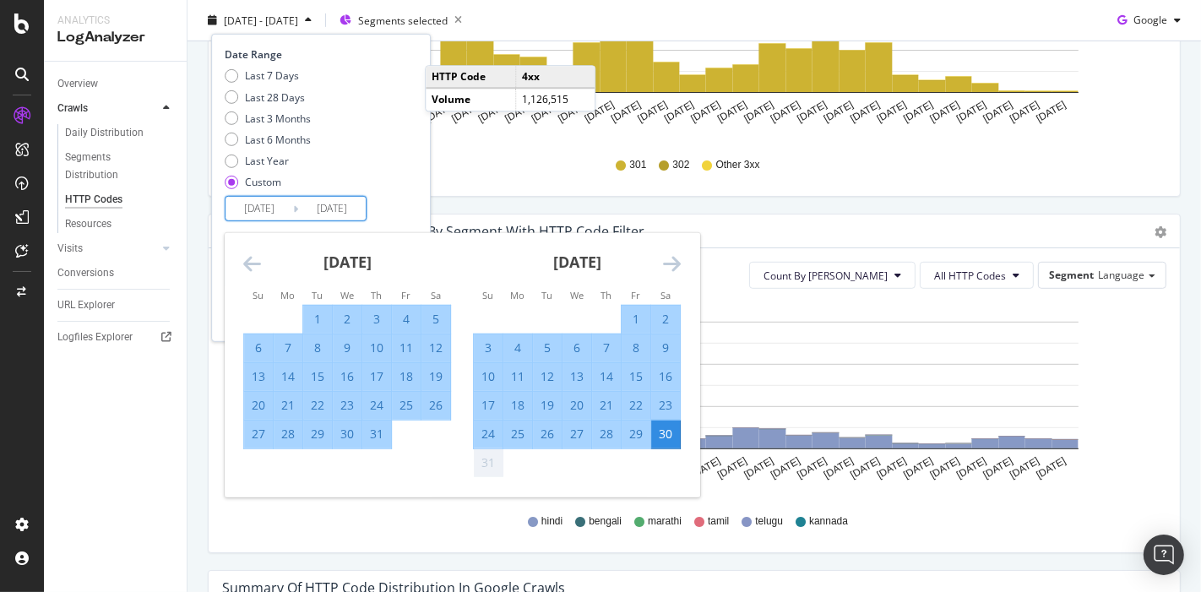
click at [408, 194] on div "Last 7 Days Last 28 Days Last 3 Months Last 6 Months Last Year Custom" at bounding box center [319, 131] width 188 height 127
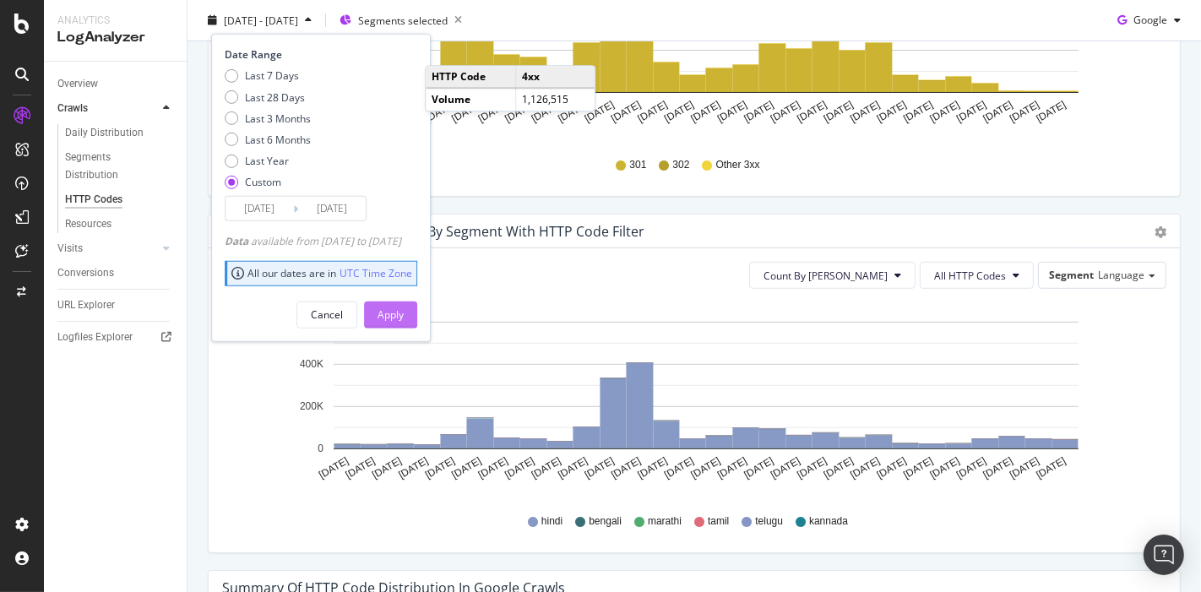
click at [403, 310] on button "Apply" at bounding box center [390, 314] width 53 height 27
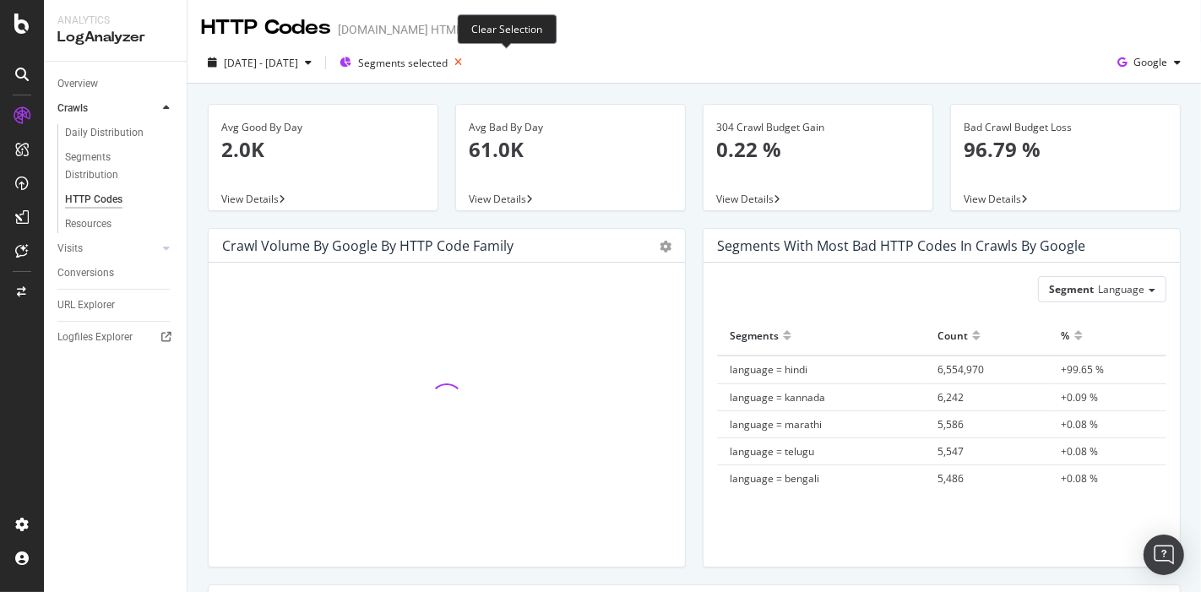
click at [469, 66] on icon "button" at bounding box center [458, 63] width 21 height 24
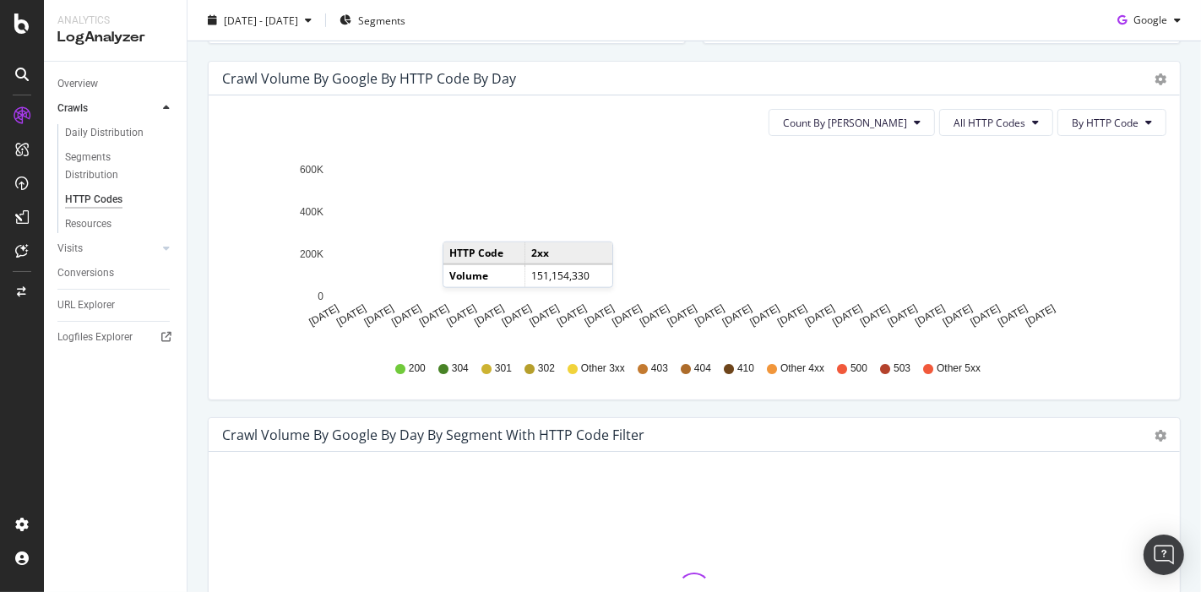
scroll to position [527, 0]
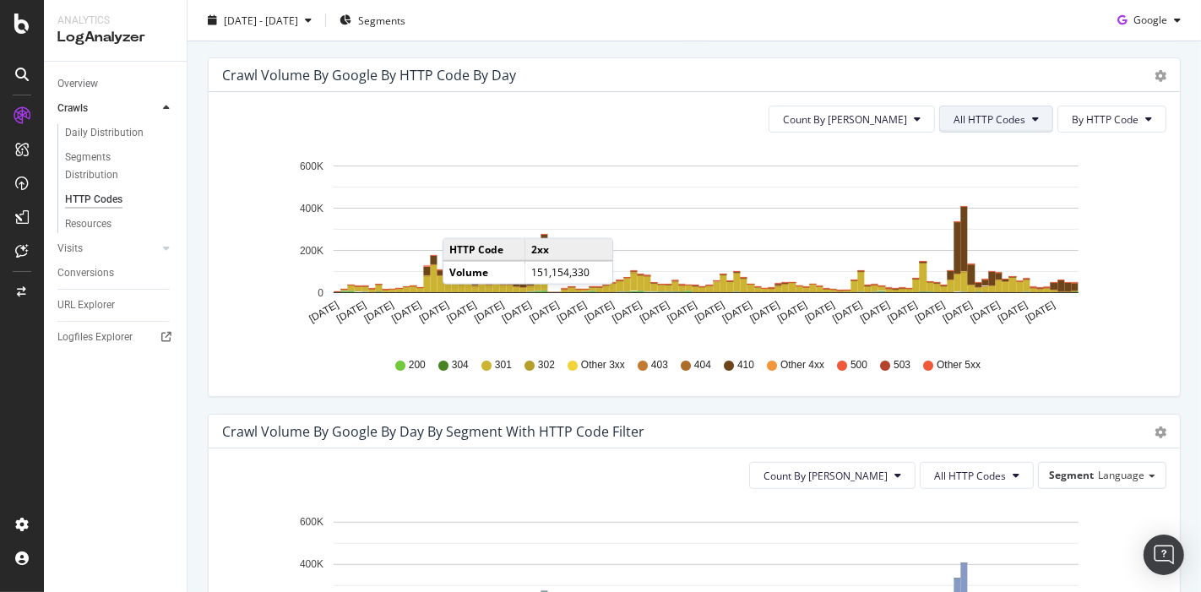
click at [986, 119] on span "All HTTP Codes" at bounding box center [989, 119] width 72 height 14
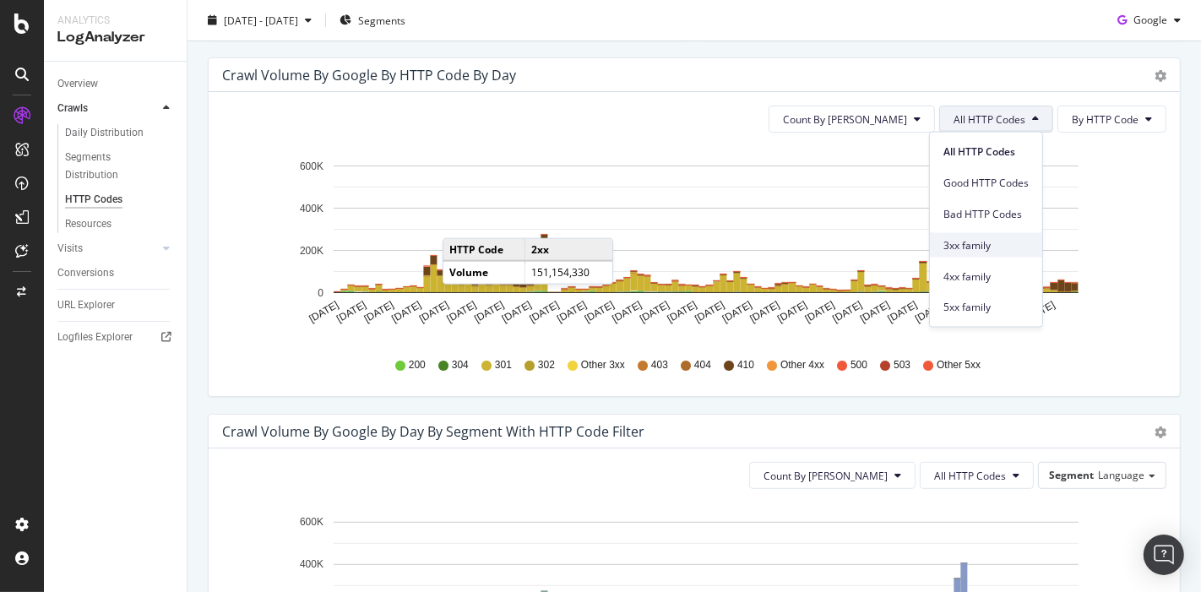
click at [973, 247] on span "3xx family" at bounding box center [985, 244] width 85 height 15
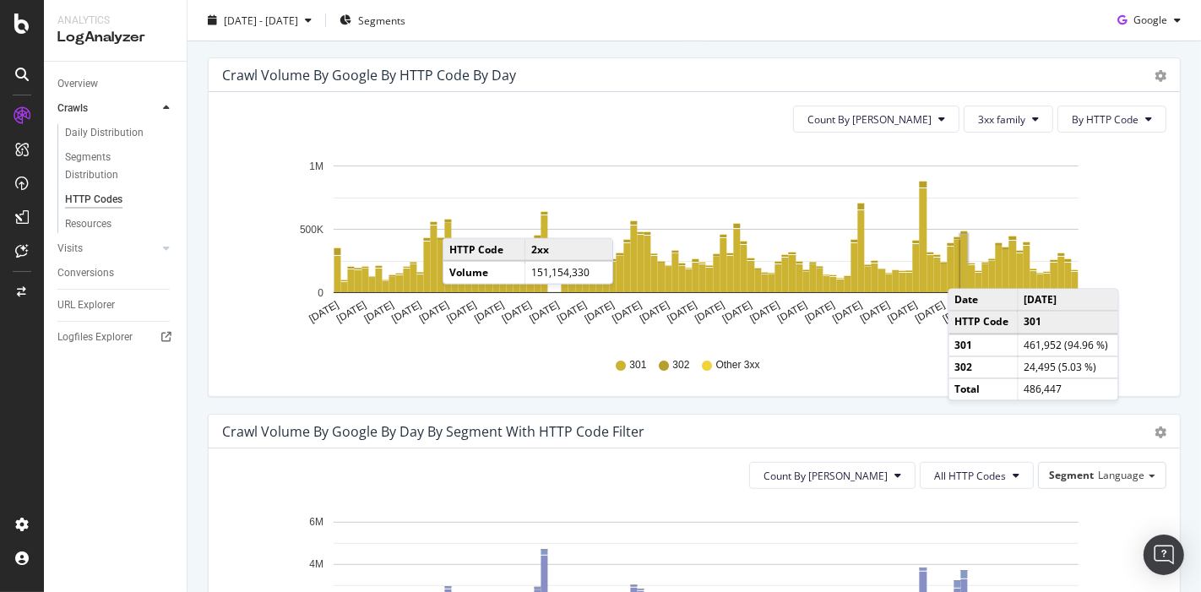
click at [800, 426] on div "Crawl Volume by google by Day by Segment with HTTP Code Filter" at bounding box center [675, 431] width 907 height 17
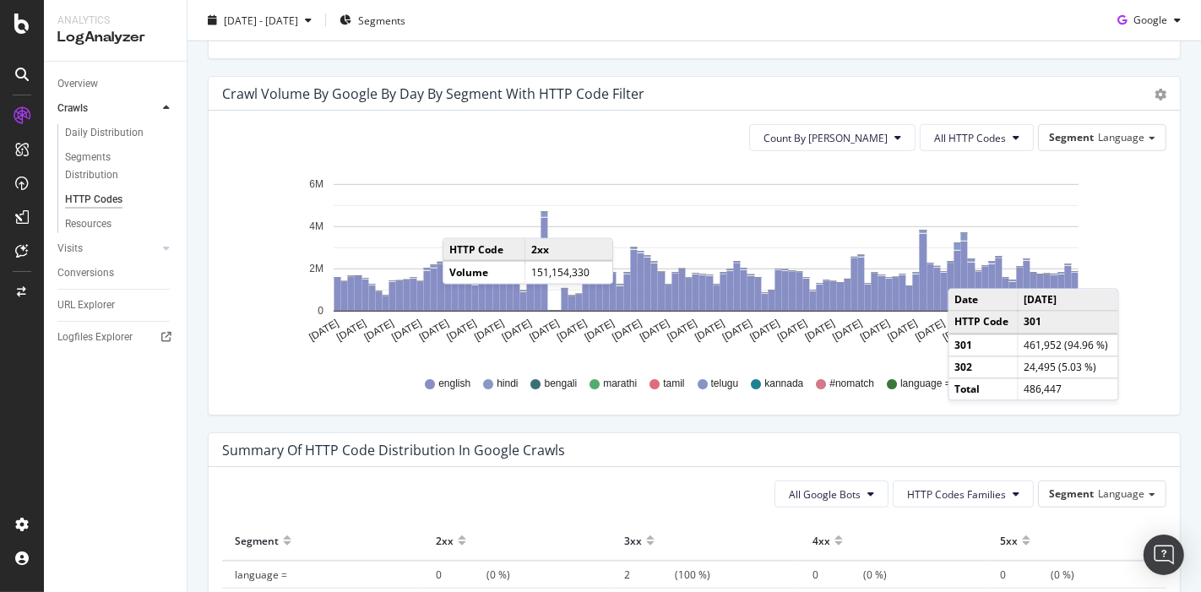
scroll to position [863, 0]
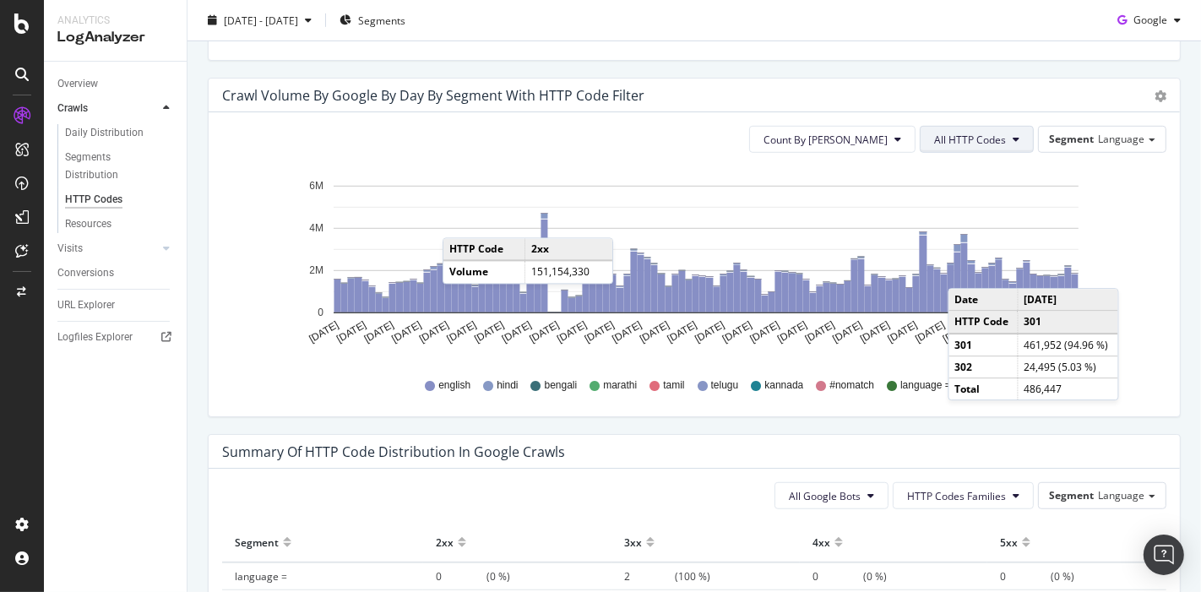
click at [982, 144] on span "All HTTP Codes" at bounding box center [970, 140] width 72 height 14
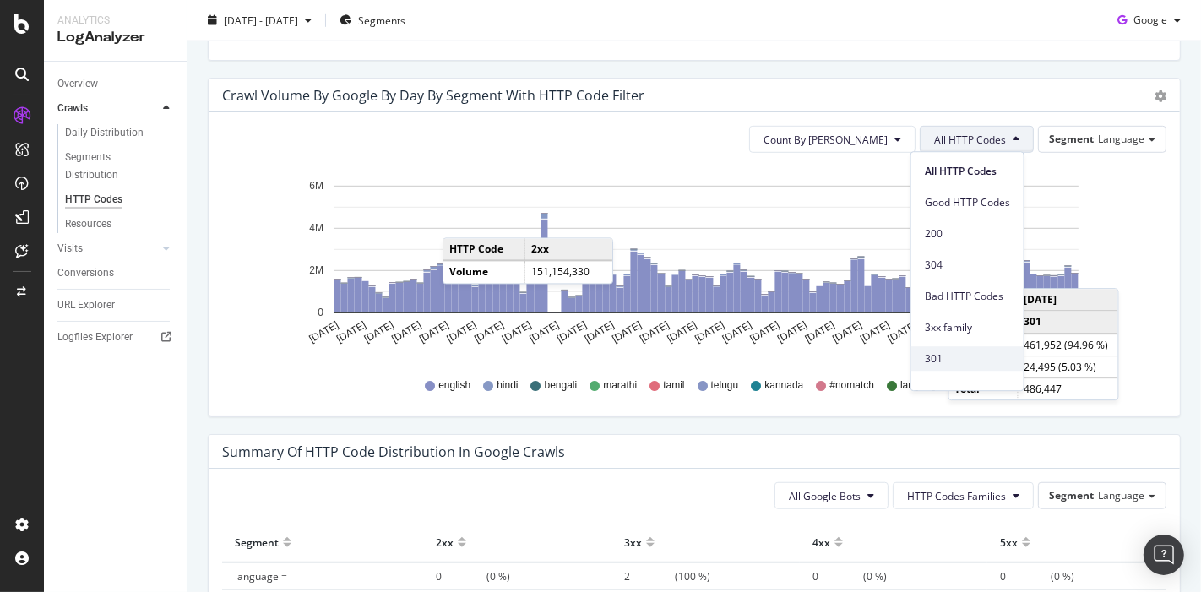
click at [936, 352] on span "301" at bounding box center [967, 358] width 85 height 15
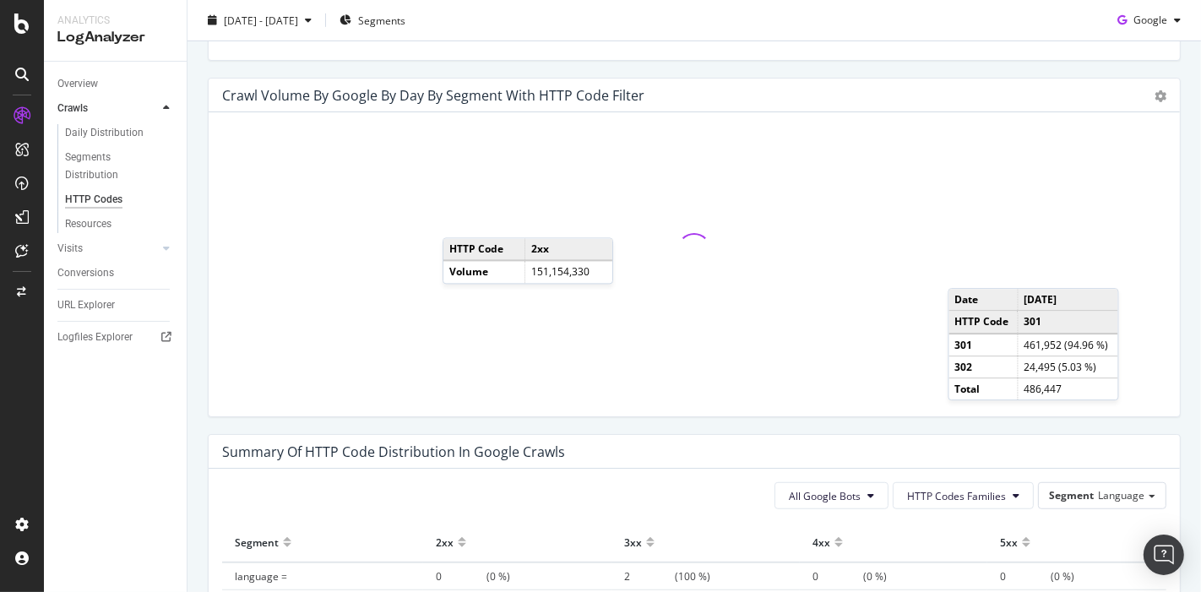
click at [936, 352] on div at bounding box center [694, 250] width 944 height 248
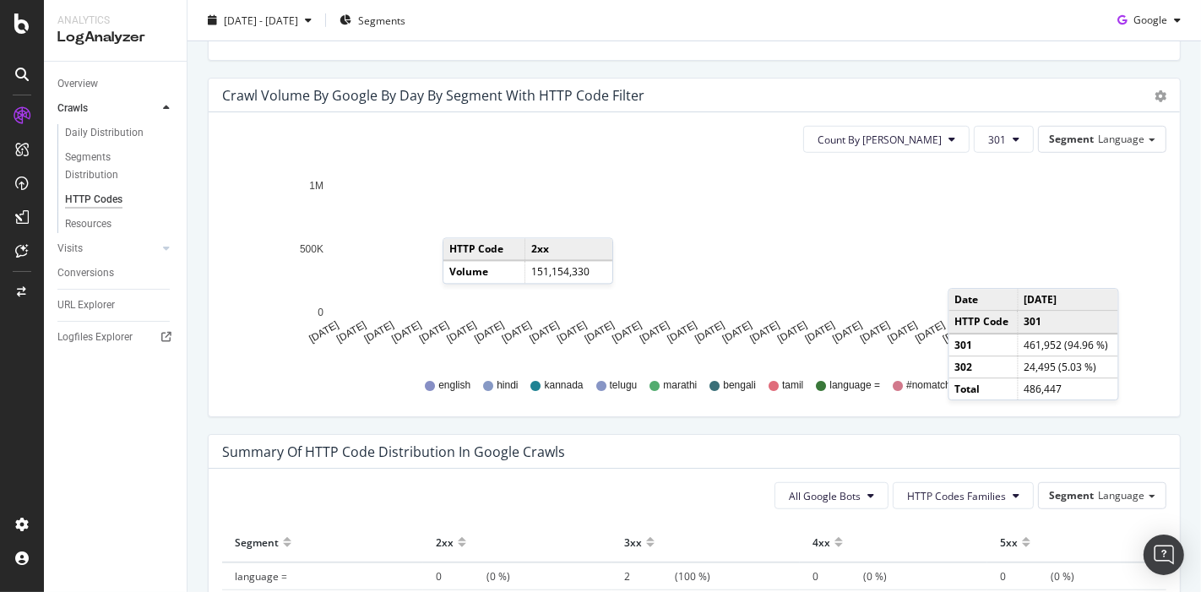
click at [778, 114] on div "Count By Day 301 Segment Language Hold CTRL while clicking to filter the report…" at bounding box center [694, 264] width 971 height 304
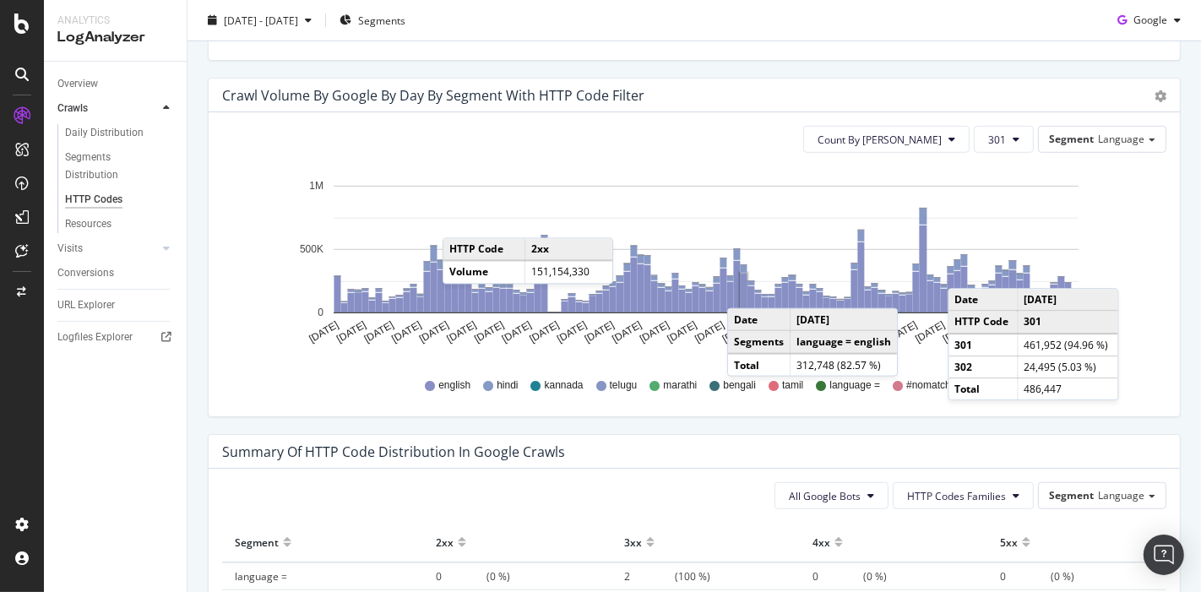
click at [611, 419] on div "Crawl Volume by google by Day by Segment with HTTP Code Filter Timeline (by Val…" at bounding box center [694, 256] width 990 height 356
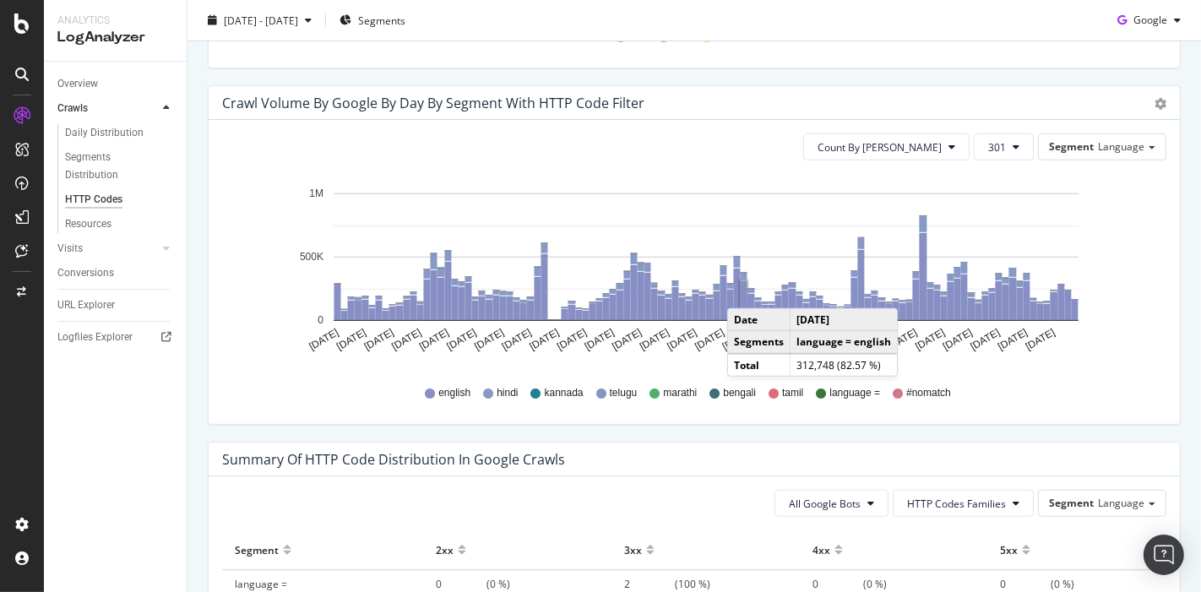
scroll to position [856, 0]
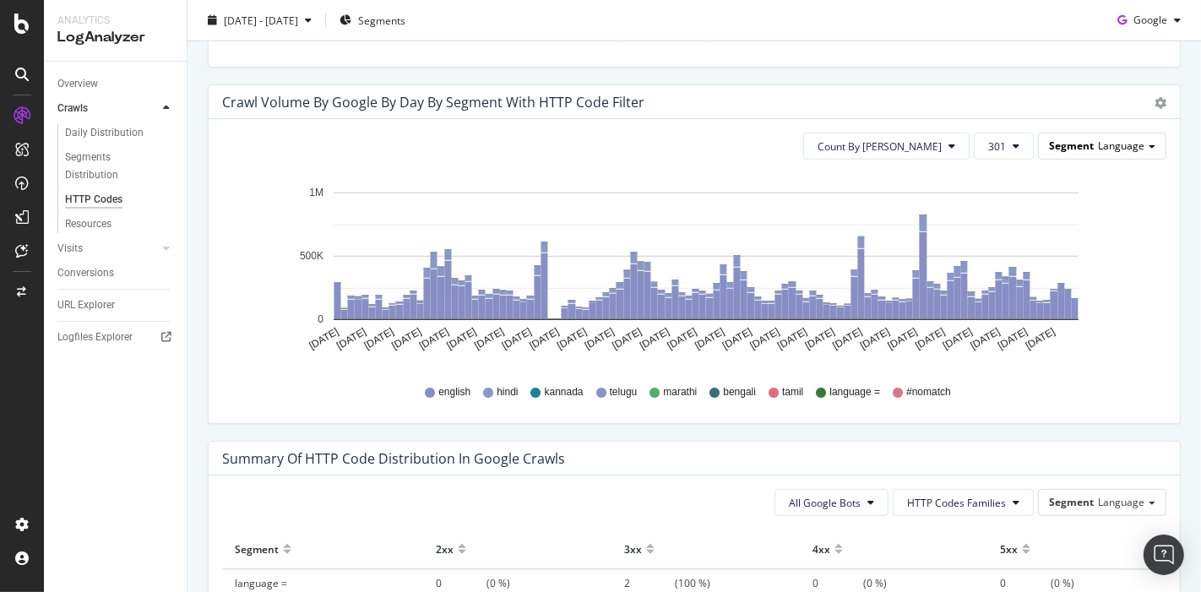
click at [1082, 149] on div "Segment Language" at bounding box center [1102, 145] width 127 height 24
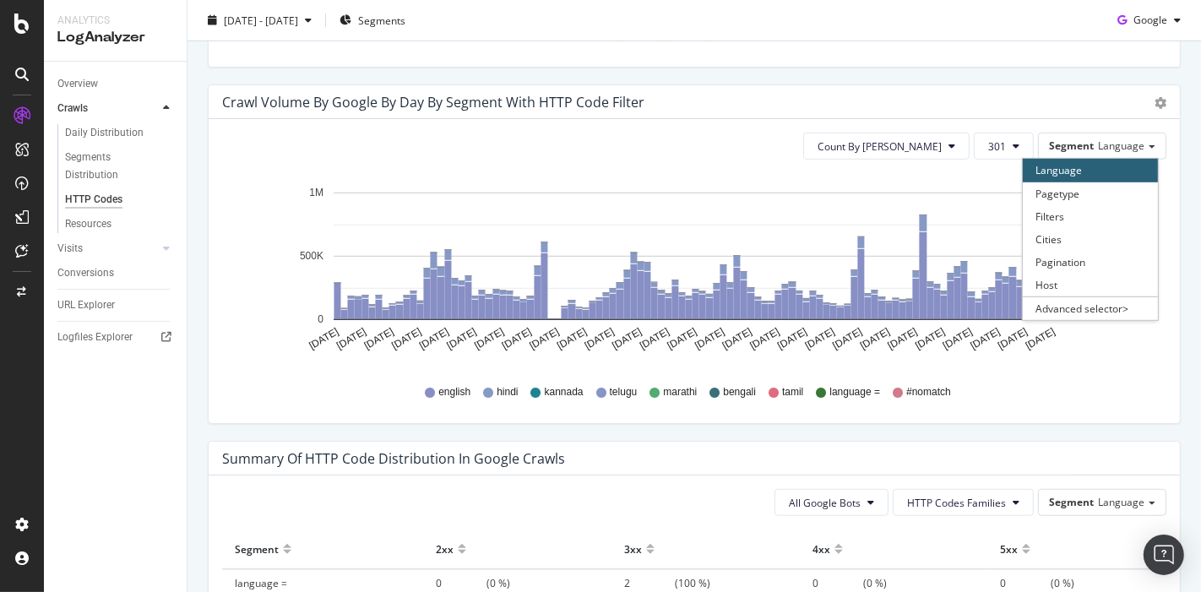
click at [1054, 162] on div "Language" at bounding box center [1090, 170] width 135 height 23
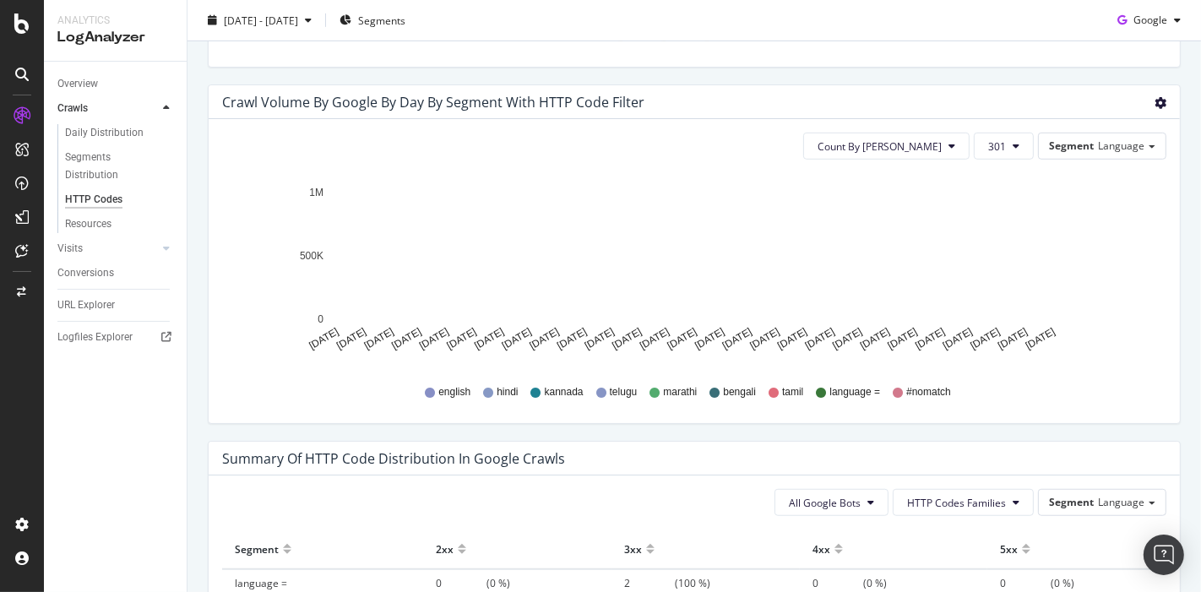
click at [1154, 97] on icon "gear" at bounding box center [1160, 103] width 12 height 12
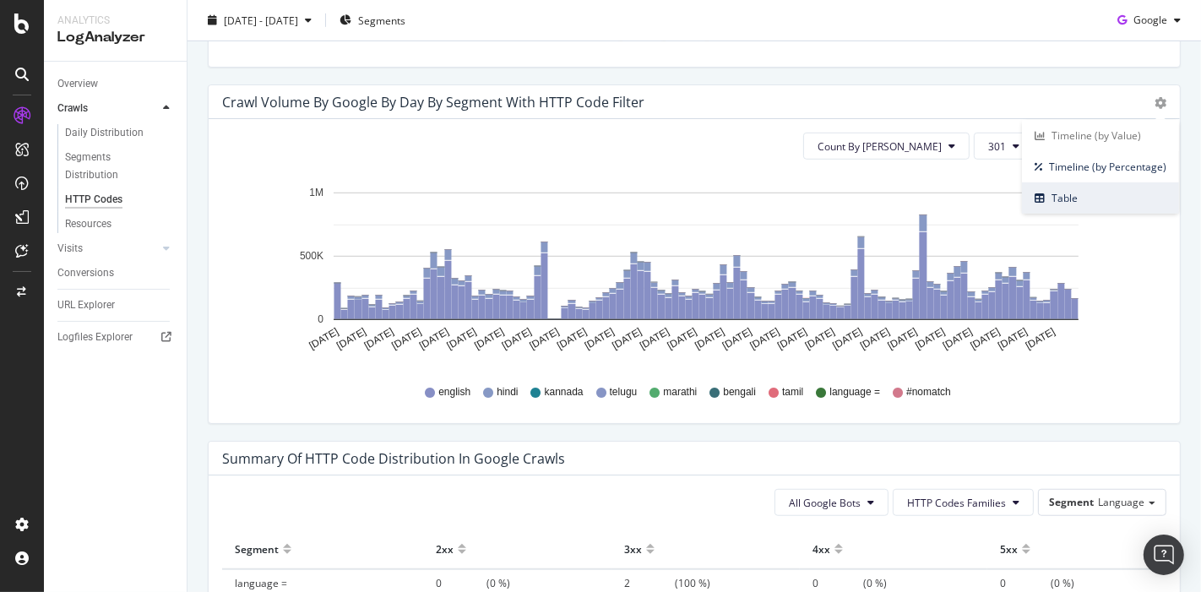
click at [1077, 187] on span "Table" at bounding box center [1100, 198] width 157 height 23
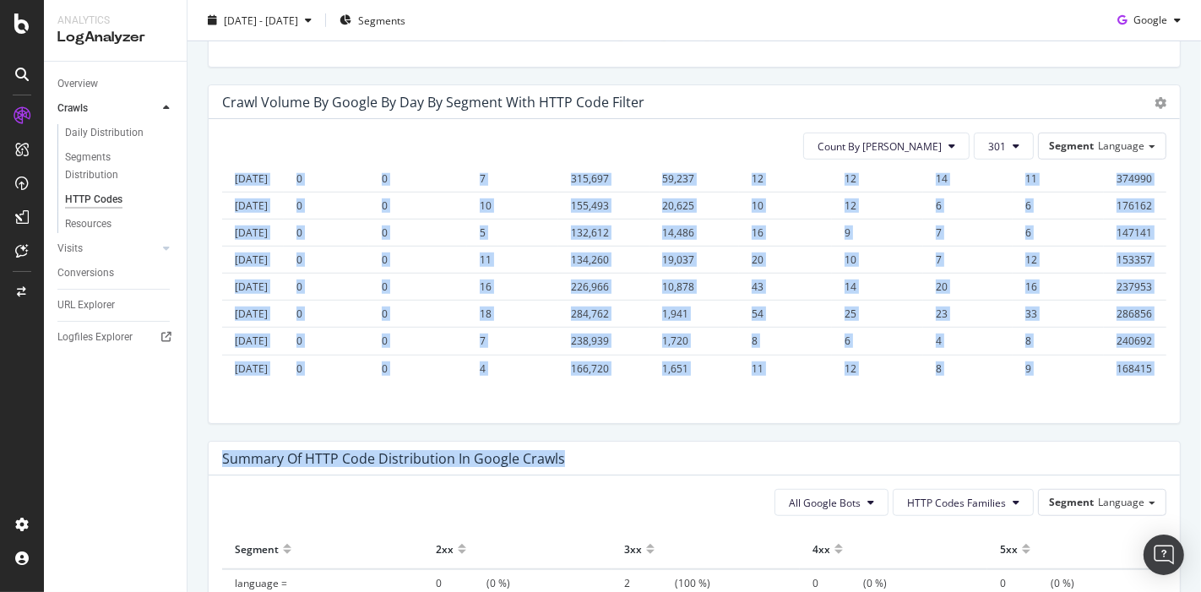
scroll to position [4302, 0]
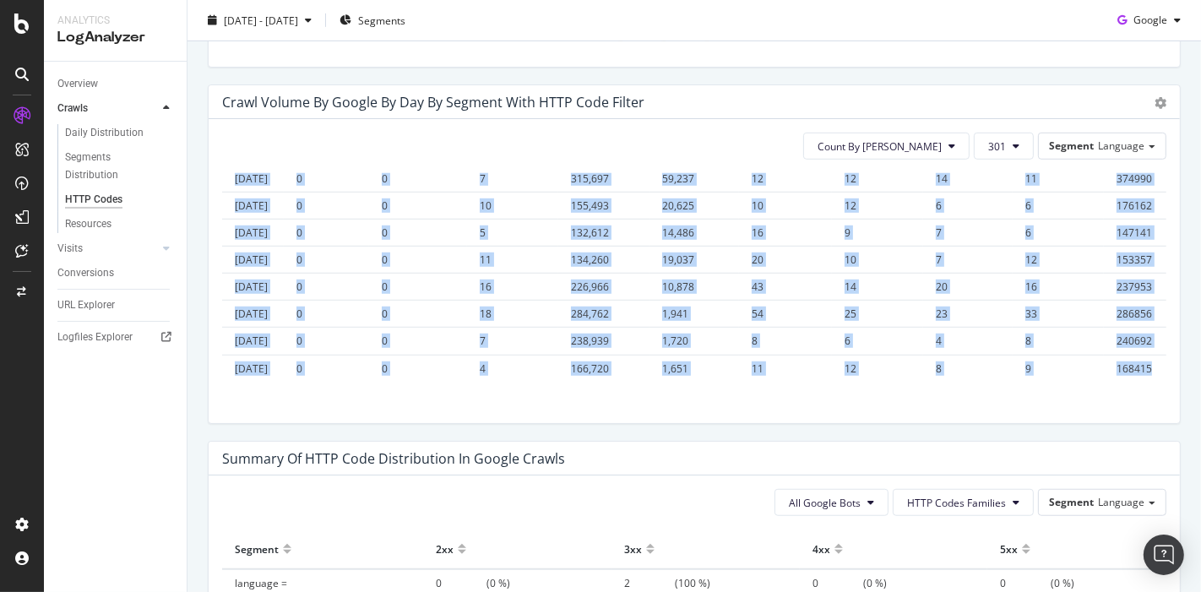
drag, startPoint x: 234, startPoint y: 191, endPoint x: 1127, endPoint y: 353, distance: 907.9
copy table "Date language = language = #nomatch language = bengali language = english langu…"
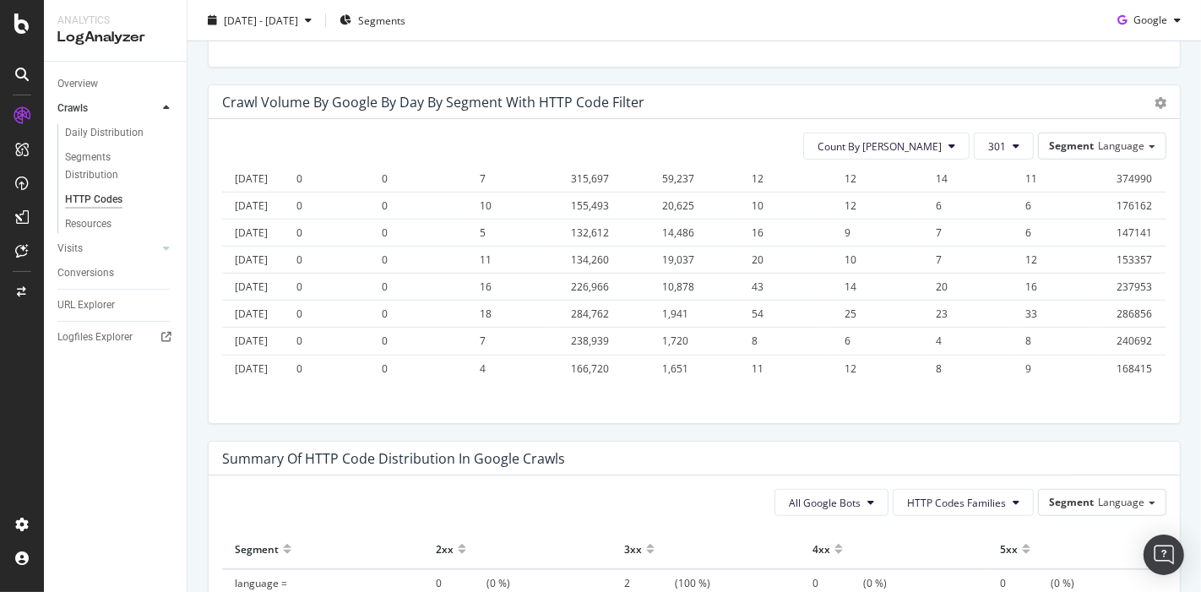
click at [197, 106] on div "Avg Good By Day 1.4M View Details Avg Bad By Day 453K View Details 304 Crawl Bu…" at bounding box center [693, 58] width 1013 height 1663
click at [82, 79] on div "Overview" at bounding box center [77, 84] width 41 height 18
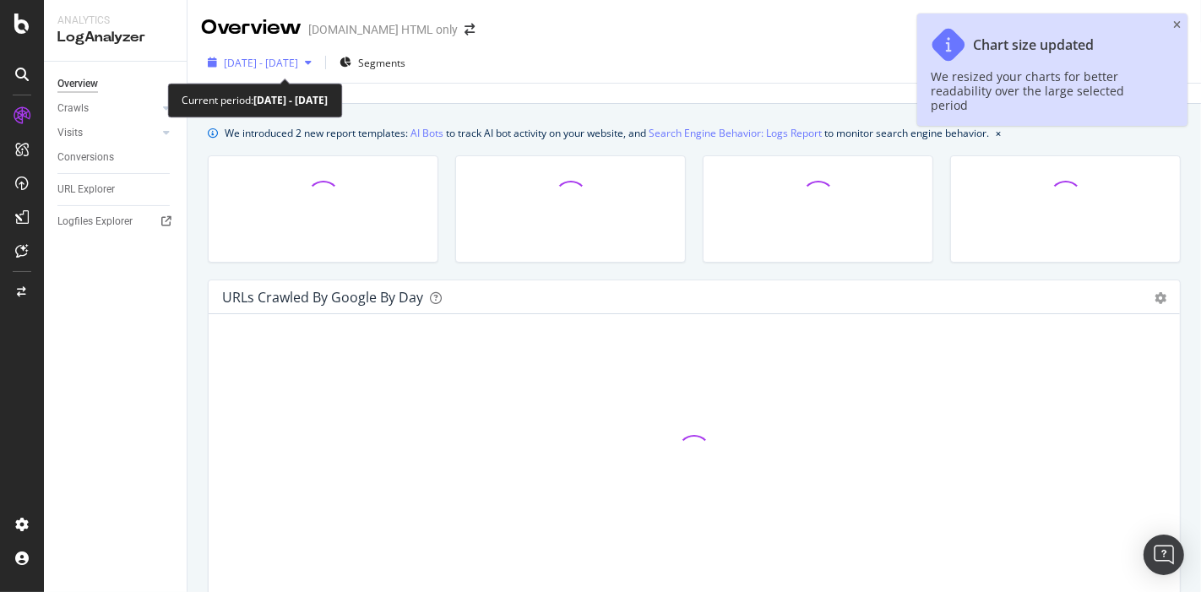
click at [295, 61] on span "[DATE] - [DATE]" at bounding box center [261, 63] width 74 height 14
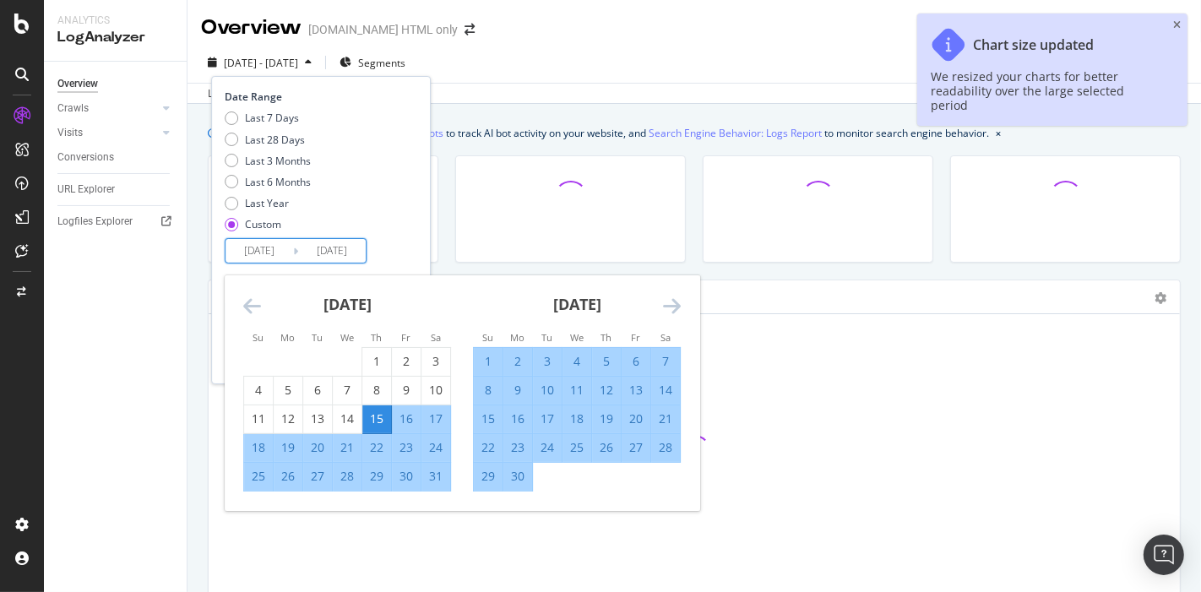
click at [264, 247] on input "[DATE]" at bounding box center [259, 251] width 68 height 24
click at [677, 307] on icon "Move forward to switch to the next month." at bounding box center [672, 306] width 18 height 20
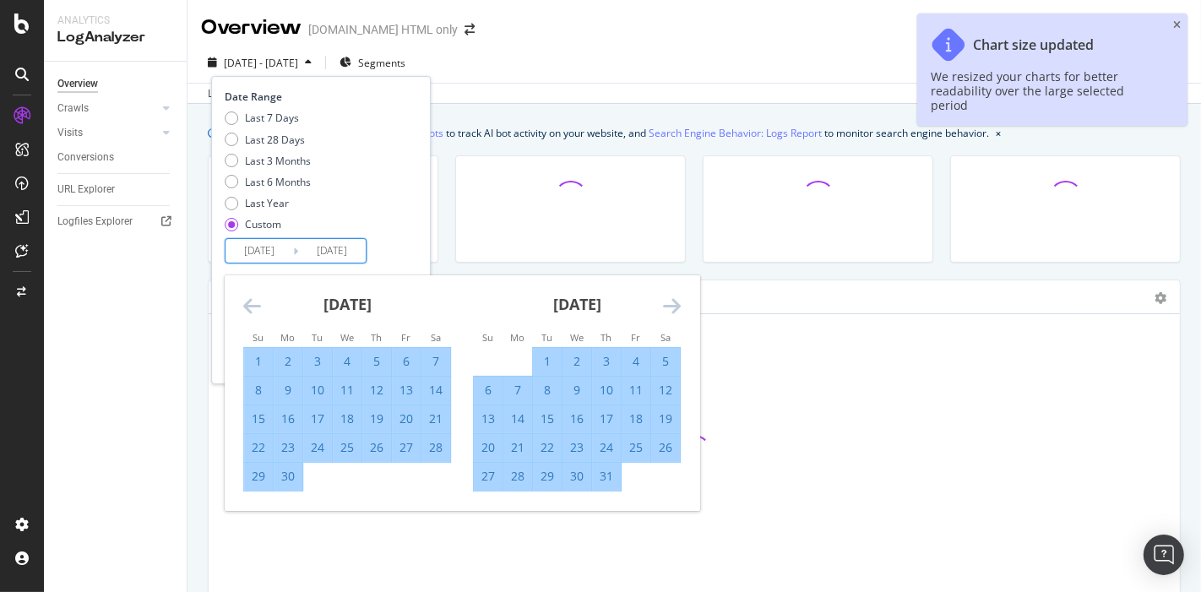
click at [677, 307] on icon "Move forward to switch to the next month." at bounding box center [672, 306] width 18 height 20
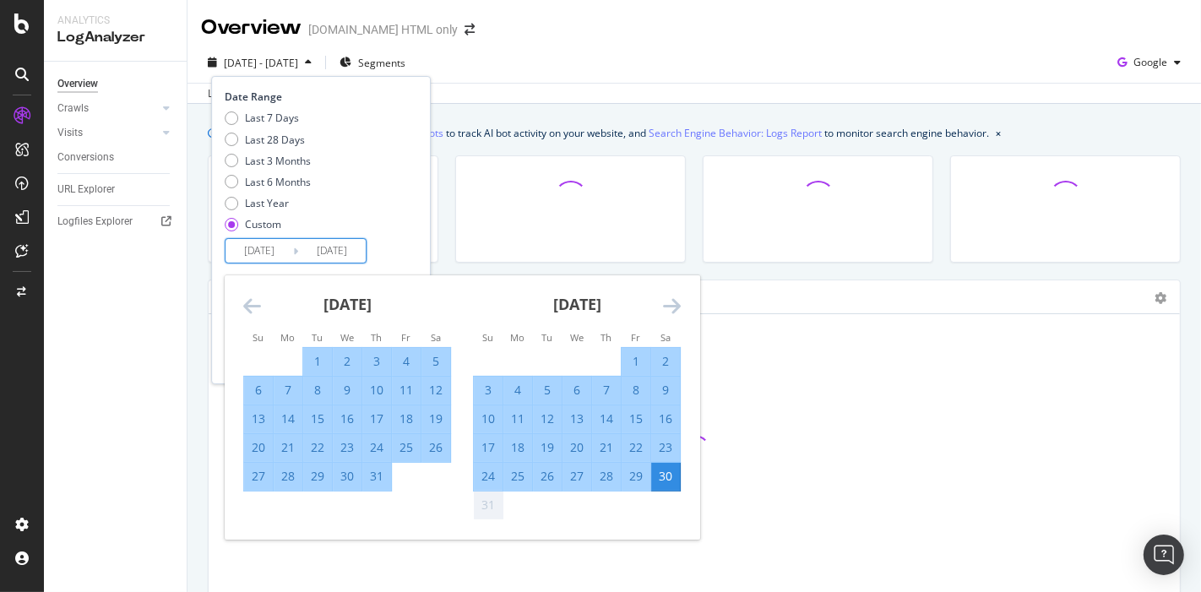
click at [572, 481] on div "27" at bounding box center [576, 476] width 29 height 17
type input "[DATE]"
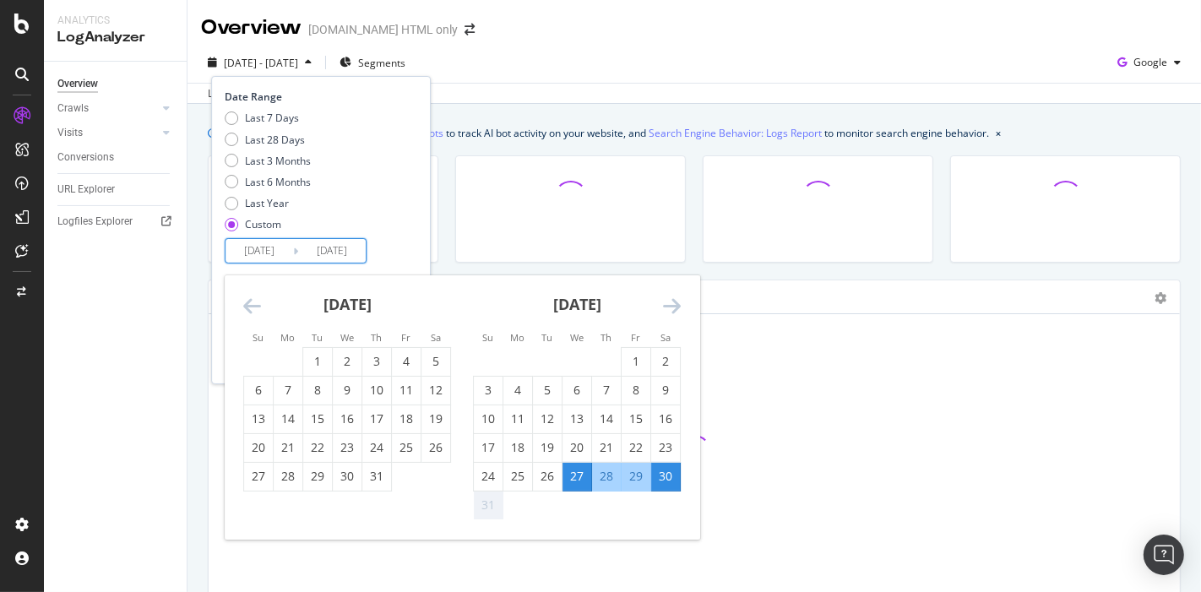
click at [663, 477] on div "30" at bounding box center [665, 476] width 29 height 17
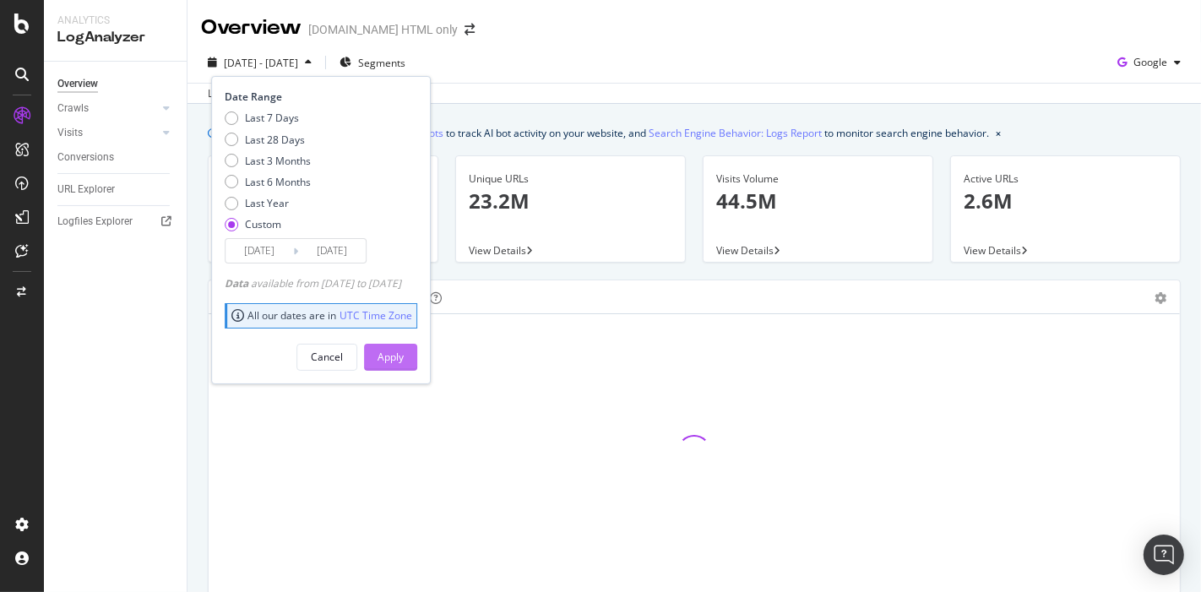
click at [404, 351] on div "Apply" at bounding box center [390, 357] width 26 height 14
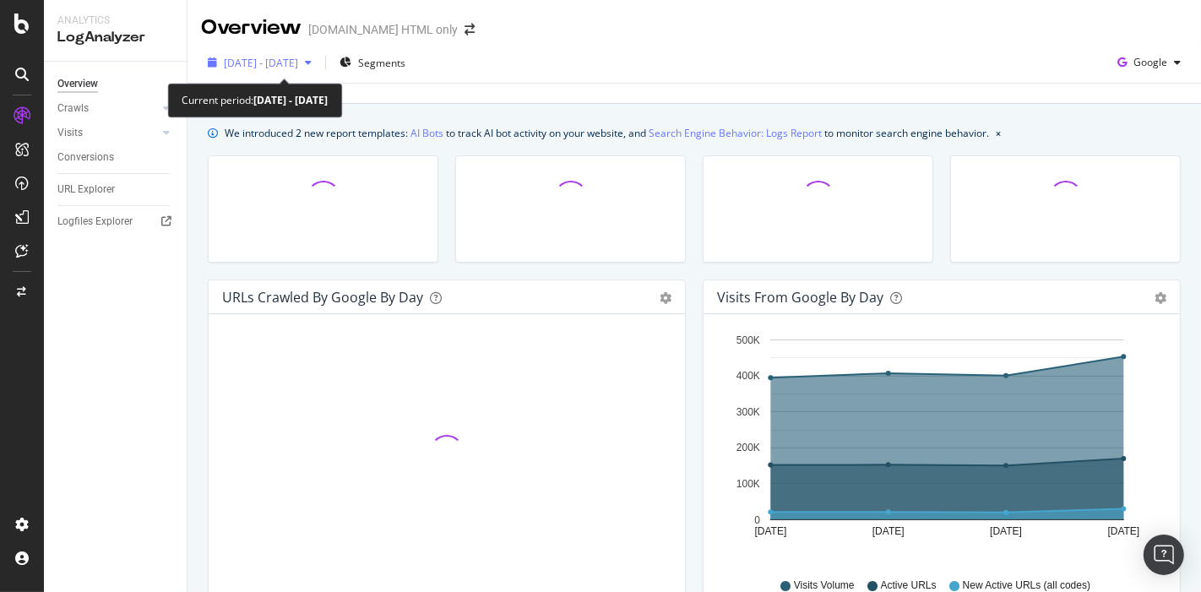
click at [303, 54] on div "[DATE] - [DATE]" at bounding box center [259, 62] width 117 height 25
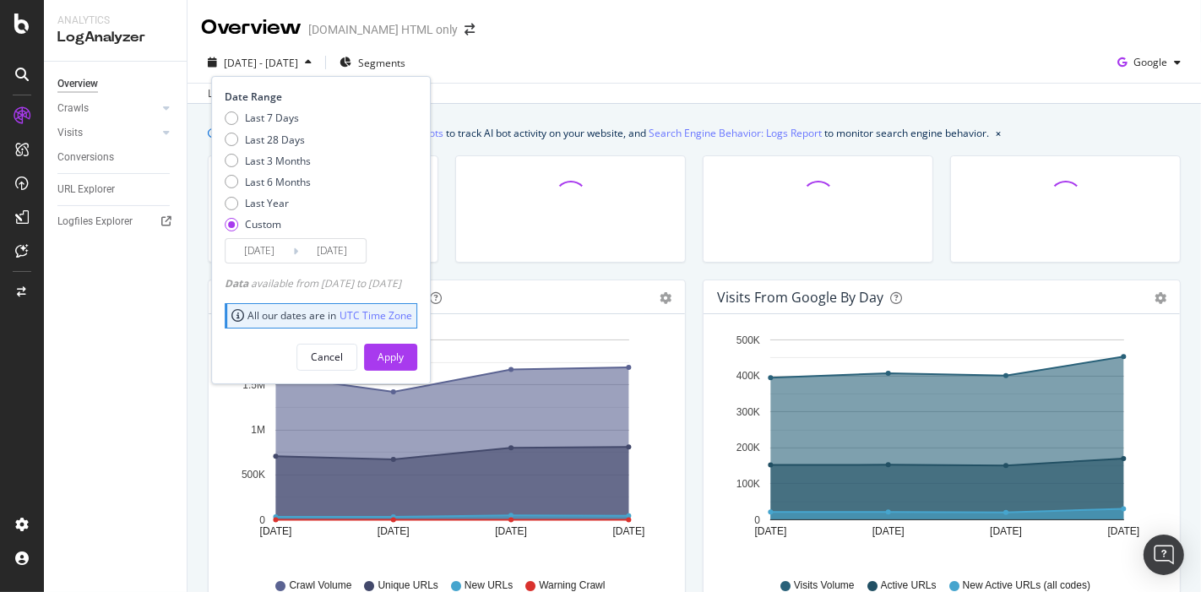
click at [526, 74] on div "[DATE] - [DATE] Segments Date Range Last 7 Days Last 28 Days Last 3 Months Last…" at bounding box center [693, 66] width 1013 height 34
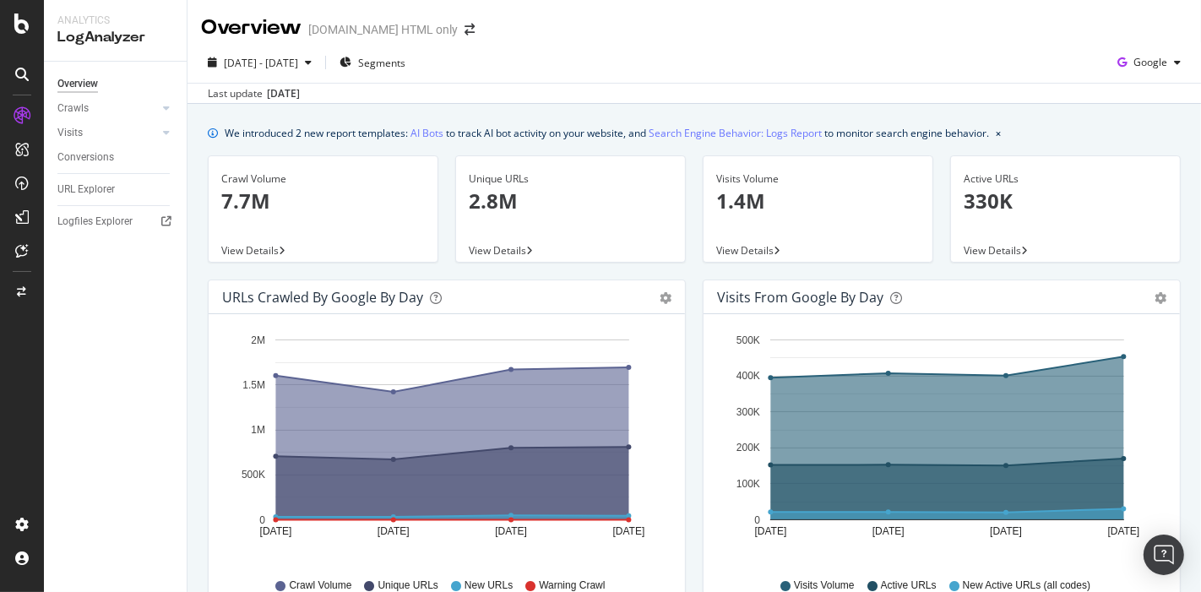
scroll to position [469, 0]
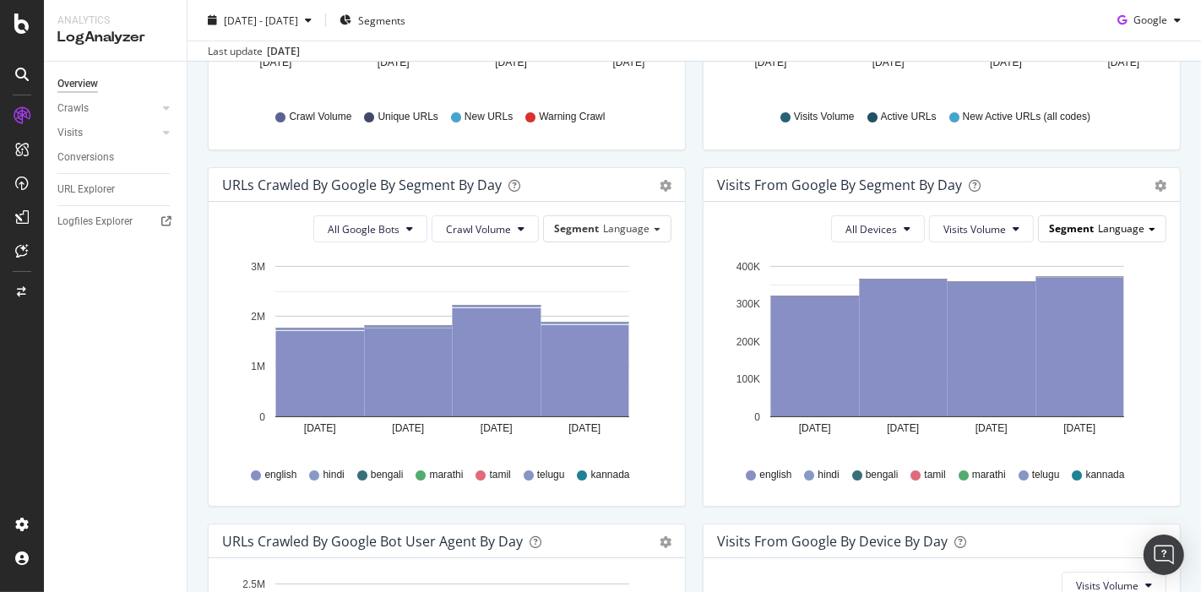
click at [1098, 232] on span "Language" at bounding box center [1121, 228] width 46 height 14
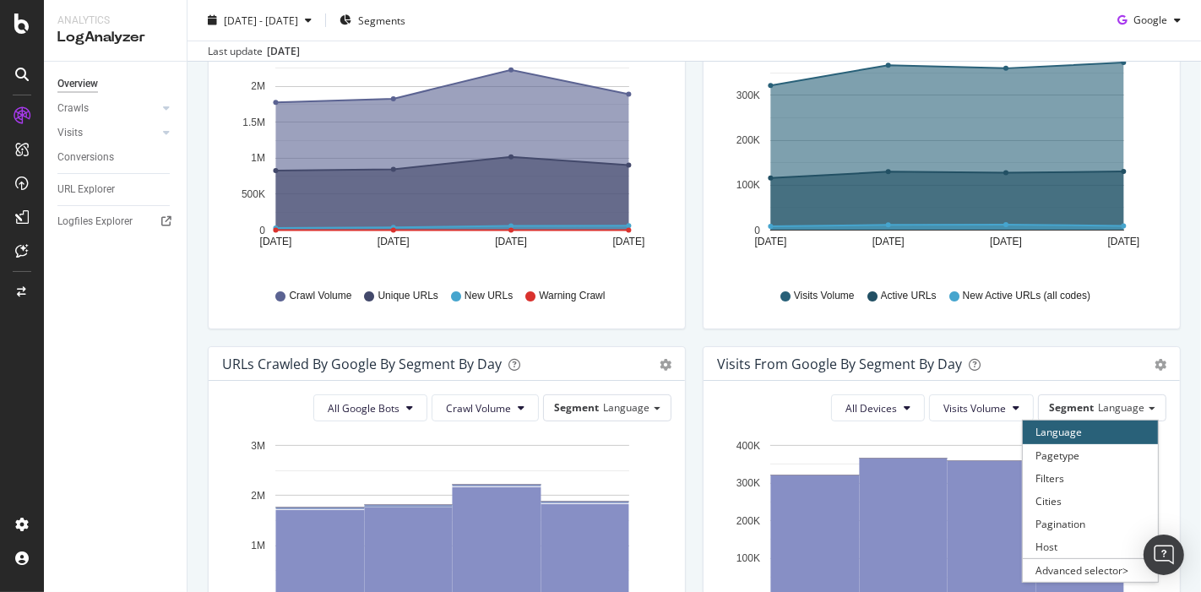
scroll to position [94, 0]
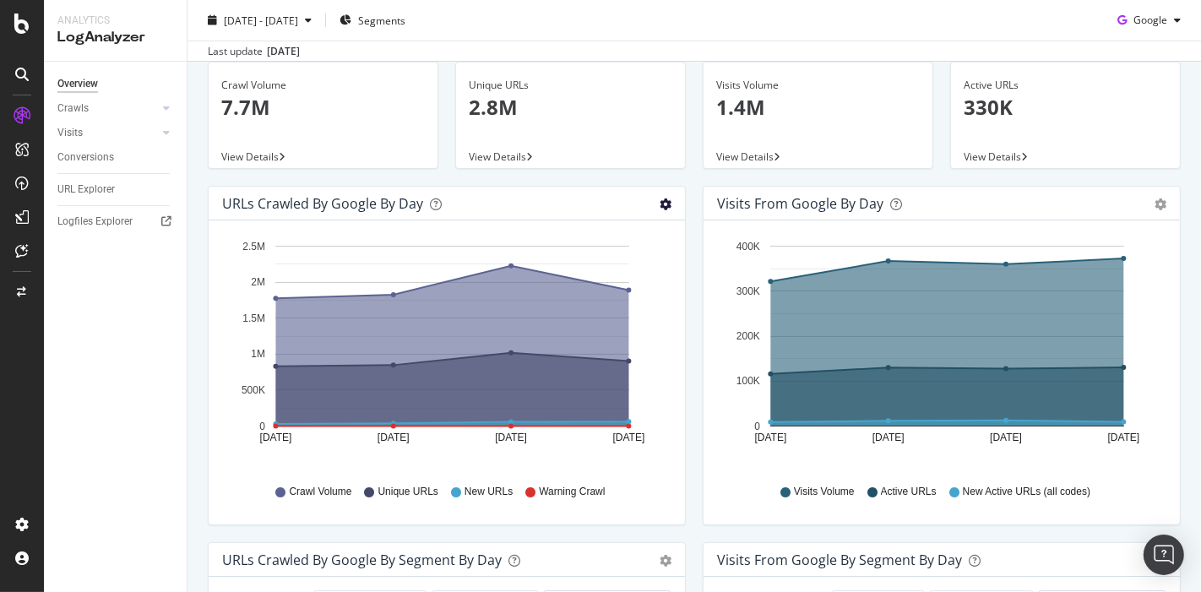
click at [659, 200] on icon "gear" at bounding box center [665, 204] width 12 height 12
click at [602, 266] on span "Table" at bounding box center [616, 268] width 135 height 23
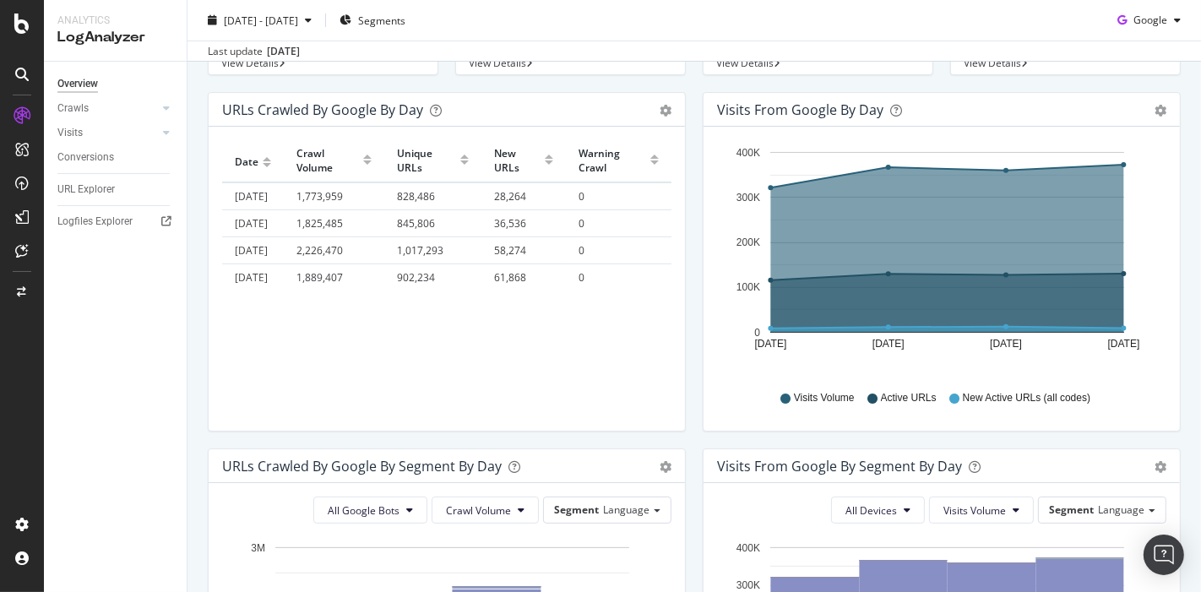
scroll to position [281, 0]
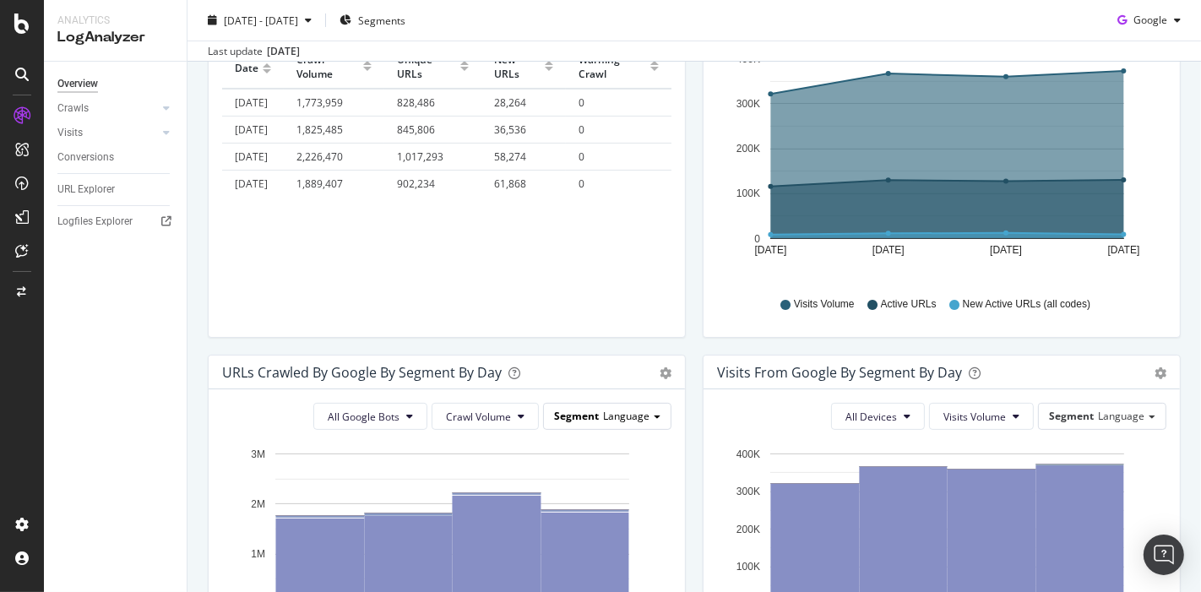
click at [610, 409] on span "Language" at bounding box center [626, 416] width 46 height 14
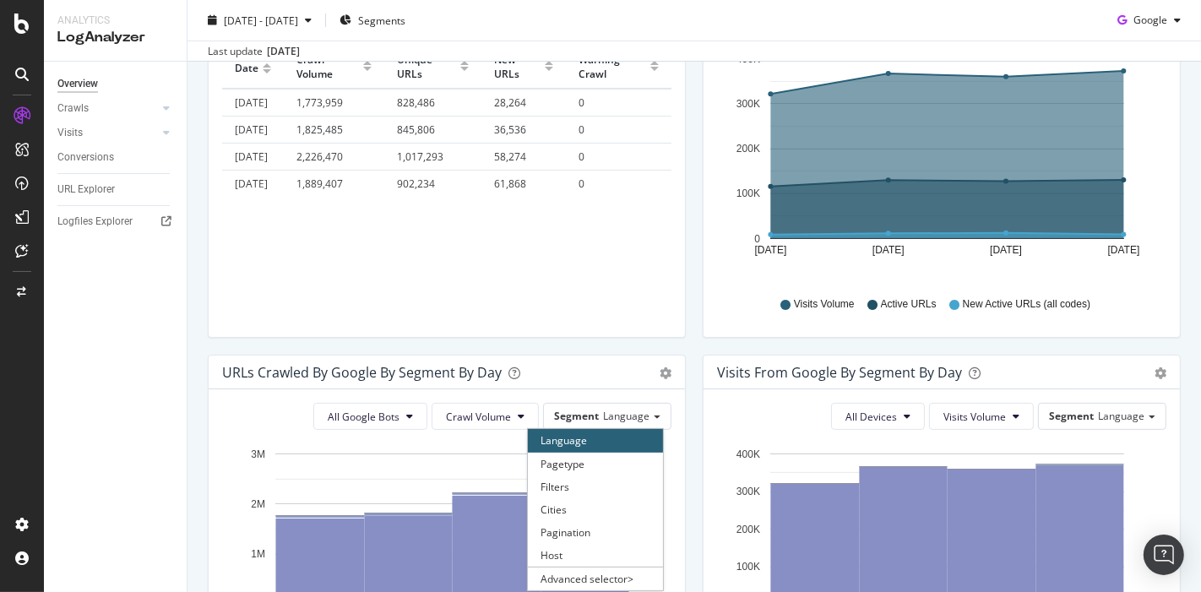
click at [659, 364] on div "Timeline (by Value) Table" at bounding box center [665, 372] width 12 height 17
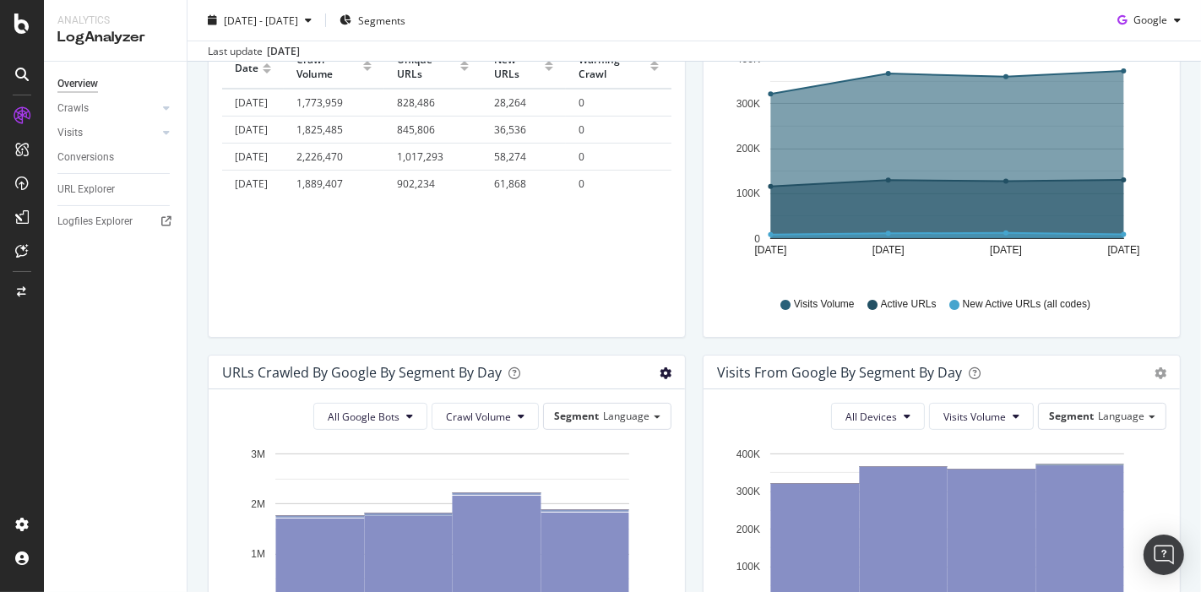
click at [659, 371] on icon "gear" at bounding box center [665, 373] width 12 height 12
click at [609, 440] on span "Table" at bounding box center [616, 437] width 135 height 23
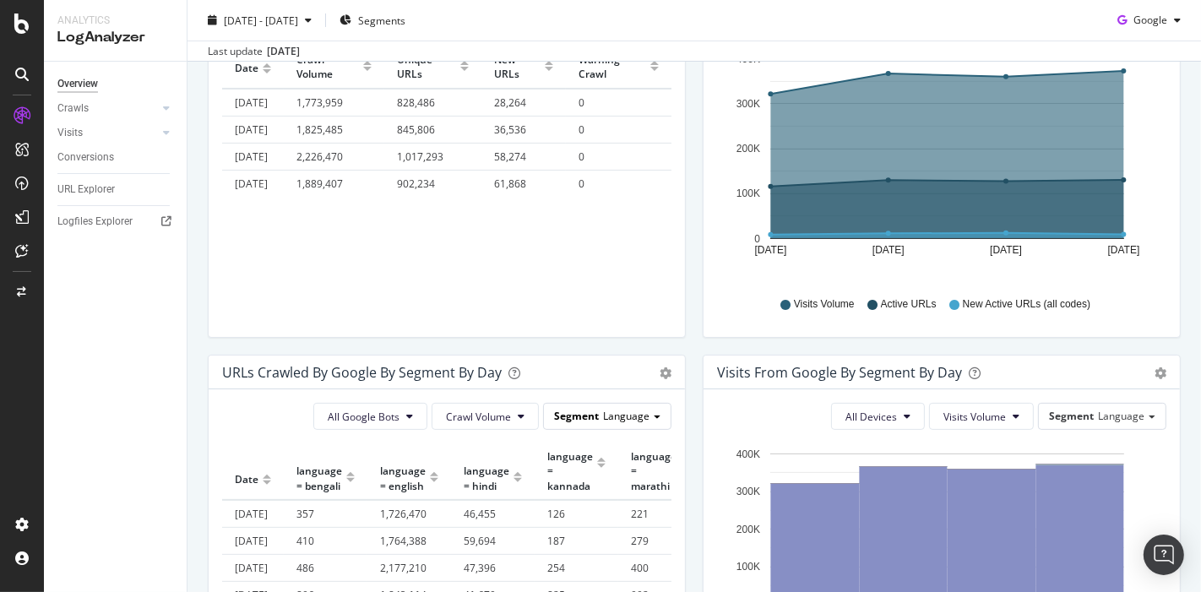
click at [591, 415] on span "Segment" at bounding box center [576, 416] width 45 height 14
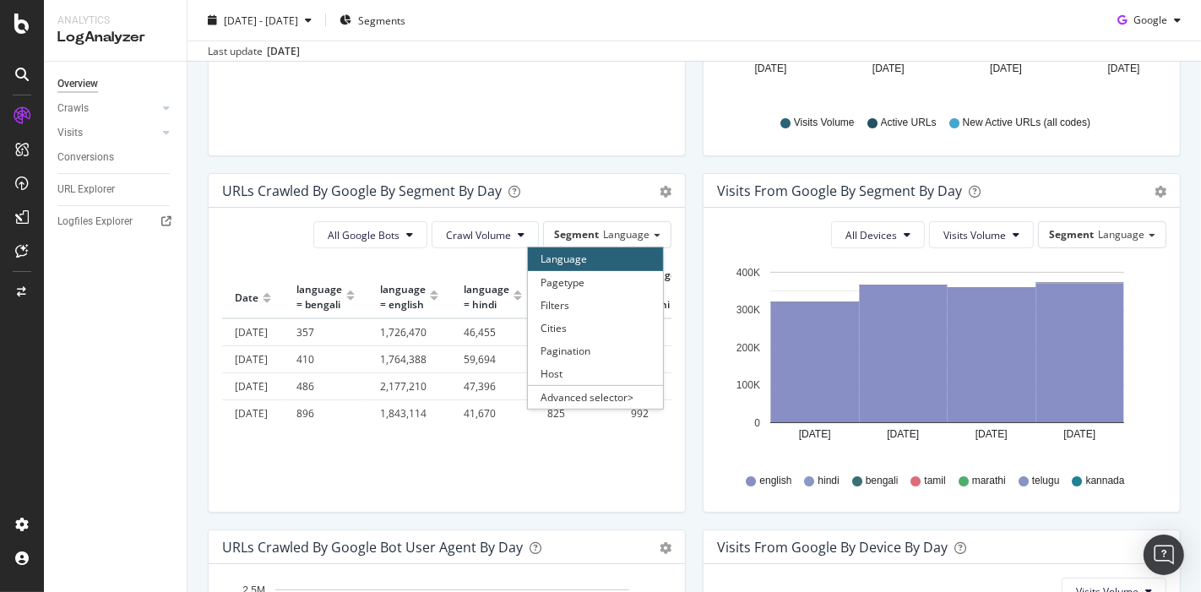
scroll to position [469, 0]
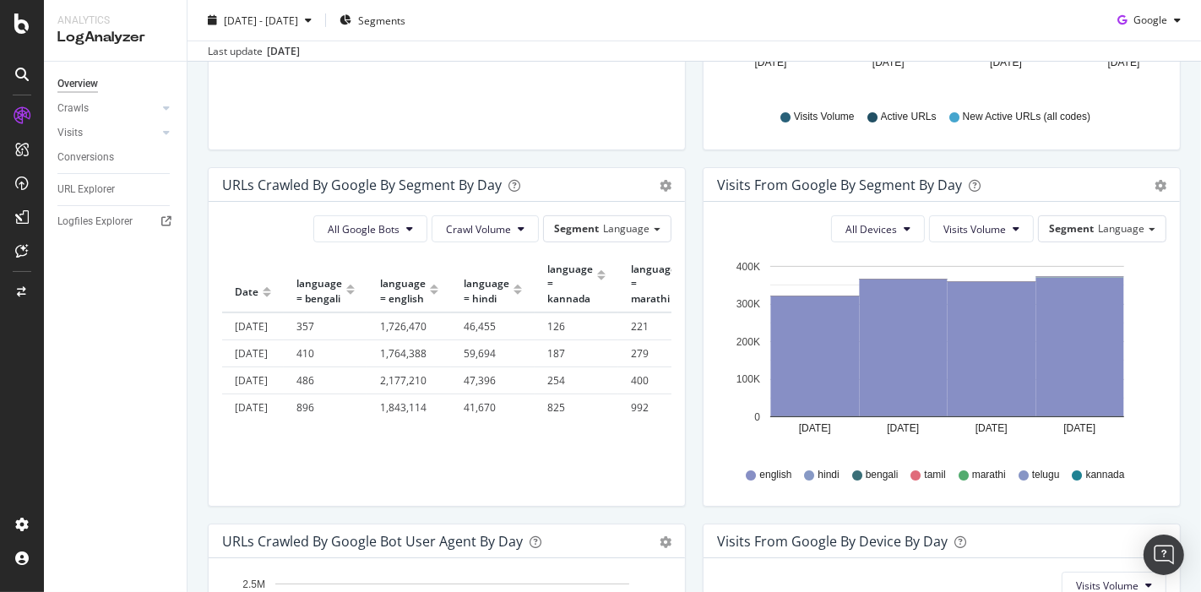
scroll to position [94, 0]
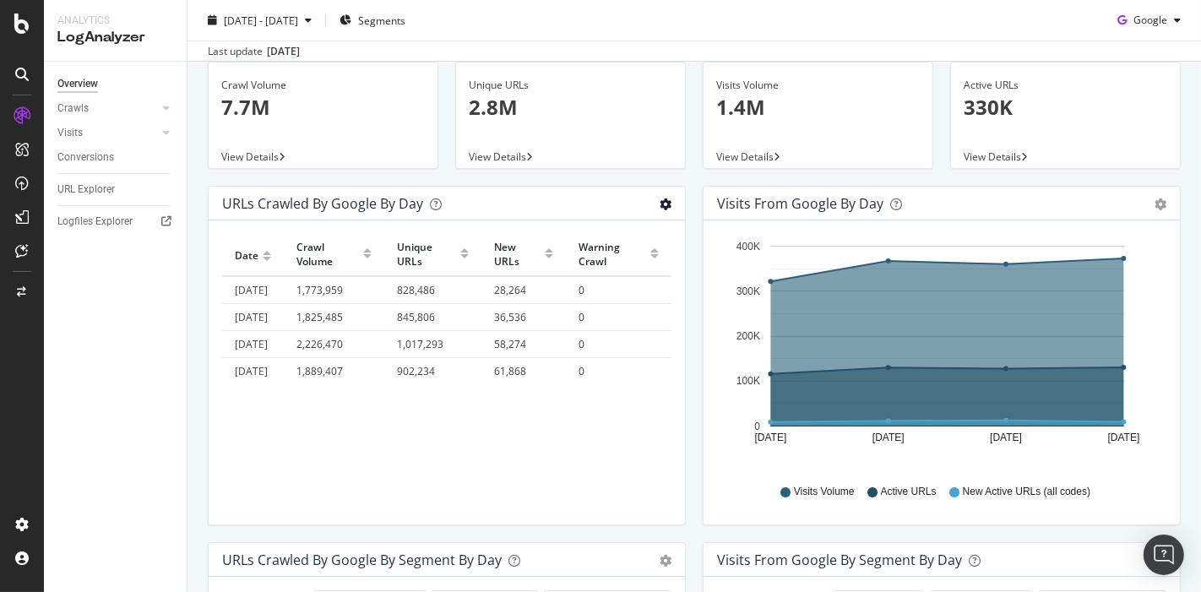
click at [659, 198] on icon "gear" at bounding box center [665, 204] width 12 height 12
click at [517, 177] on div "Unique URLs 2.8M View Details" at bounding box center [570, 124] width 247 height 124
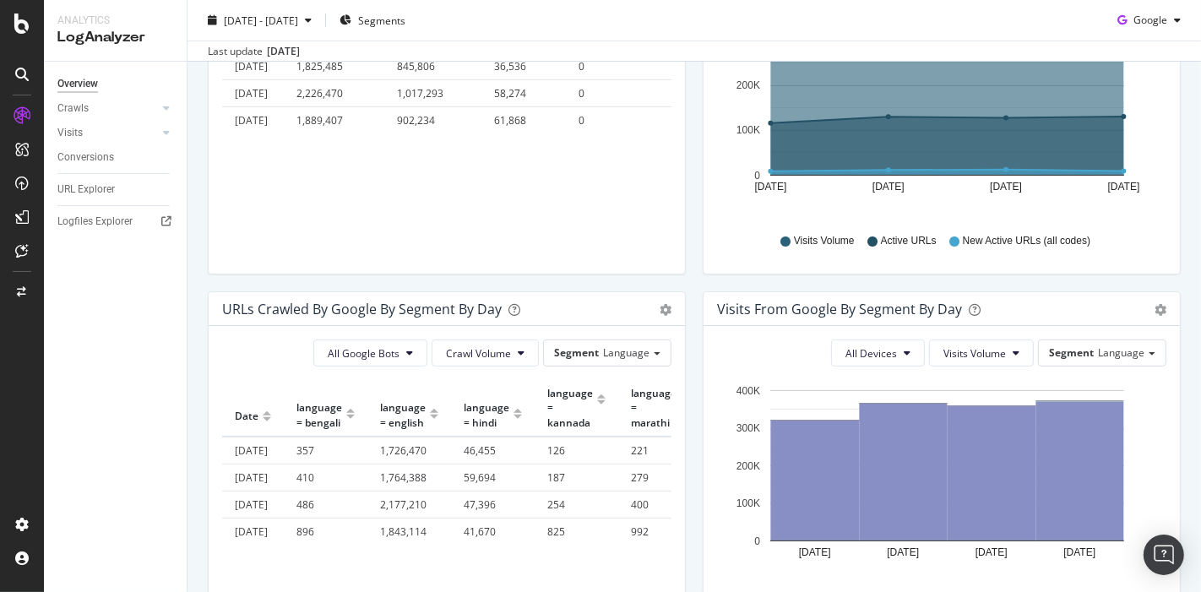
scroll to position [344, 0]
click at [113, 105] on link "Crawls" at bounding box center [107, 109] width 100 height 18
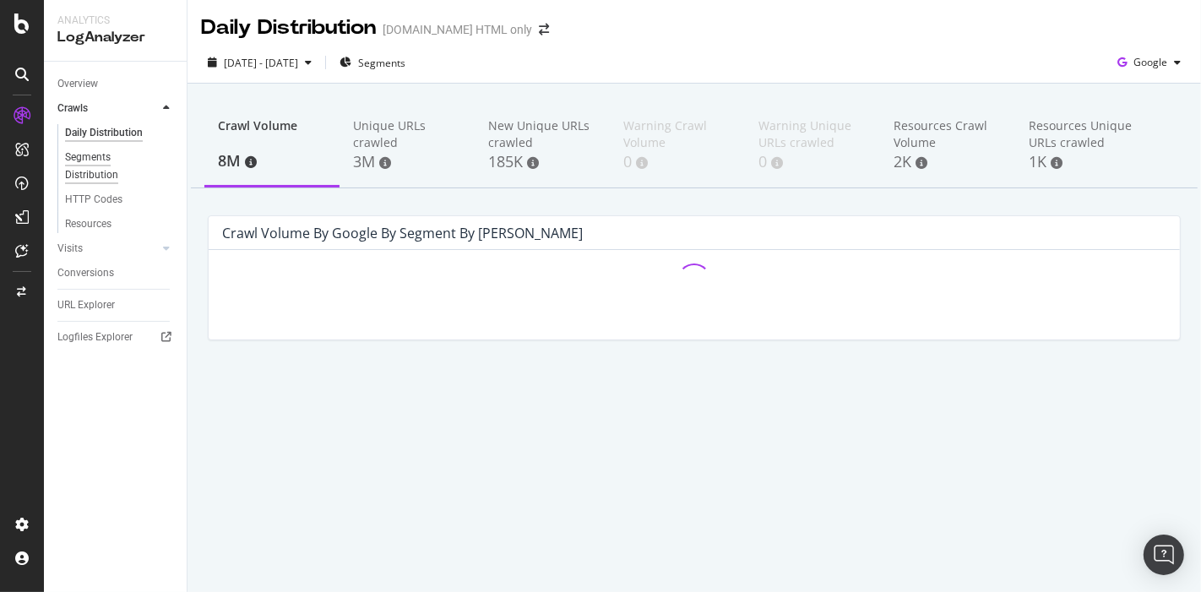
click at [86, 156] on div "Segments Distribution" at bounding box center [112, 166] width 94 height 35
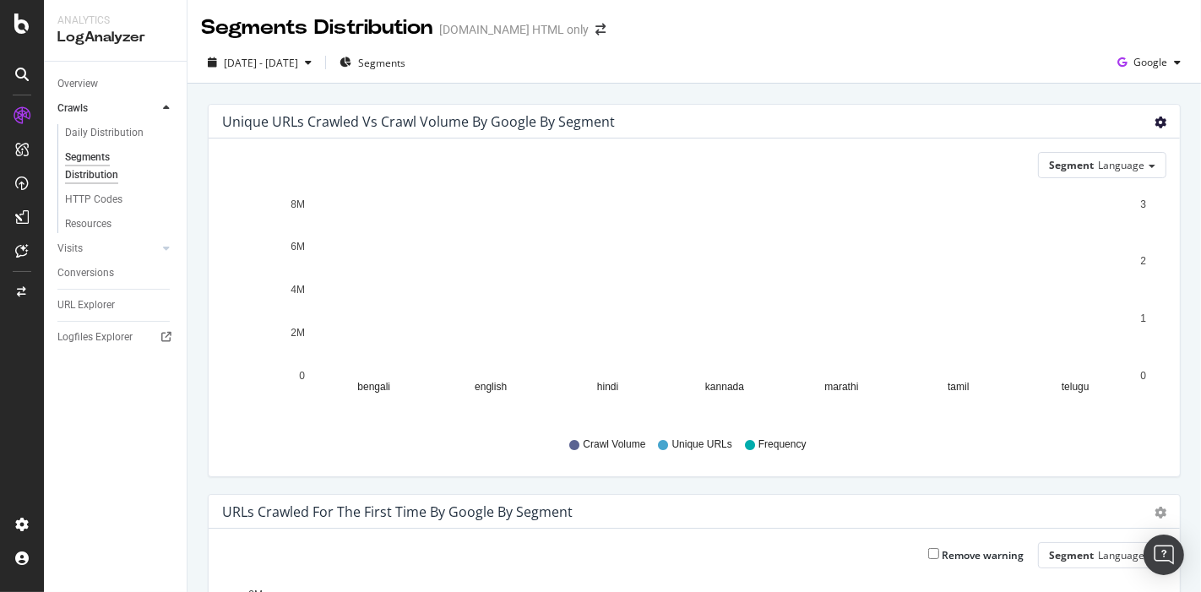
click at [1154, 127] on div "Chart (by Value) Table" at bounding box center [1160, 121] width 12 height 17
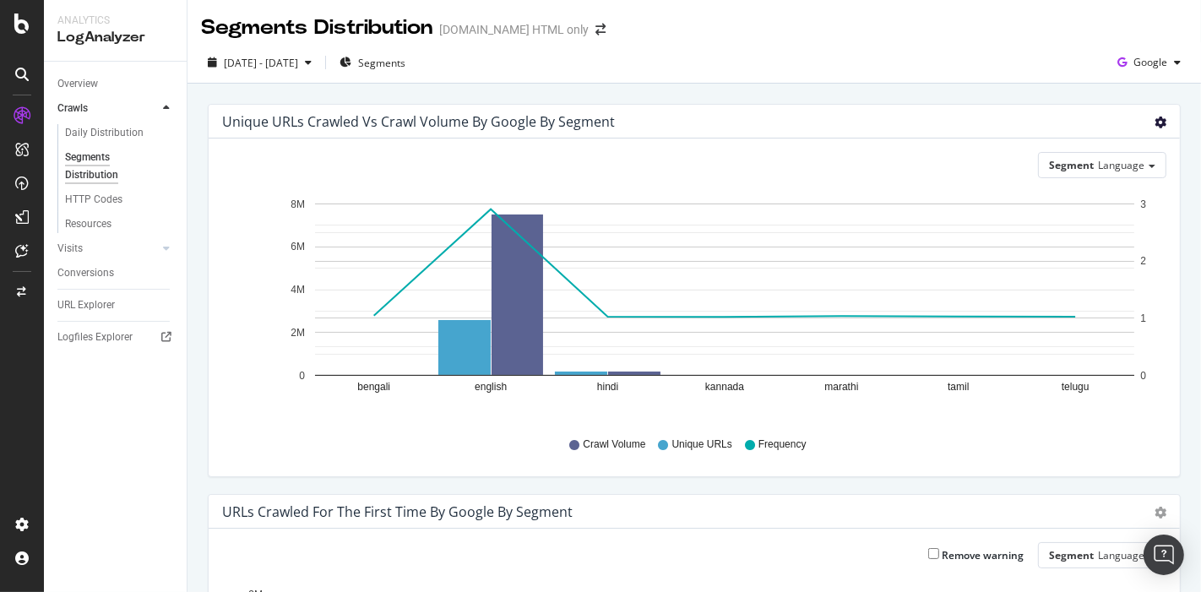
click at [1154, 118] on icon "gear" at bounding box center [1160, 123] width 12 height 12
click at [1044, 187] on span "Table" at bounding box center [1111, 186] width 135 height 23
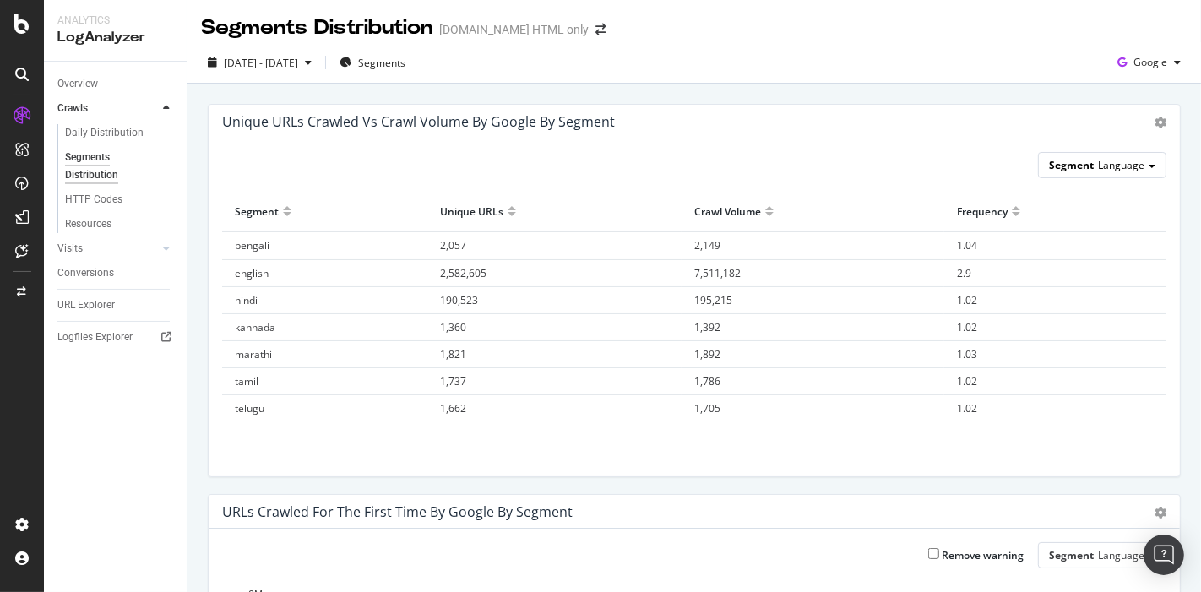
click at [1076, 165] on span "Segment" at bounding box center [1071, 165] width 45 height 14
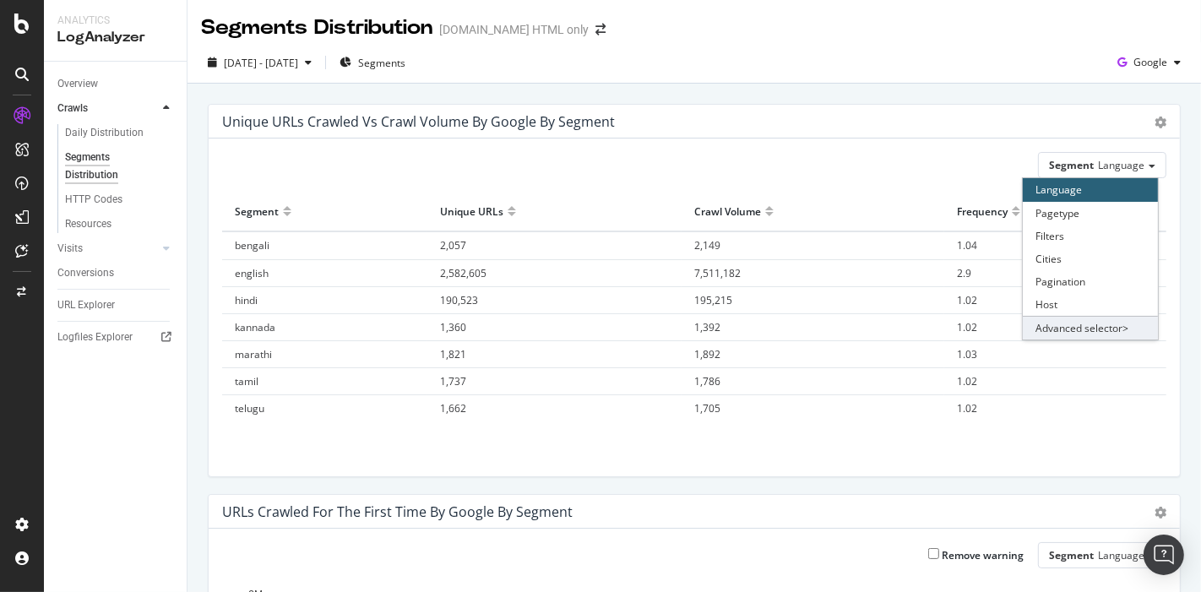
click at [1072, 322] on div "Advanced selector >" at bounding box center [1090, 328] width 135 height 24
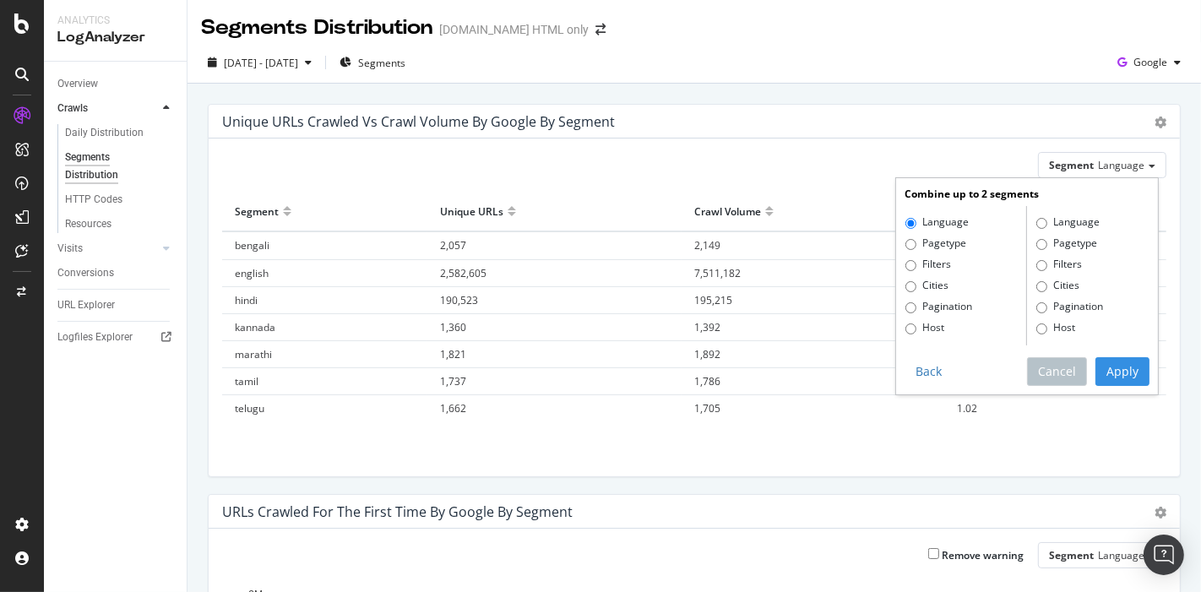
click at [1048, 236] on label "Pagetype" at bounding box center [1066, 244] width 61 height 17
click at [1047, 239] on input "Pagetype" at bounding box center [1041, 244] width 11 height 11
radio input "true"
click at [1099, 365] on button "Apply" at bounding box center [1122, 371] width 54 height 29
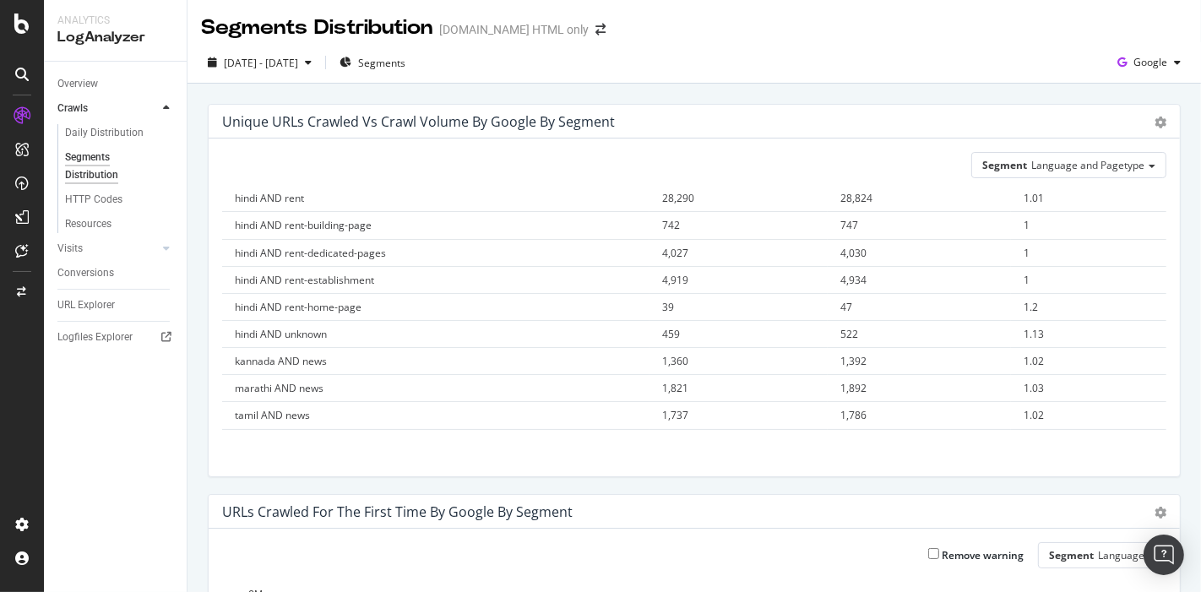
drag, startPoint x: 236, startPoint y: 209, endPoint x: 1013, endPoint y: 466, distance: 818.4
click at [1013, 466] on div "Segment Language and Pagetype Hold CTRL while clicking to filter the report. Se…" at bounding box center [694, 307] width 971 height 338
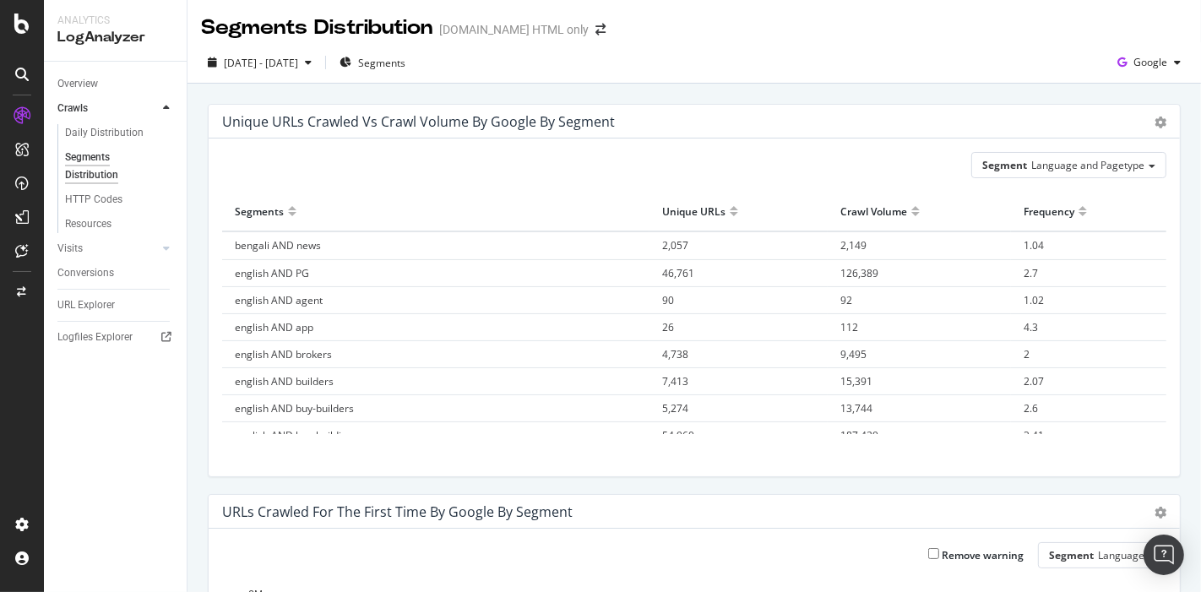
click at [911, 212] on div at bounding box center [915, 218] width 8 height 13
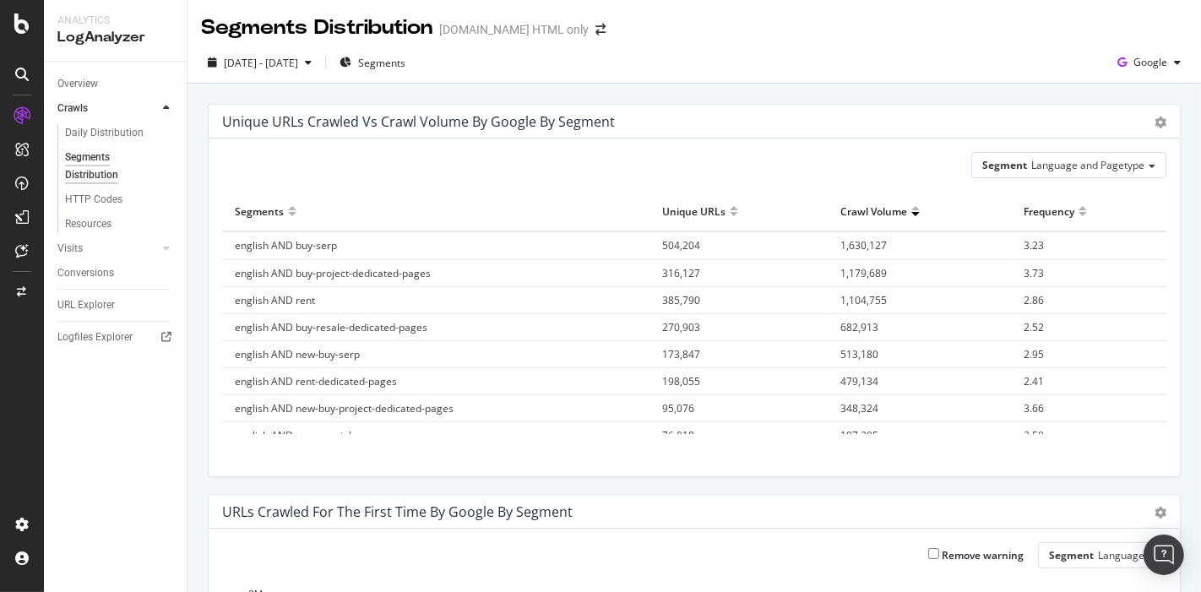
click at [874, 189] on div "Segment Language and Pagetype Hold CTRL while clicking to filter the report. Se…" at bounding box center [694, 307] width 971 height 338
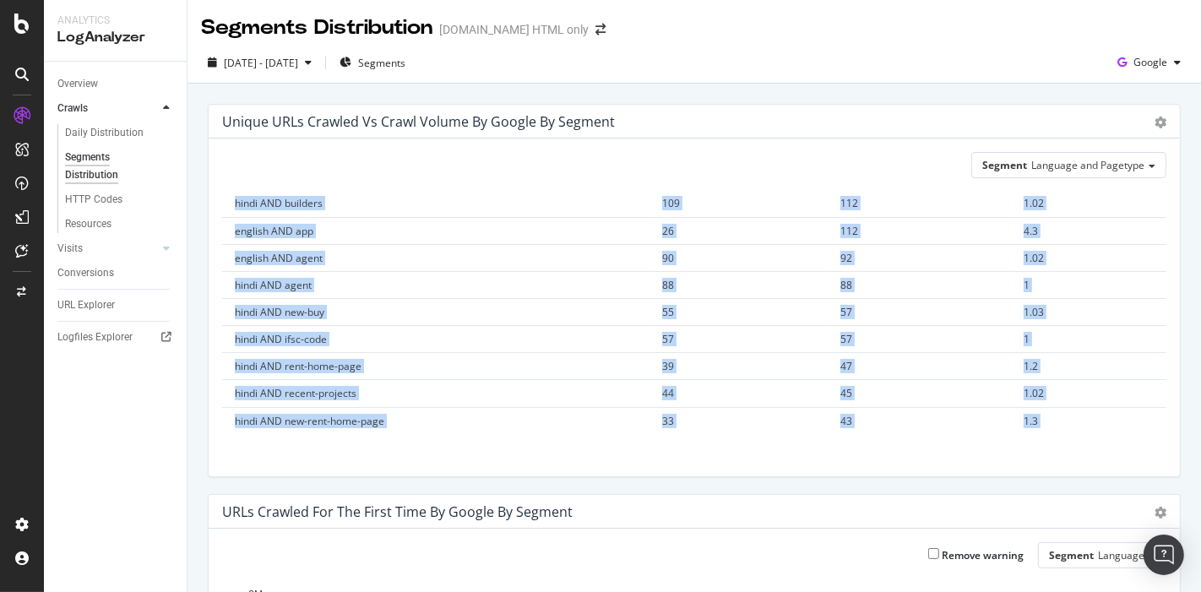
scroll to position [2137, 0]
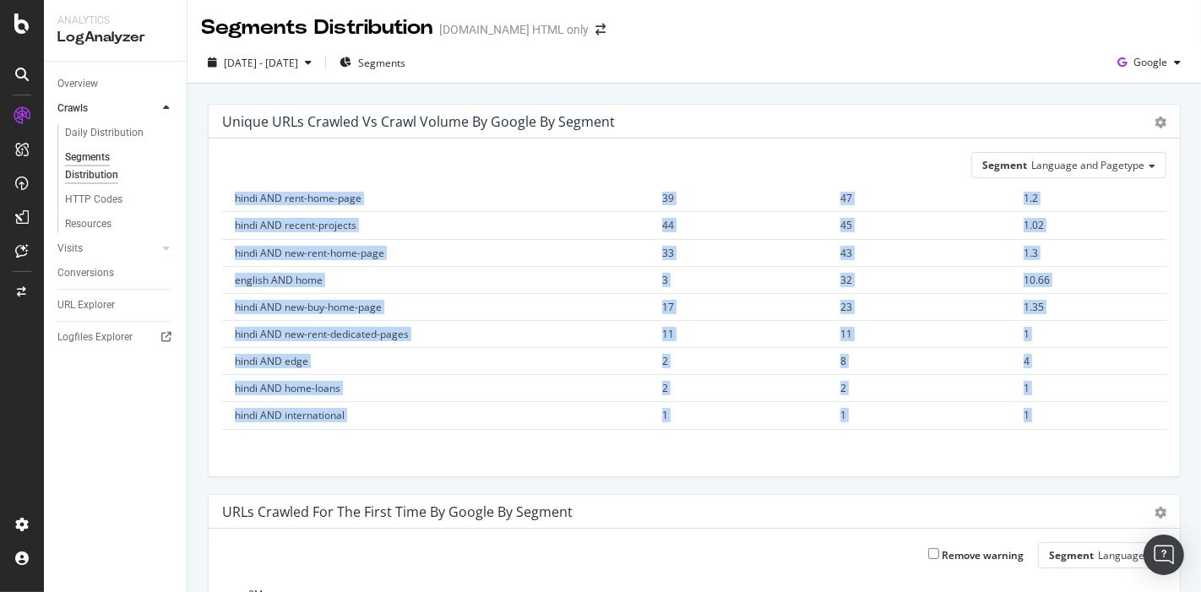
drag, startPoint x: 236, startPoint y: 210, endPoint x: 1017, endPoint y: 421, distance: 809.1
copy table "Segments Unique URLs Crawl Volume Frequency english AND buy-serp 504,204 1,630,…"
click at [89, 202] on div "HTTP Codes" at bounding box center [93, 200] width 57 height 18
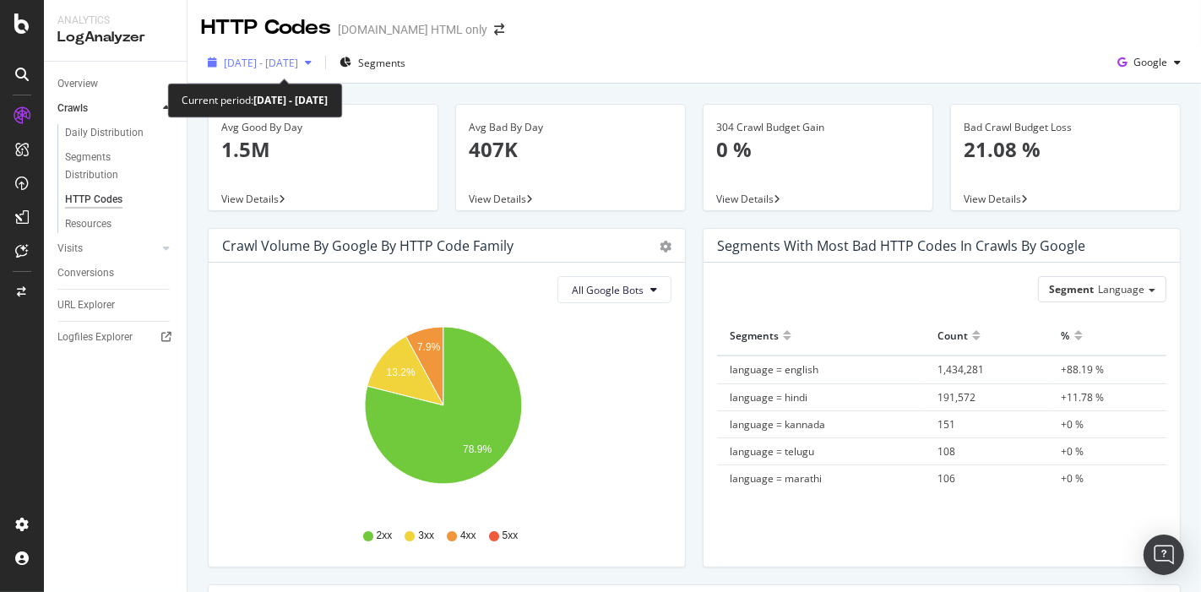
click at [298, 63] on span "[DATE] - [DATE]" at bounding box center [261, 63] width 74 height 14
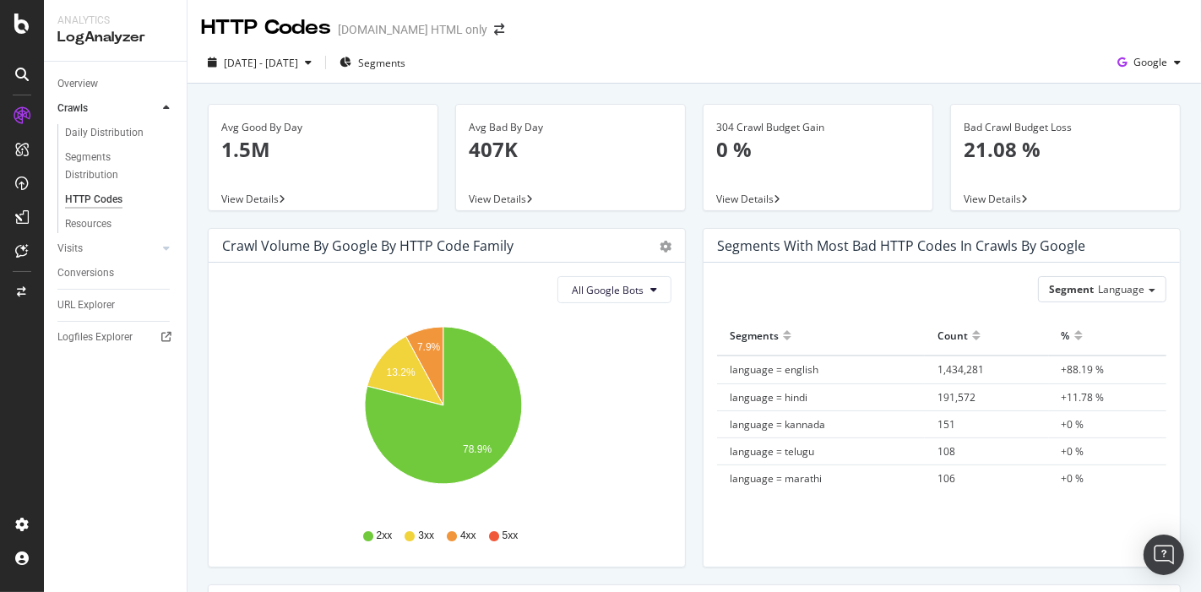
click at [557, 219] on div "Avg Bad By Day 407K View Details" at bounding box center [570, 166] width 247 height 124
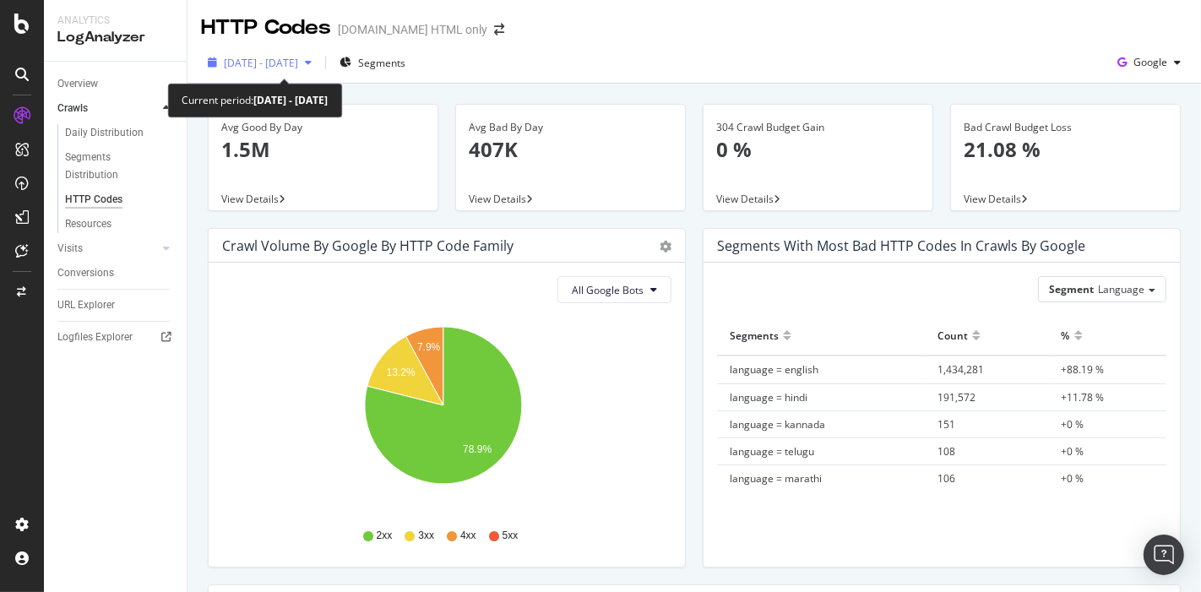
click at [287, 69] on div "[DATE] - [DATE]" at bounding box center [261, 63] width 74 height 14
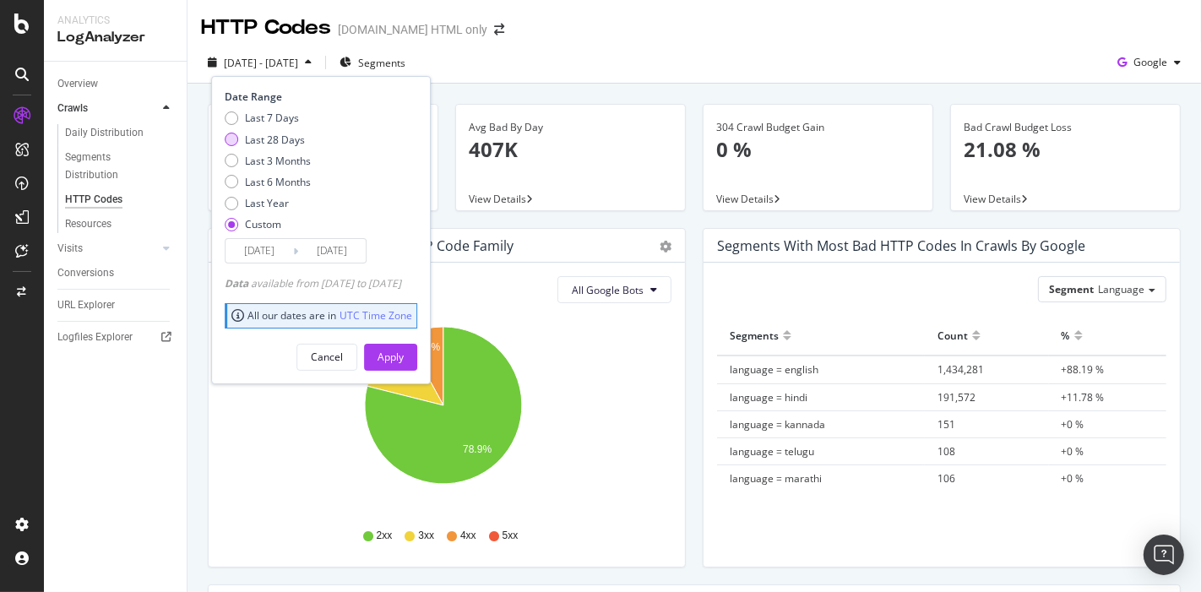
click at [270, 138] on div "Last 28 Days" at bounding box center [275, 140] width 60 height 14
type input "[DATE]"
click at [404, 344] on div "Apply" at bounding box center [390, 356] width 26 height 25
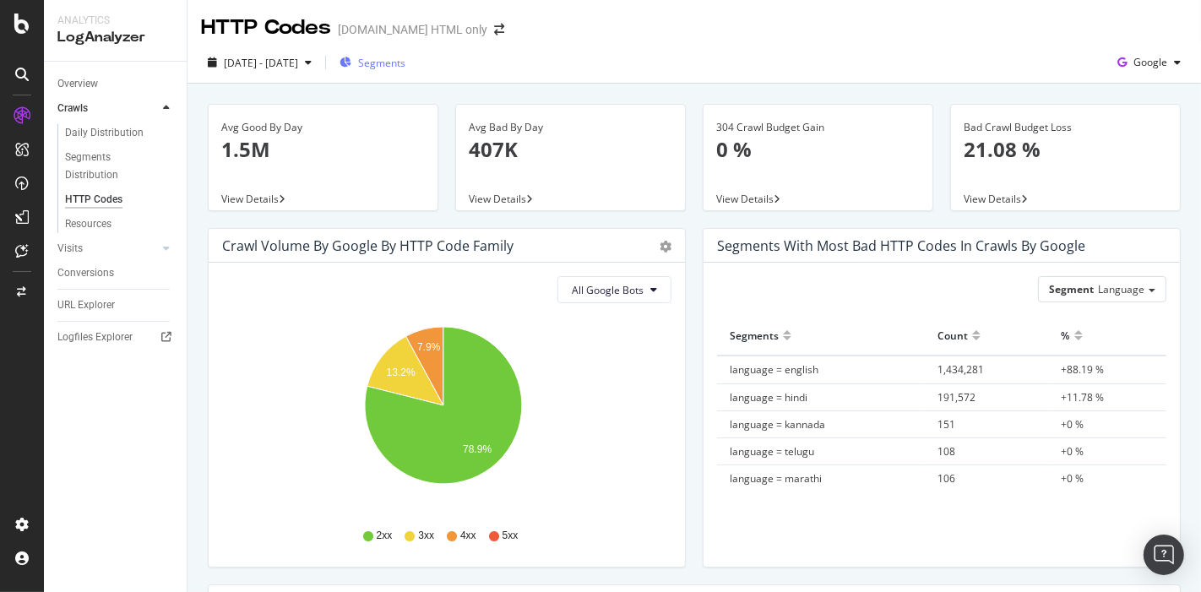
click at [405, 66] on span "Segments" at bounding box center [381, 63] width 47 height 14
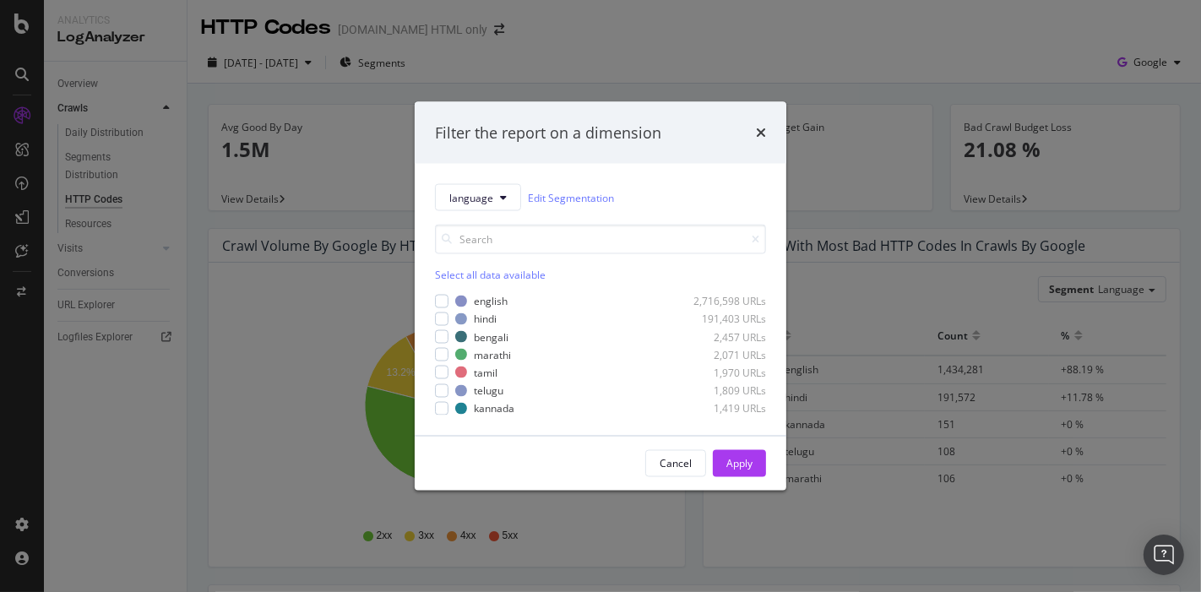
click at [455, 280] on div "Select all data available" at bounding box center [600, 275] width 331 height 14
click at [444, 300] on icon "modal" at bounding box center [442, 300] width 8 height 8
click at [737, 460] on div "Apply" at bounding box center [739, 463] width 26 height 14
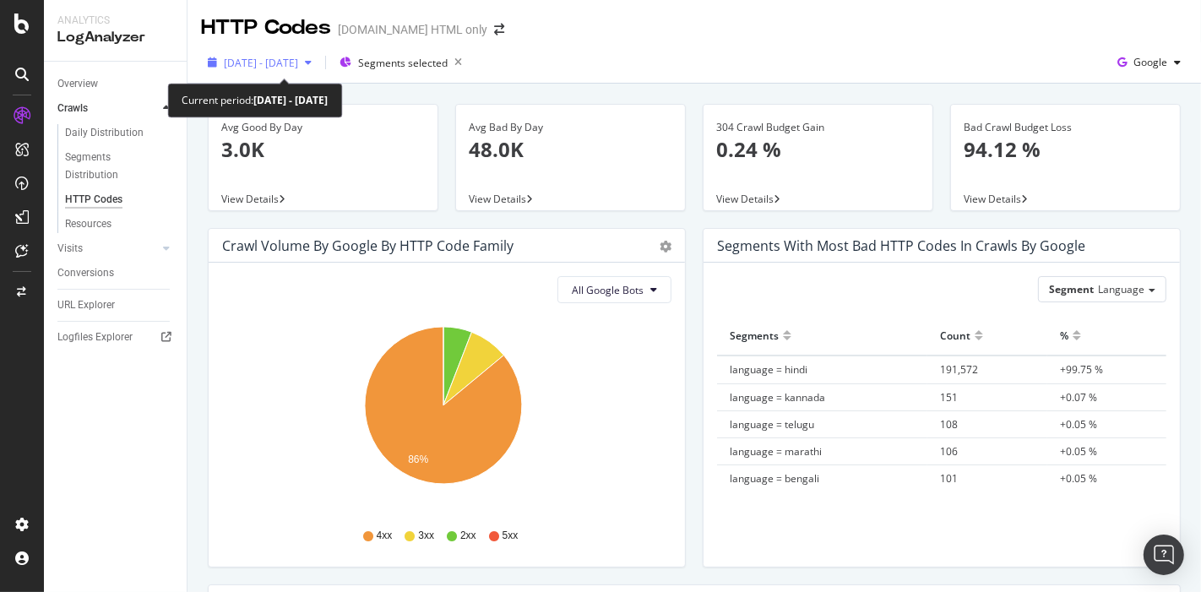
click at [298, 68] on span "[DATE] - [DATE]" at bounding box center [261, 63] width 74 height 14
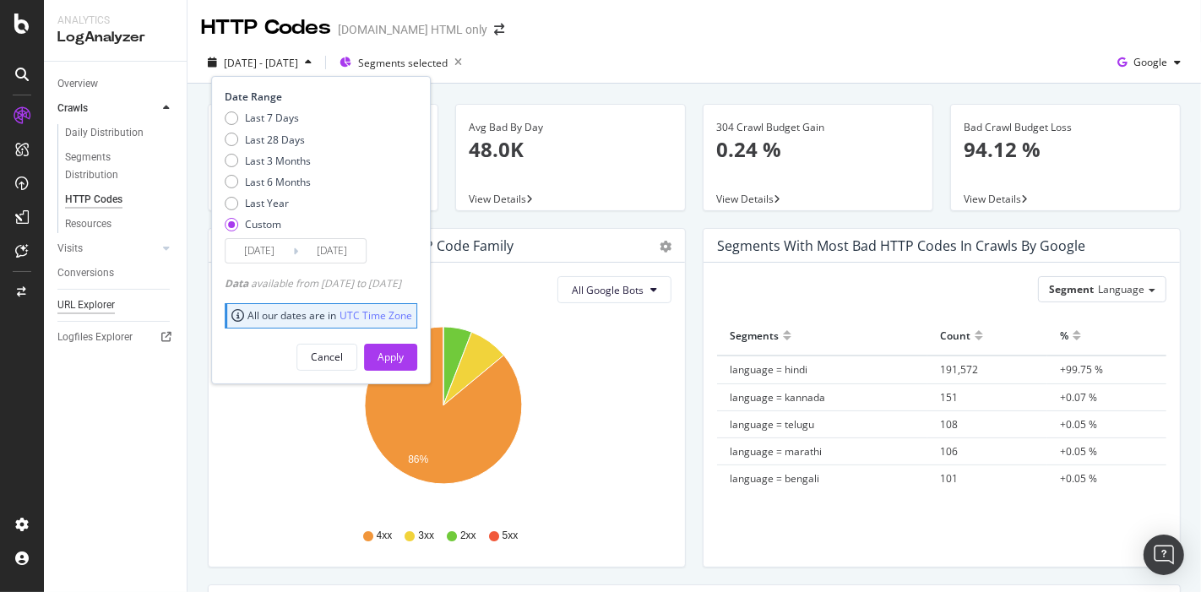
click at [100, 305] on div "URL Explorer" at bounding box center [85, 305] width 57 height 18
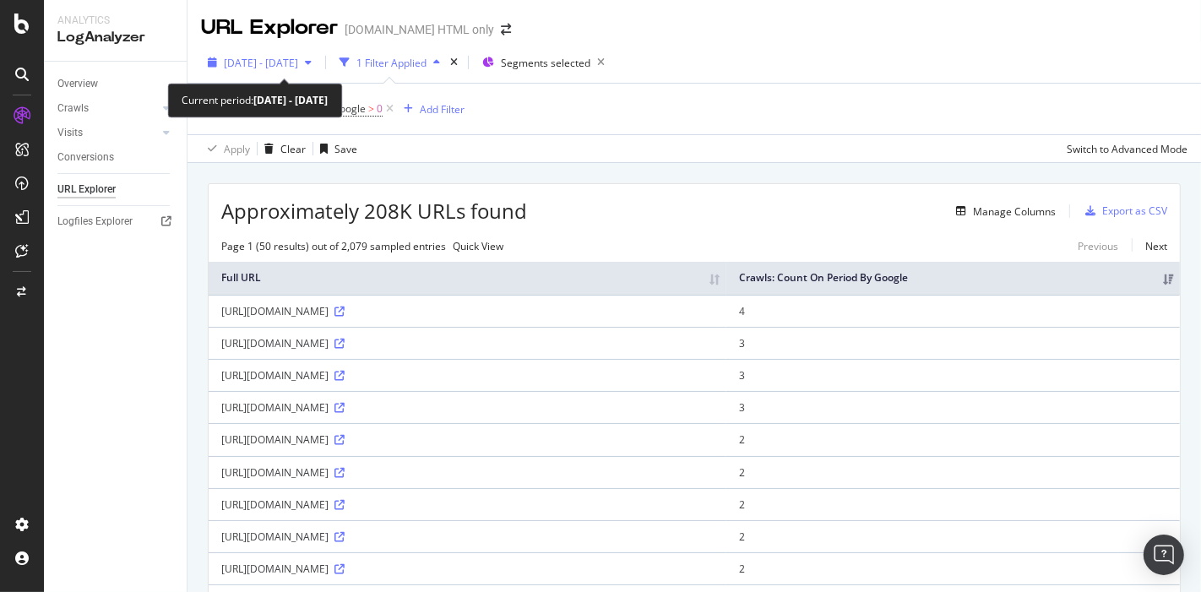
click at [298, 65] on span "[DATE] - [DATE]" at bounding box center [261, 63] width 74 height 14
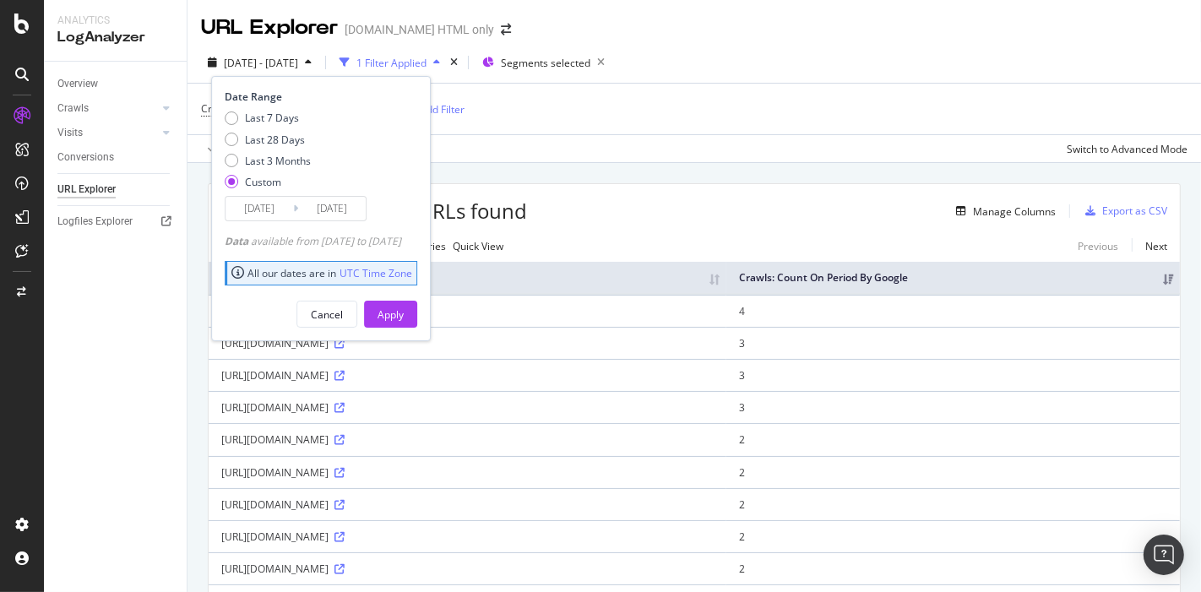
click at [243, 213] on input "[DATE]" at bounding box center [259, 209] width 68 height 24
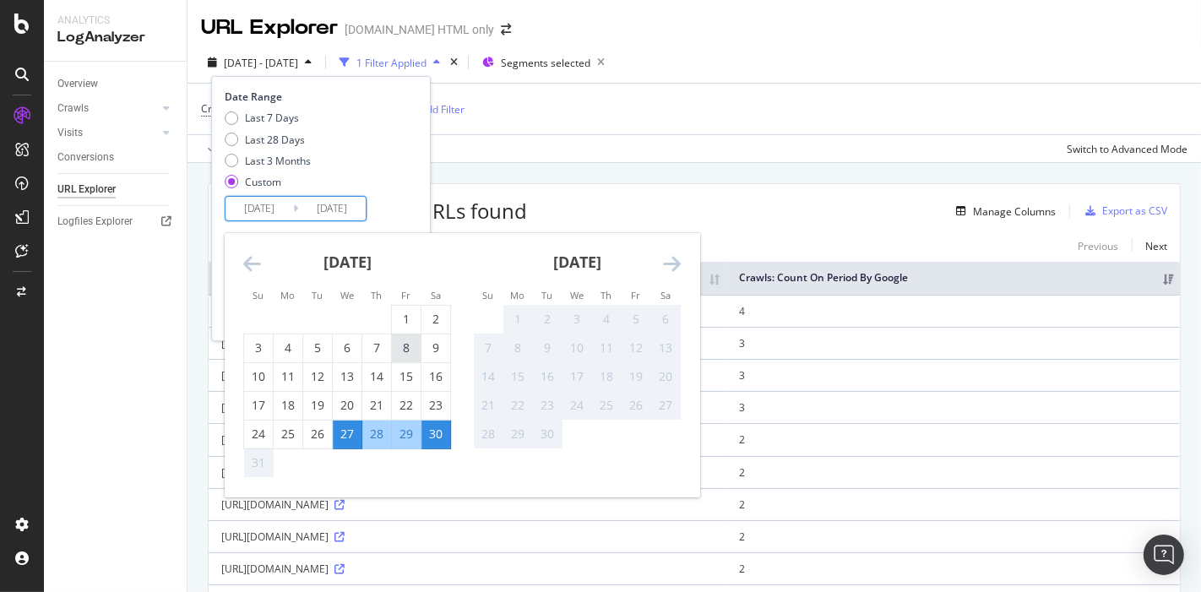
click at [404, 353] on div "8" at bounding box center [406, 347] width 29 height 17
type input "[DATE]"
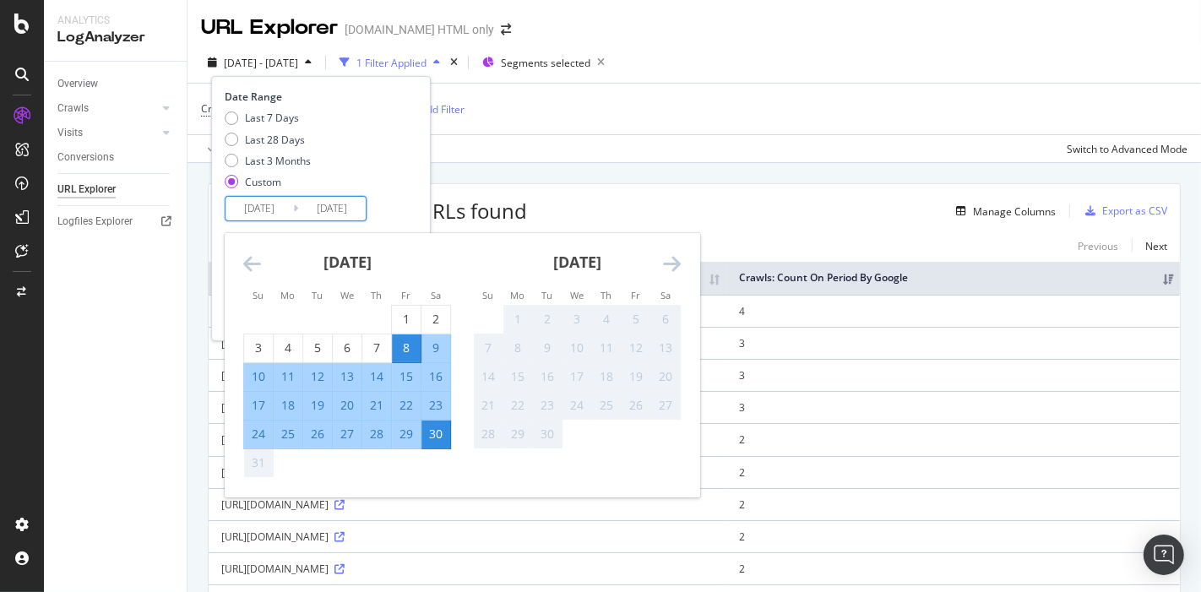
click at [376, 431] on div "28" at bounding box center [376, 434] width 29 height 17
type input "[DATE]"
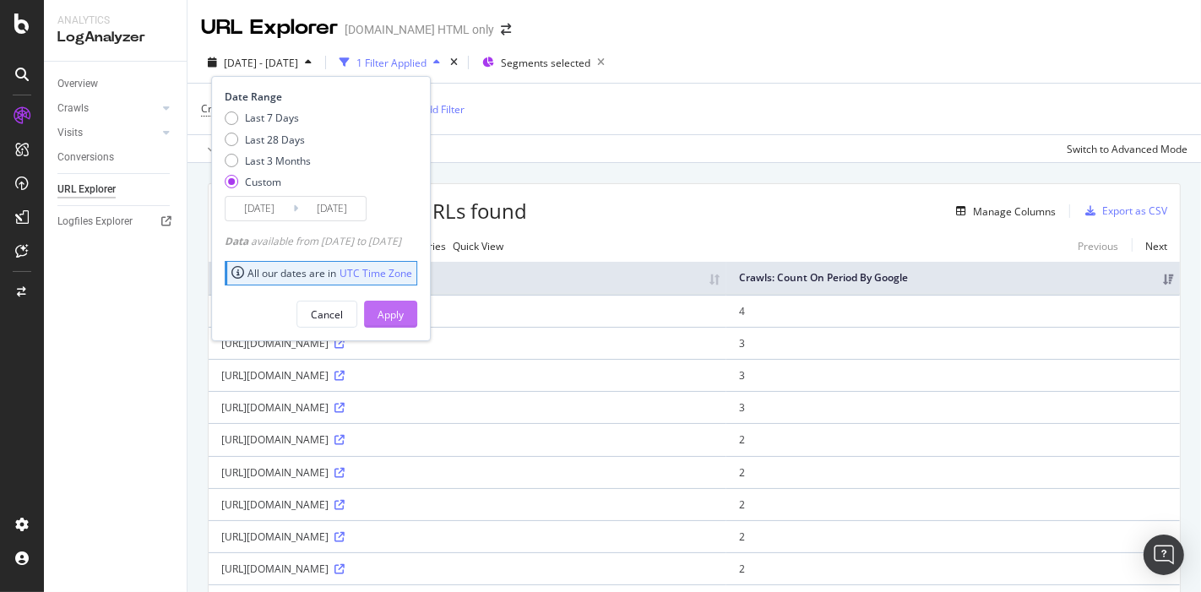
click at [404, 317] on div "Apply" at bounding box center [390, 314] width 26 height 14
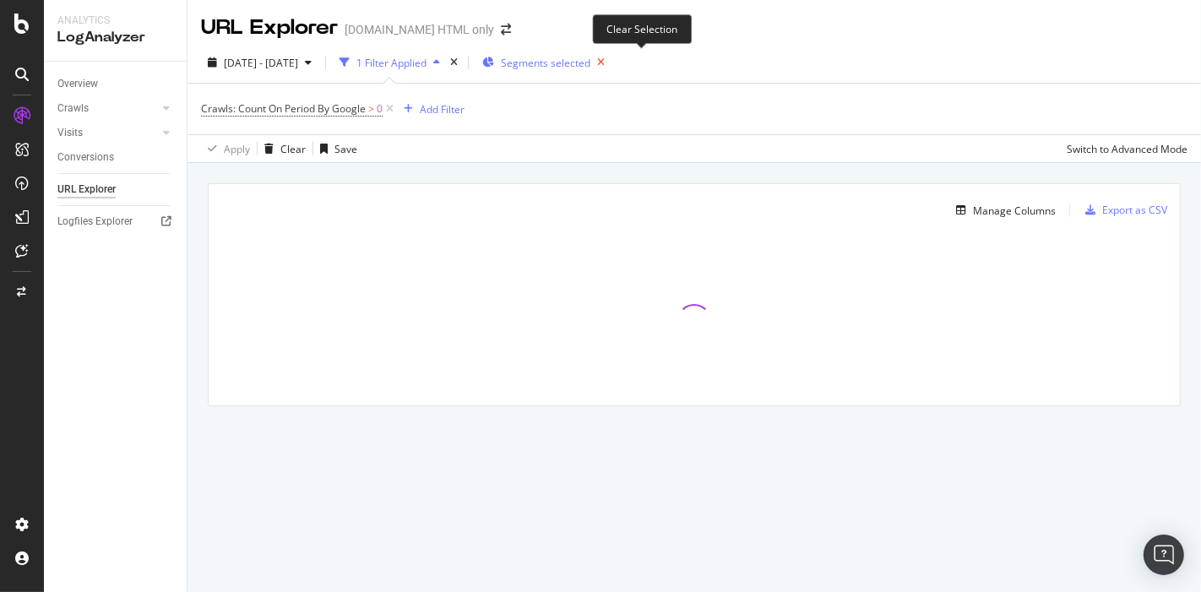
click at [611, 61] on icon "button" at bounding box center [600, 63] width 21 height 24
click at [548, 60] on span "Segments" at bounding box center [524, 63] width 47 height 14
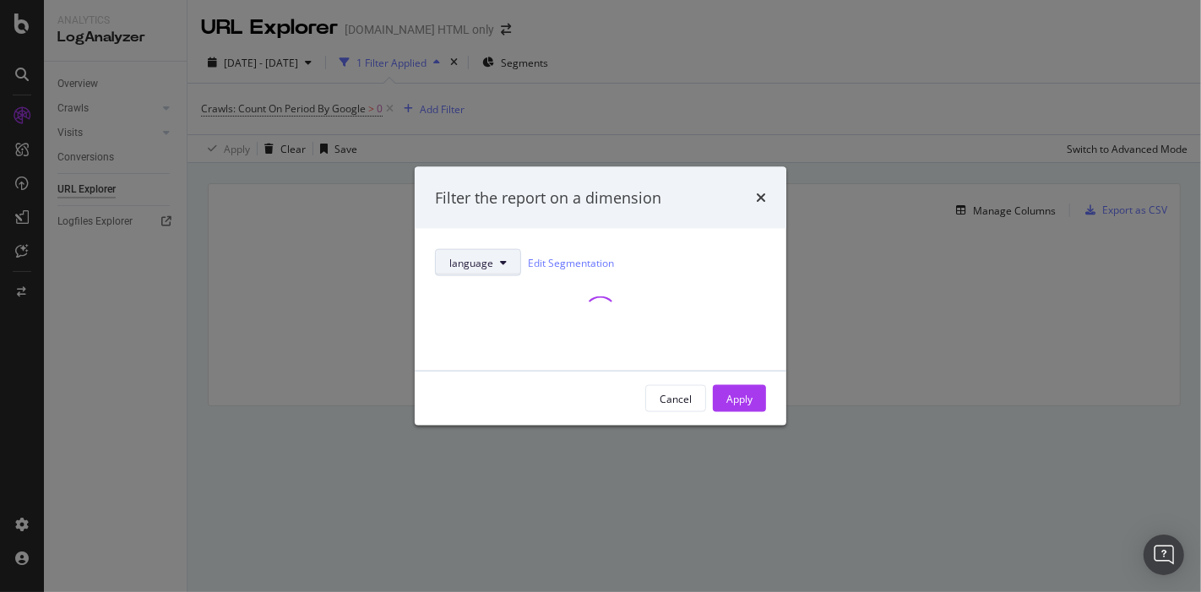
click at [470, 258] on span "language" at bounding box center [471, 262] width 44 height 14
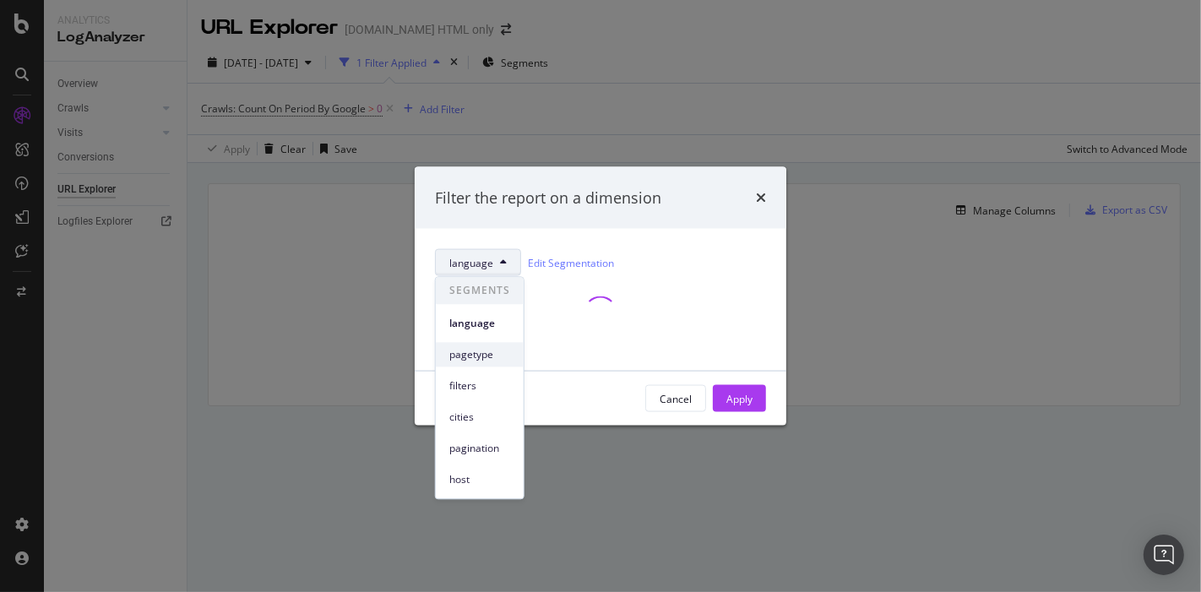
click at [481, 349] on span "pagetype" at bounding box center [479, 354] width 61 height 15
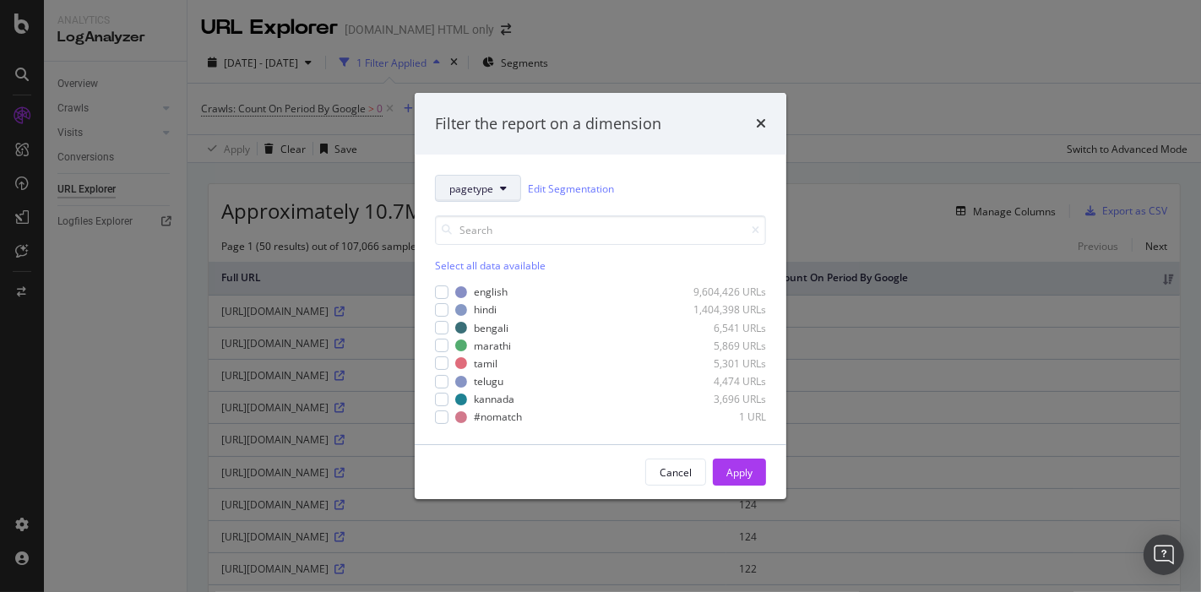
click at [484, 196] on button "pagetype" at bounding box center [478, 188] width 86 height 27
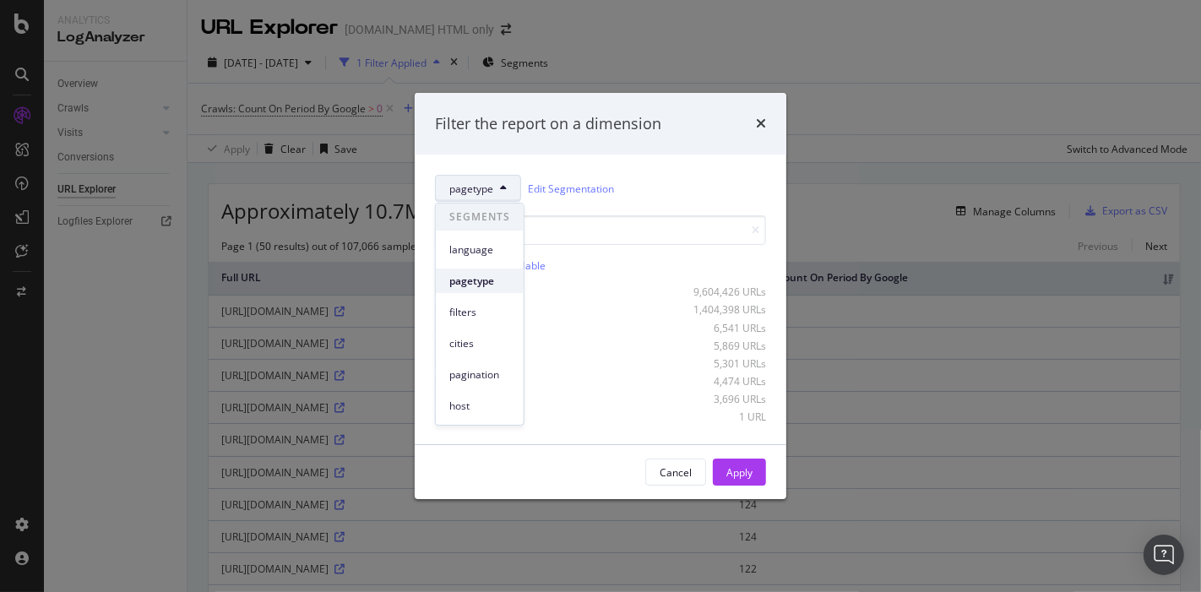
click at [481, 276] on span "pagetype" at bounding box center [479, 281] width 61 height 15
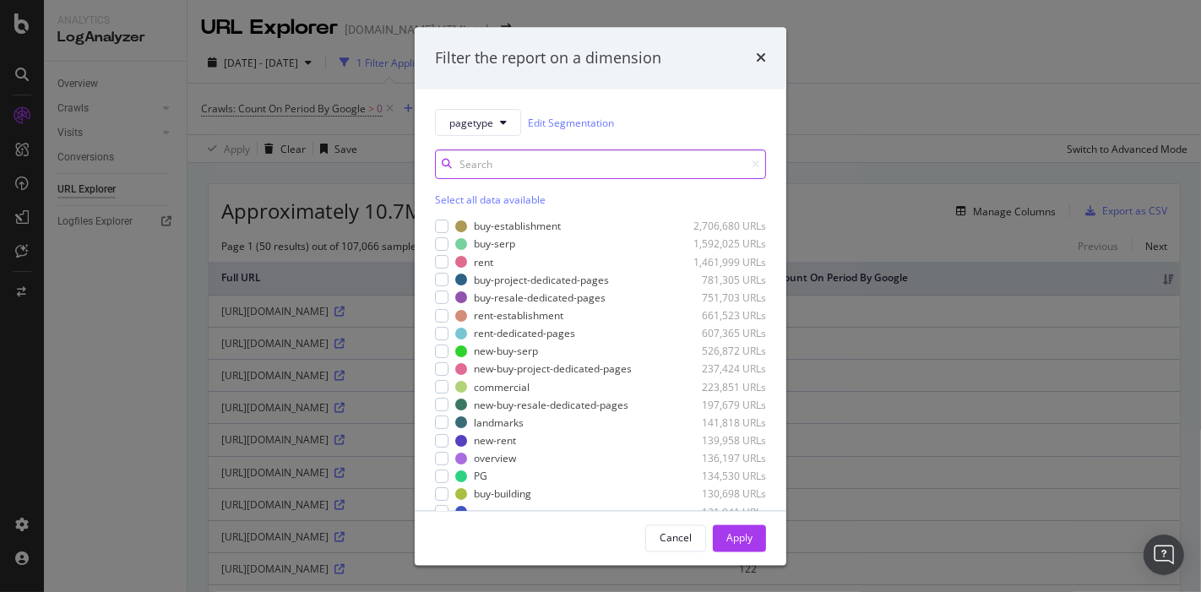
click at [508, 173] on input "modal" at bounding box center [600, 165] width 331 height 30
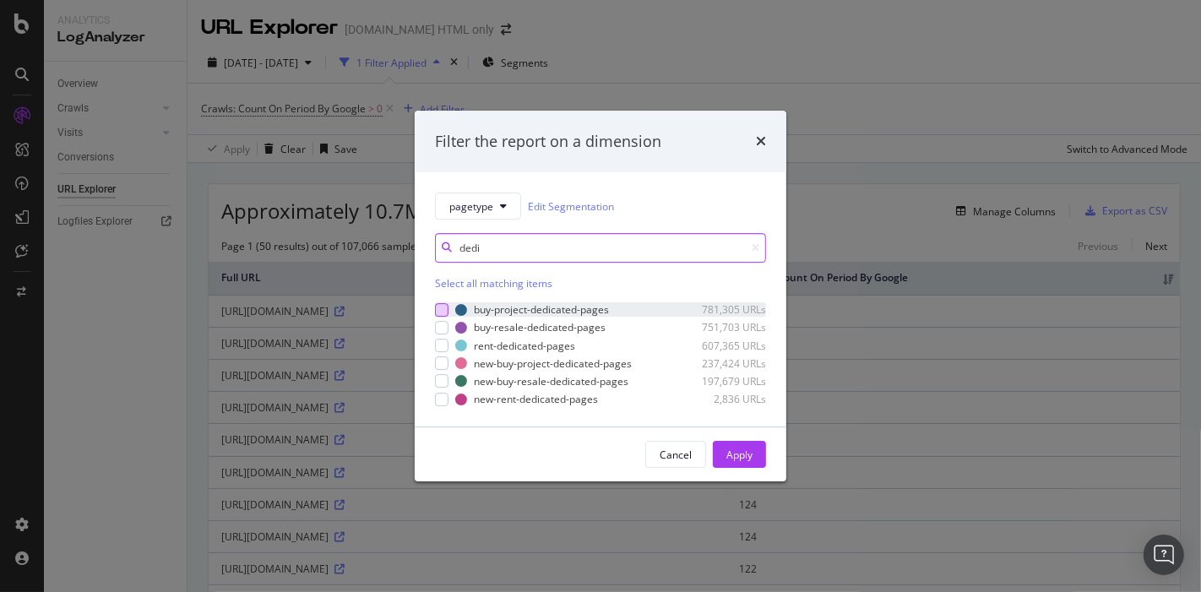
type input "dedi"
click at [439, 312] on div "modal" at bounding box center [442, 310] width 14 height 14
click at [434, 364] on div "pagetype Edit Segmentation dedi Select all matching items buy-project-dedicated…" at bounding box center [601, 299] width 372 height 254
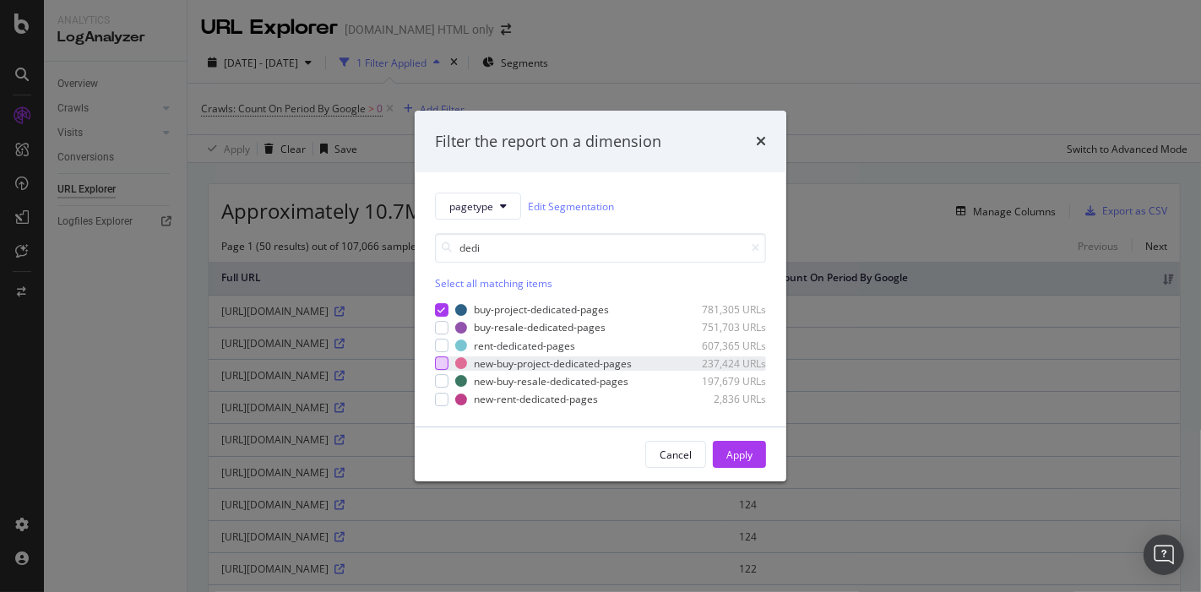
click at [442, 364] on div "modal" at bounding box center [442, 363] width 14 height 14
click at [737, 453] on div "Apply" at bounding box center [739, 455] width 26 height 14
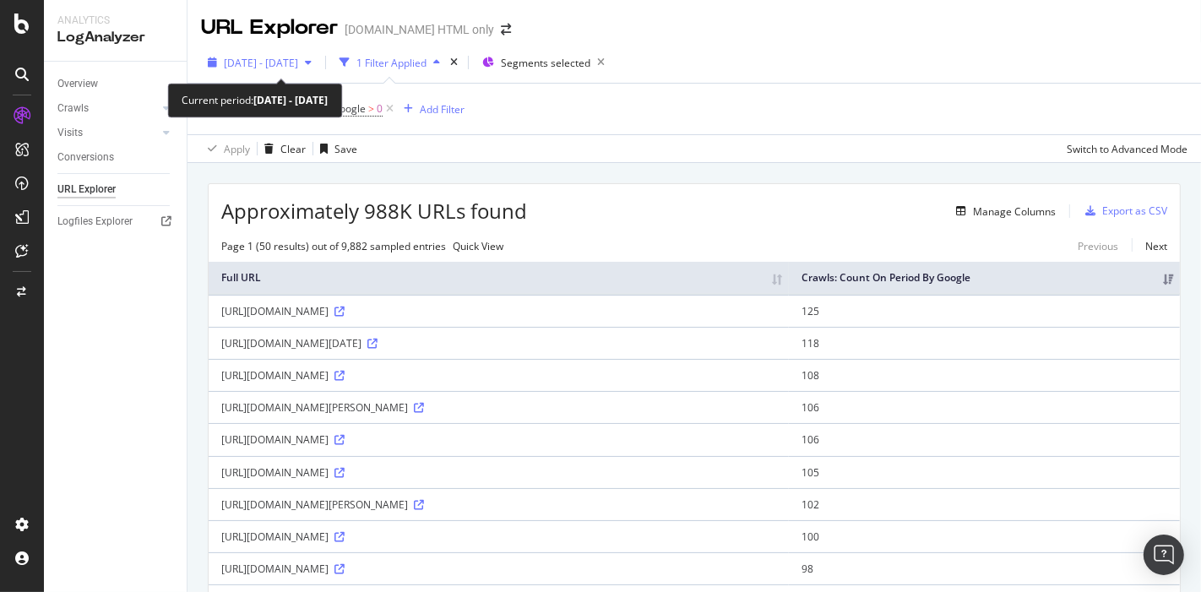
click at [298, 63] on span "[DATE] - [DATE]" at bounding box center [261, 63] width 74 height 14
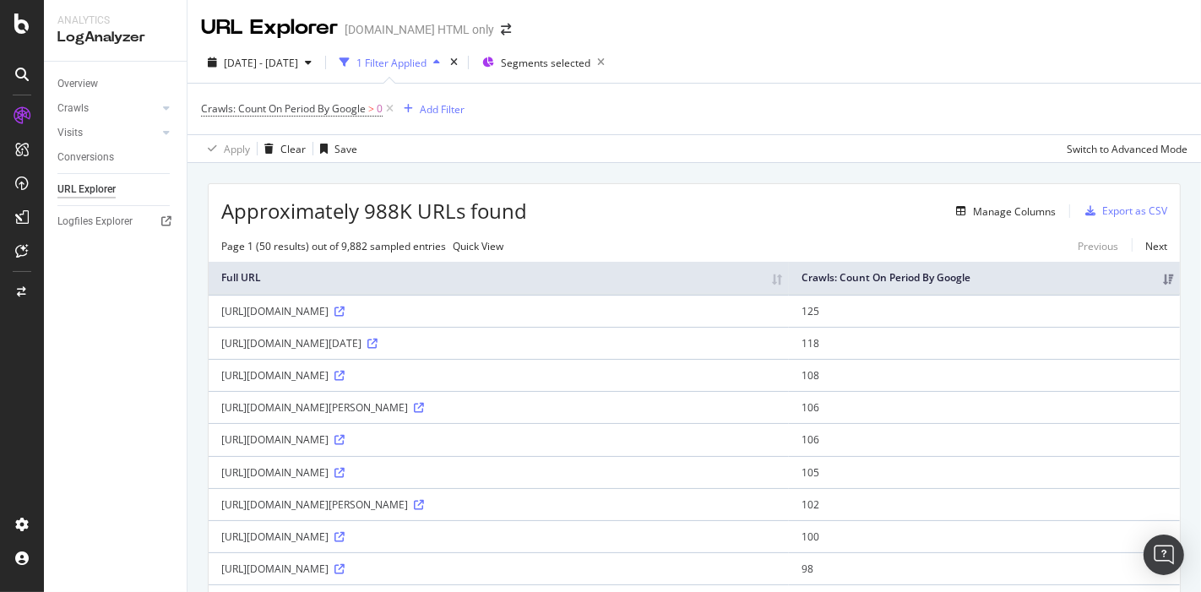
click at [546, 106] on div "Crawls: Count On Period By Google > 0 Add Filter" at bounding box center [694, 109] width 986 height 51
click at [1007, 209] on div "Manage Columns" at bounding box center [1014, 211] width 83 height 14
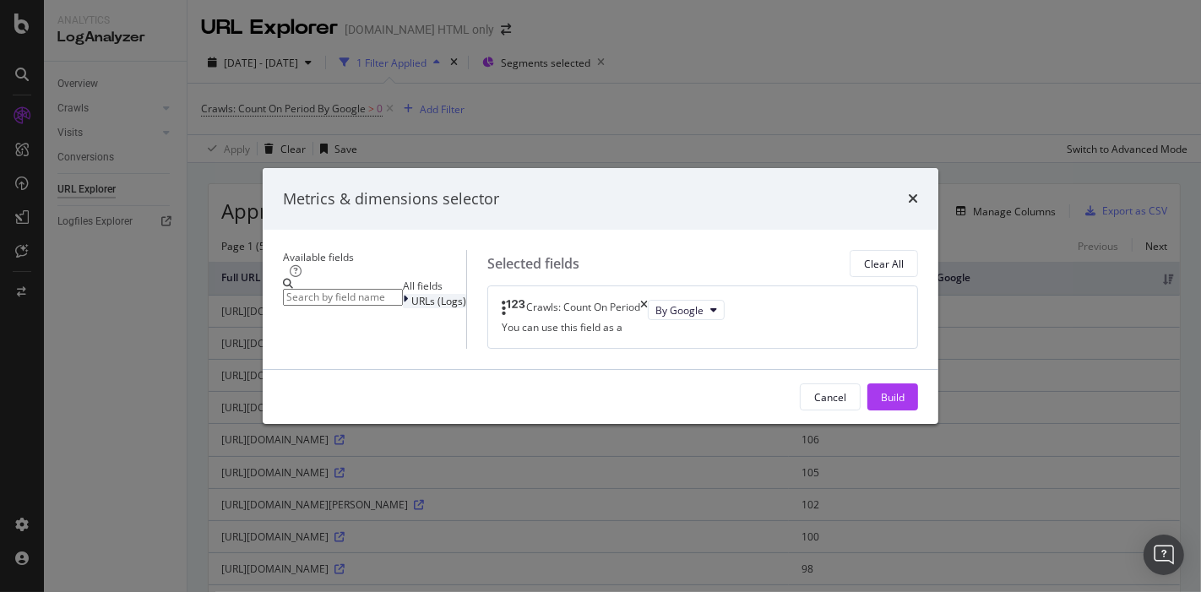
click at [403, 294] on div "URLs (Logs)" at bounding box center [434, 301] width 63 height 14
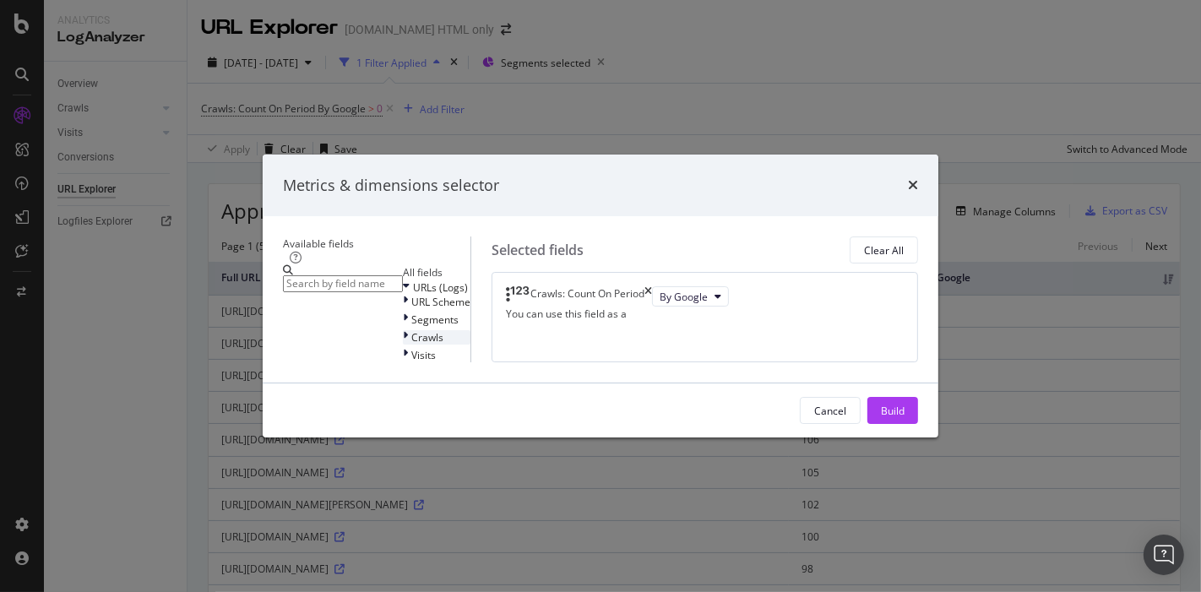
click at [403, 330] on div "Crawls" at bounding box center [437, 337] width 68 height 14
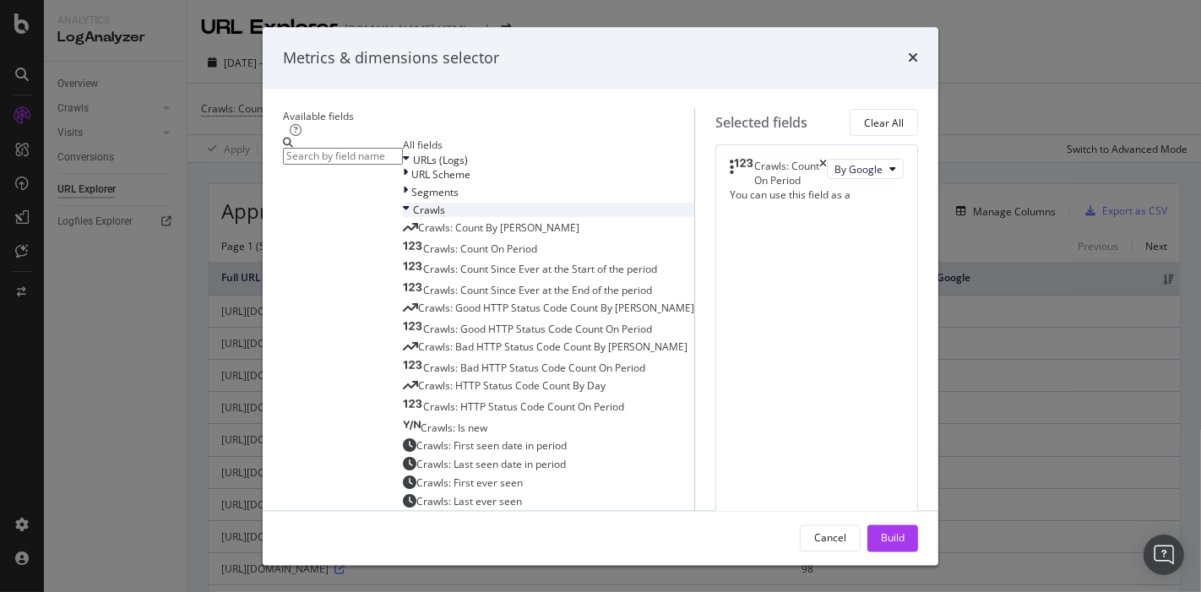
scroll to position [94, 0]
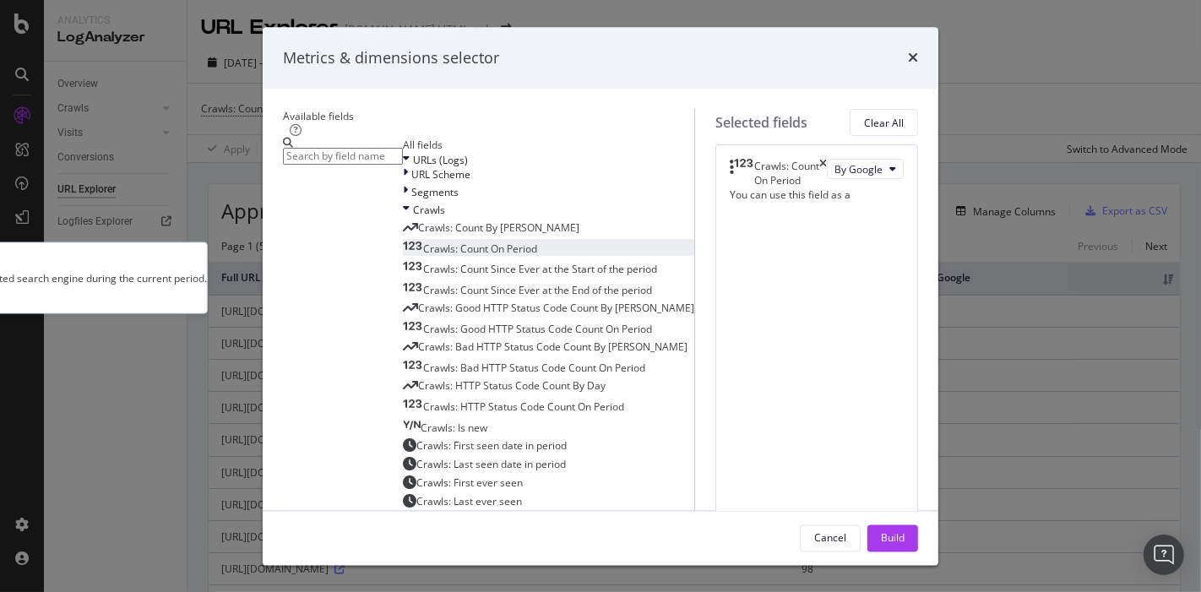
click at [423, 247] on span "Crawls: Count On Period" at bounding box center [480, 249] width 114 height 14
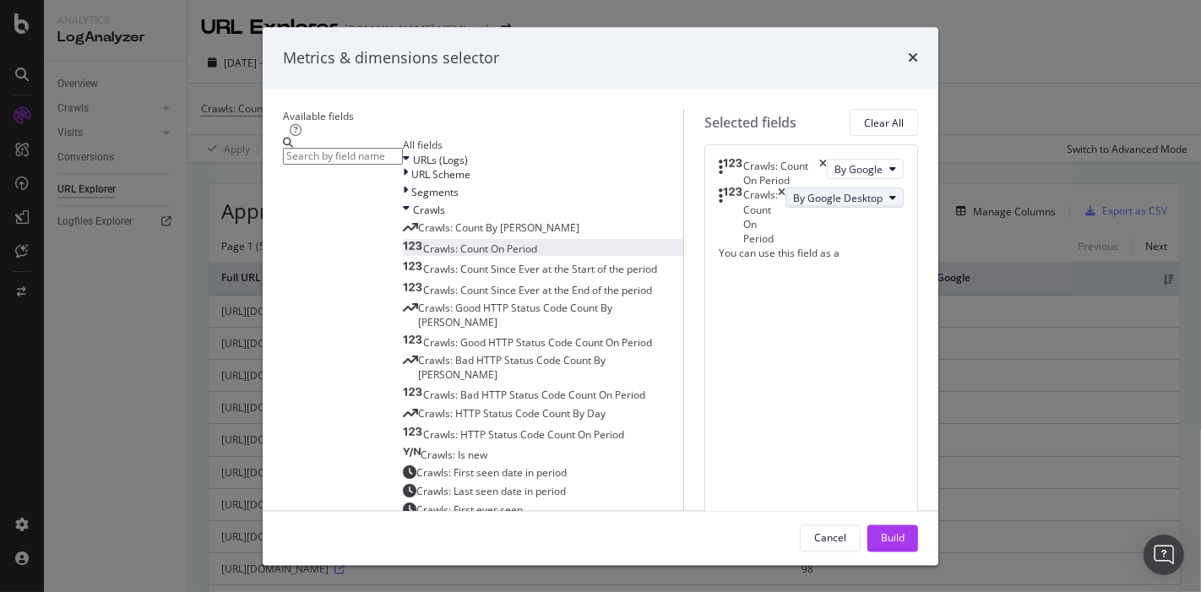
click at [793, 205] on span "By Google Desktop" at bounding box center [838, 198] width 90 height 14
click at [785, 231] on icon "times" at bounding box center [782, 217] width 8 height 58
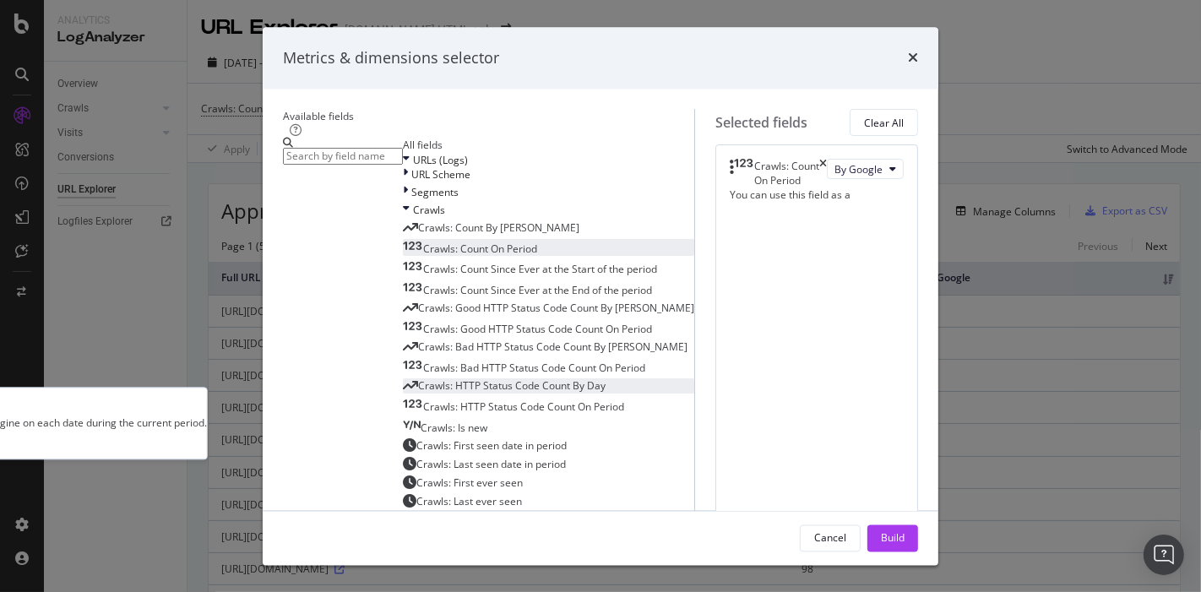
click at [418, 393] on span "Crawls: HTTP Status Code Count By Day" at bounding box center [511, 386] width 187 height 14
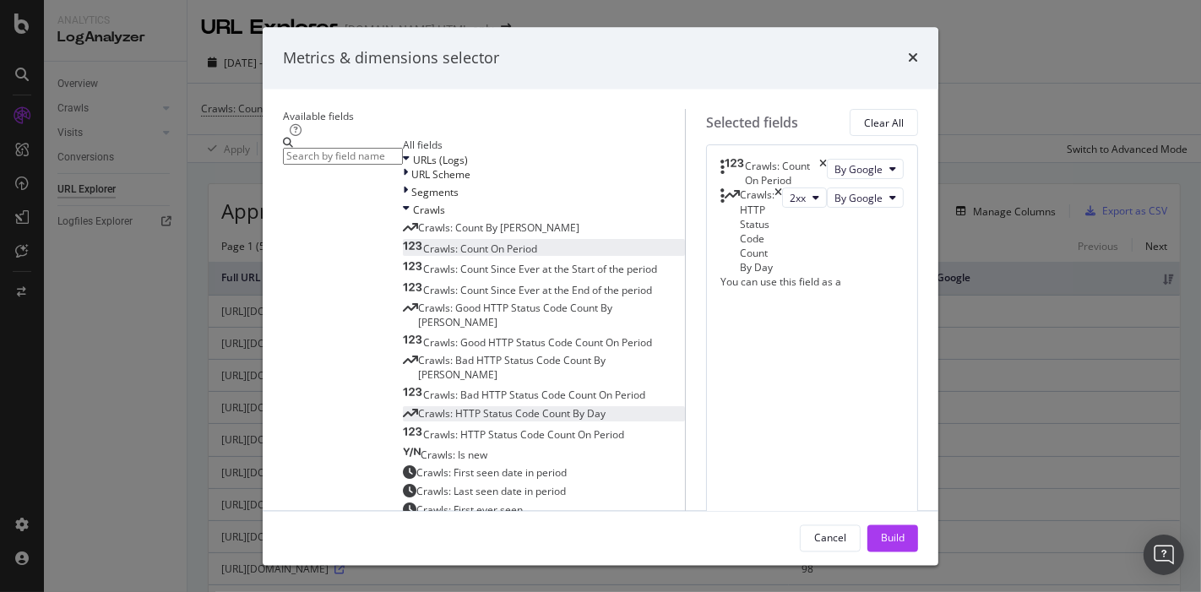
click at [782, 240] on div "Crawls: HTTP Status Code Count By Day" at bounding box center [751, 231] width 62 height 87
click at [782, 226] on div "Crawls: HTTP Status Code Count By Day" at bounding box center [751, 231] width 62 height 87
click at [423, 427] on span "Crawls: HTTP Status Code Count On Period" at bounding box center [523, 434] width 201 height 14
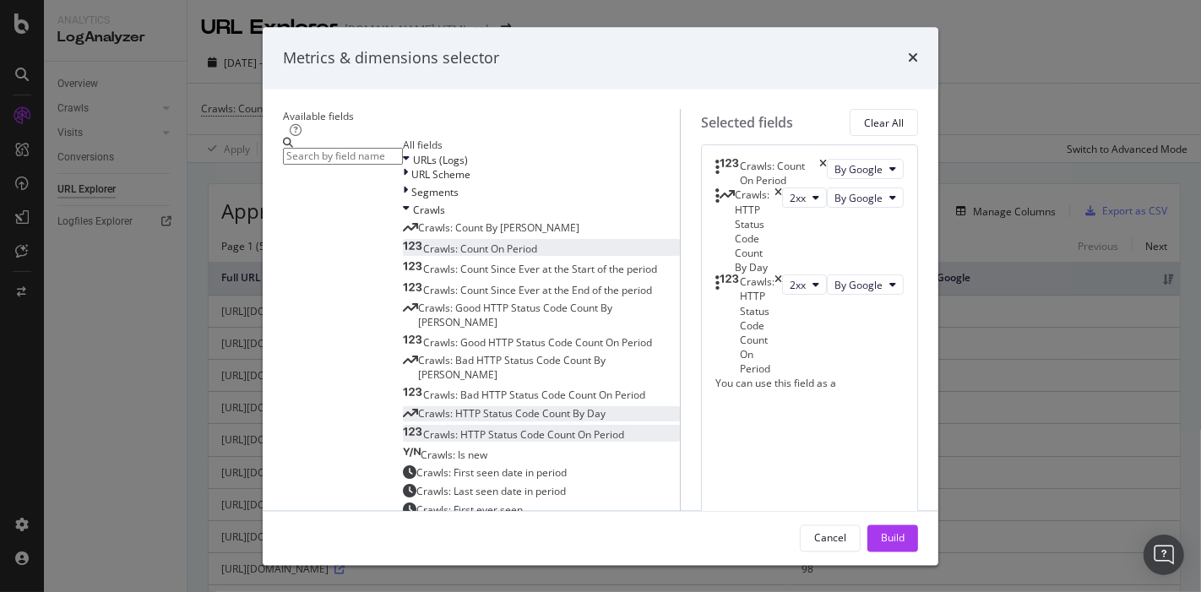
click at [782, 230] on div "Crawls: HTTP Status Code Count By Day" at bounding box center [748, 231] width 67 height 87
click at [782, 230] on icon "times" at bounding box center [778, 231] width 8 height 87
click at [782, 209] on button "2xx" at bounding box center [804, 198] width 45 height 20
click at [432, 427] on span "Crawls: HTTP Status Code Count On Period" at bounding box center [523, 434] width 201 height 14
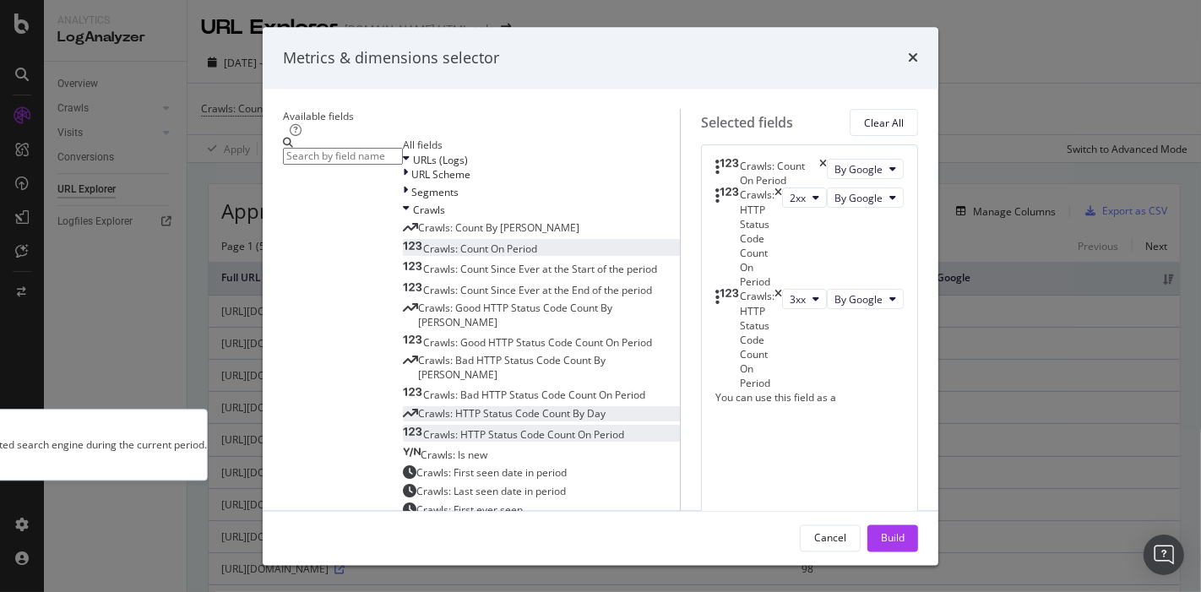
click at [423, 427] on span "Crawls: HTTP Status Code Count On Period" at bounding box center [523, 434] width 201 height 14
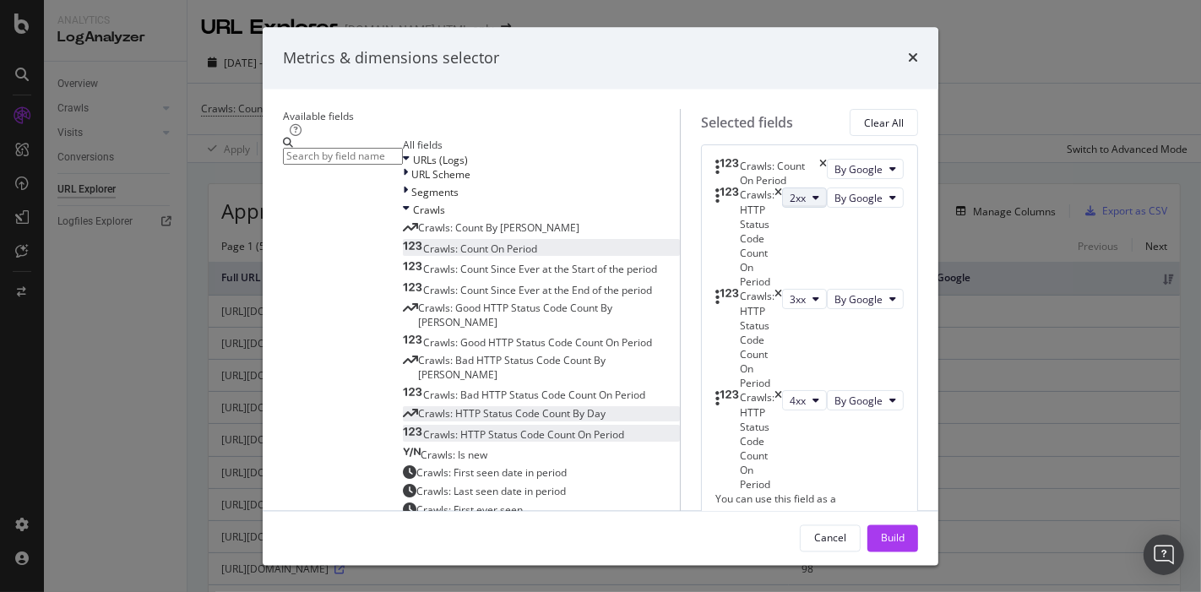
click at [789, 205] on span "2xx" at bounding box center [797, 198] width 16 height 14
click at [673, 322] on span "200" at bounding box center [677, 321] width 46 height 15
click at [789, 205] on span "2xx" at bounding box center [797, 198] width 16 height 14
click at [670, 326] on span "200" at bounding box center [677, 321] width 46 height 15
click at [782, 209] on button "2xx" at bounding box center [804, 198] width 45 height 20
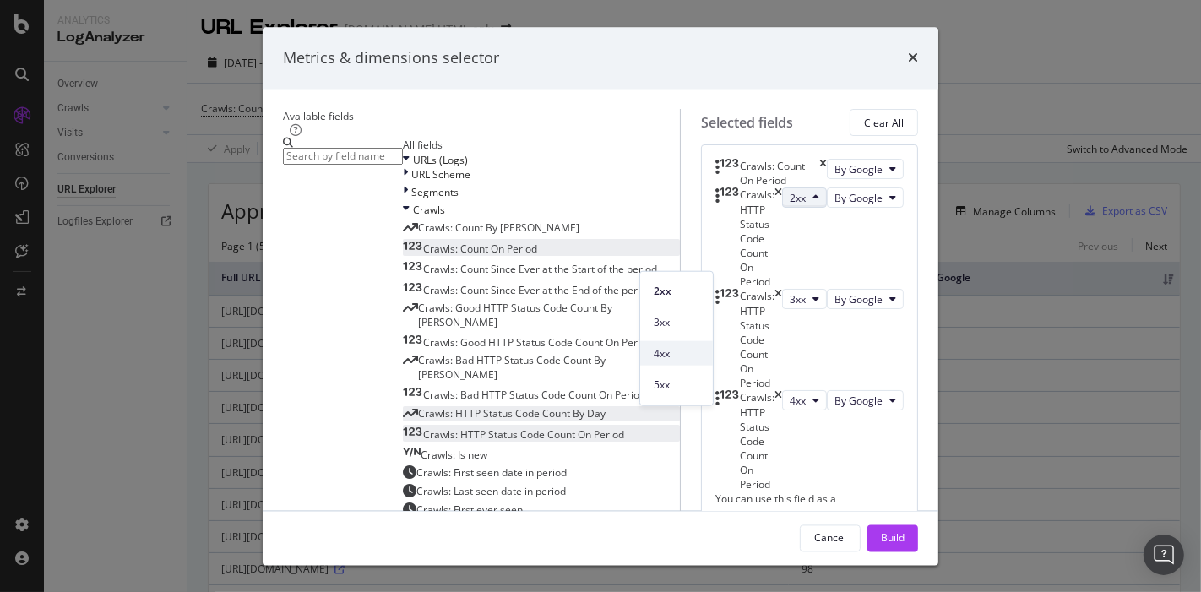
click at [665, 351] on span "4xx" at bounding box center [677, 352] width 46 height 15
click at [782, 209] on button "2xx" at bounding box center [804, 198] width 45 height 20
click at [659, 329] on div "200" at bounding box center [676, 322] width 73 height 24
click at [737, 445] on div "Crawls: Count On Period By Google Crawls: HTTP Status Code Count On Period 2xx …" at bounding box center [809, 350] width 217 height 410
click at [904, 532] on div "Build" at bounding box center [893, 537] width 24 height 14
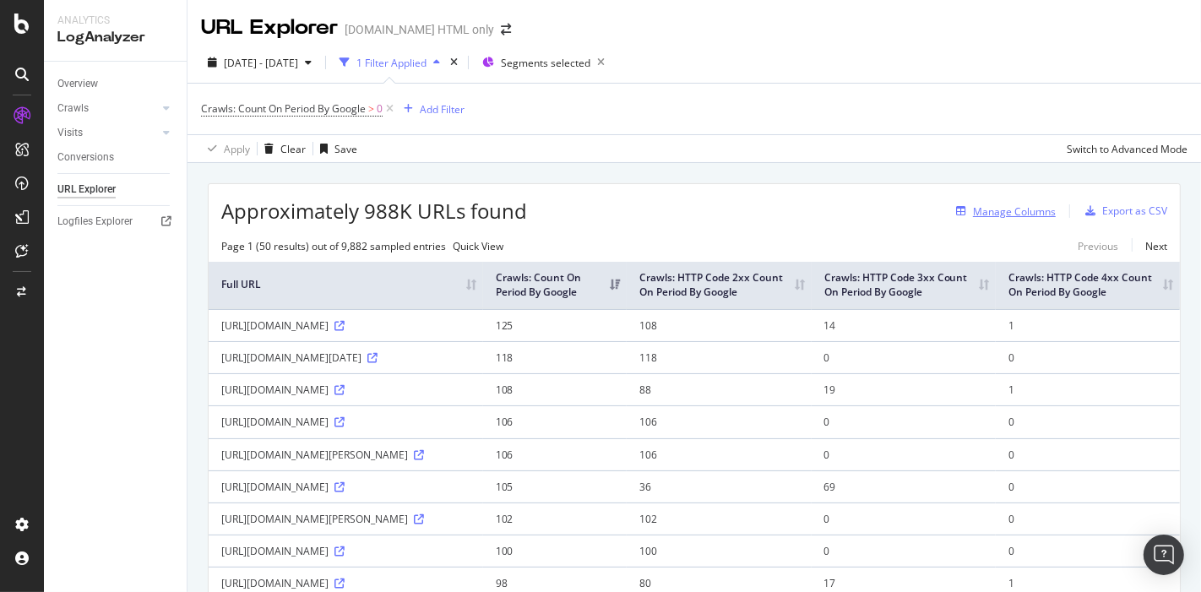
click at [980, 205] on div "Manage Columns" at bounding box center [1014, 211] width 83 height 14
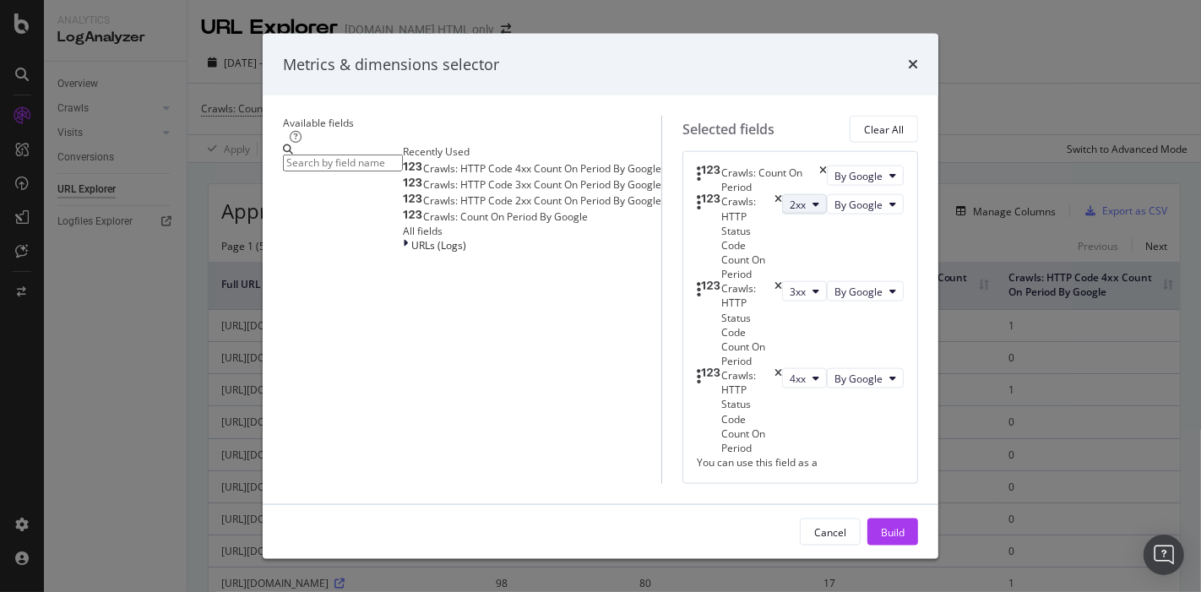
click at [782, 214] on button "2xx" at bounding box center [804, 204] width 45 height 20
click at [665, 324] on span "200" at bounding box center [677, 321] width 46 height 15
click at [913, 528] on button "Build" at bounding box center [892, 531] width 51 height 27
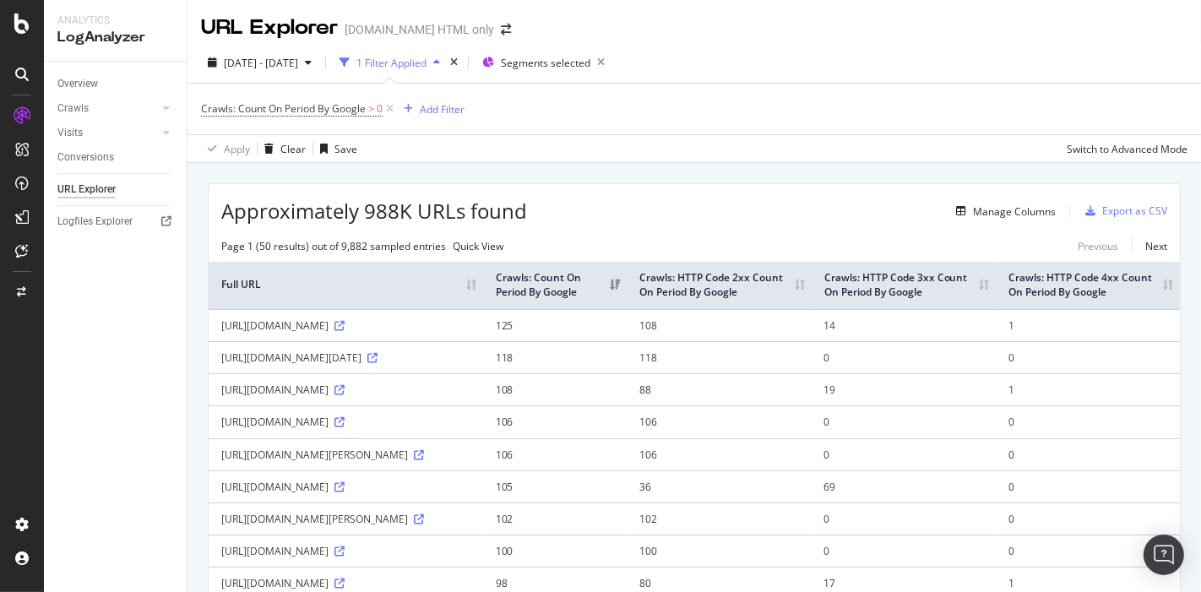
click at [627, 298] on th "Crawls: Count On Period By Google" at bounding box center [555, 285] width 144 height 47
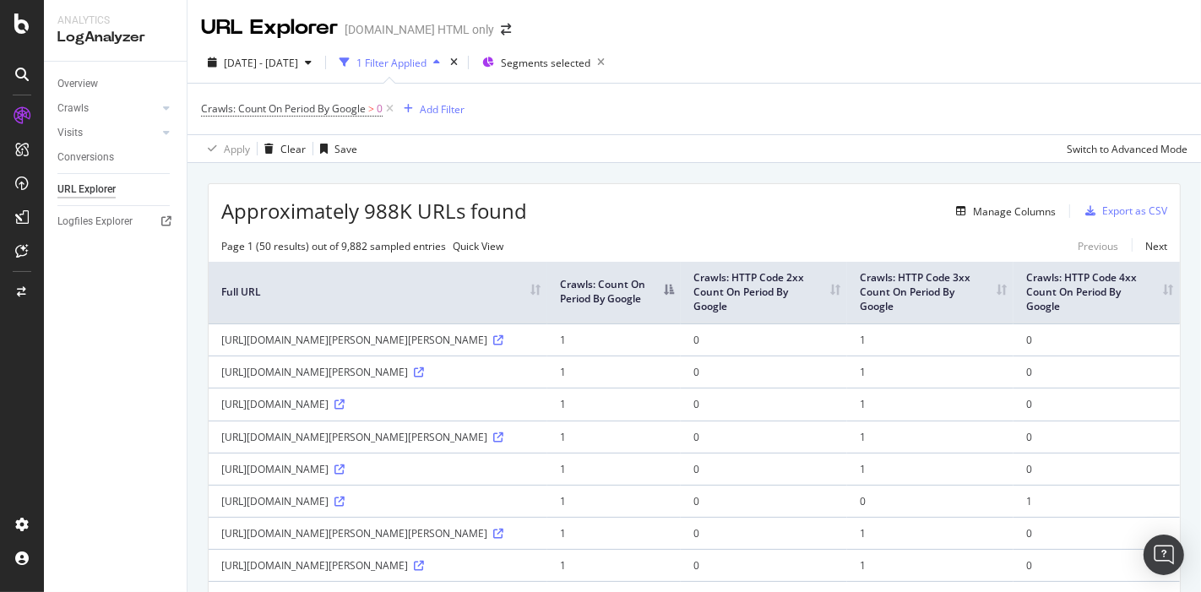
click at [680, 298] on th "Crawls: Count On Period By Google" at bounding box center [613, 293] width 133 height 62
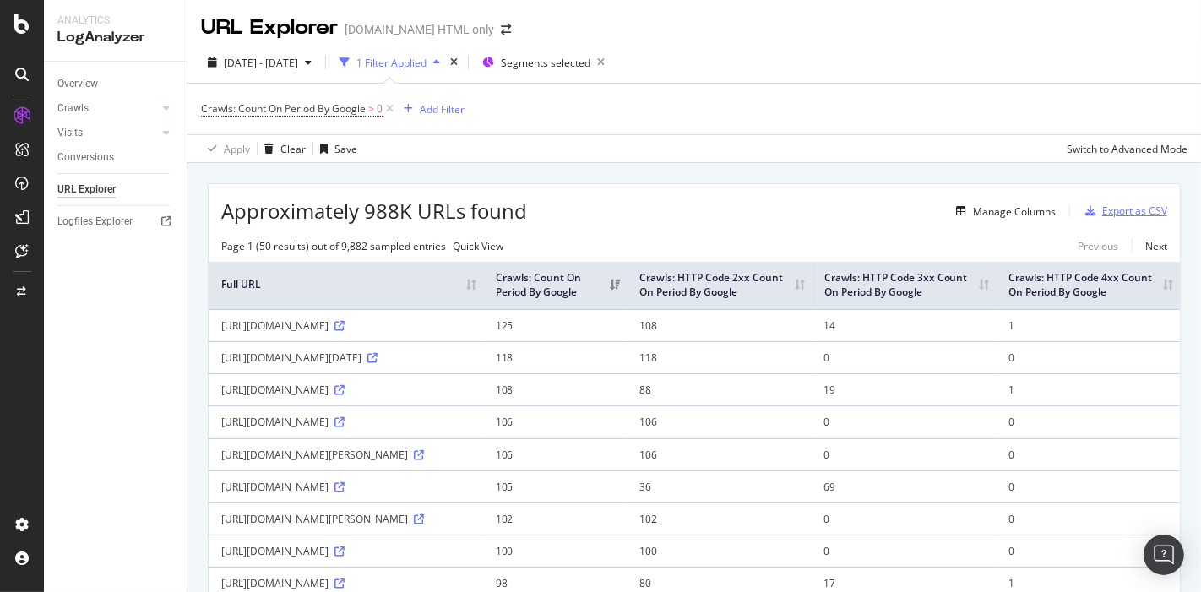
click at [1104, 218] on div "Export as CSV" at bounding box center [1122, 210] width 89 height 25
